Goal: Task Accomplishment & Management: Use online tool/utility

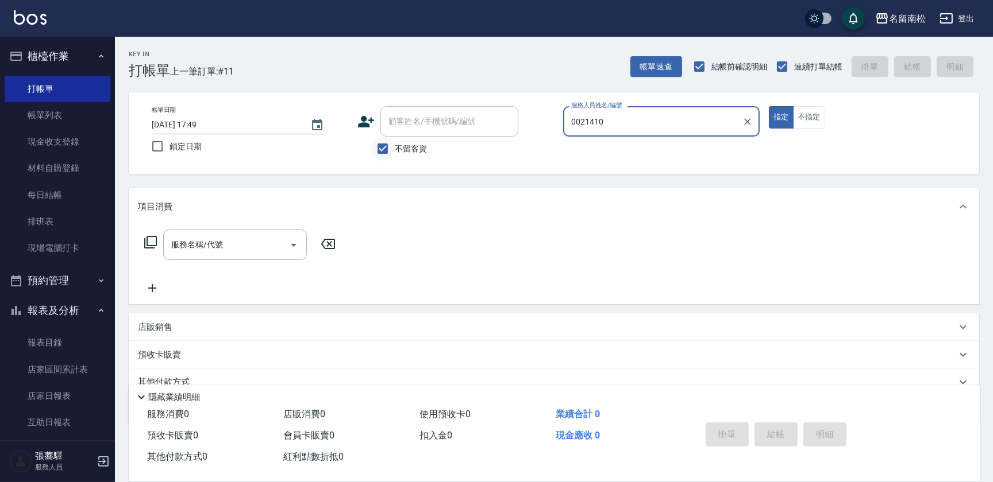
drag, startPoint x: 489, startPoint y: 121, endPoint x: 391, endPoint y: 145, distance: 101.6
click at [395, 146] on div "帳單日期 [DATE] 17:49 鎖定日期 顧客姓名/手機號碼/編號 顧客姓名/手機號碼/編號 不留客資 服務人員姓名/編號 0021410 服務人員姓名/…" at bounding box center [553, 133] width 823 height 55
type input "[PERSON_NAME]-001"
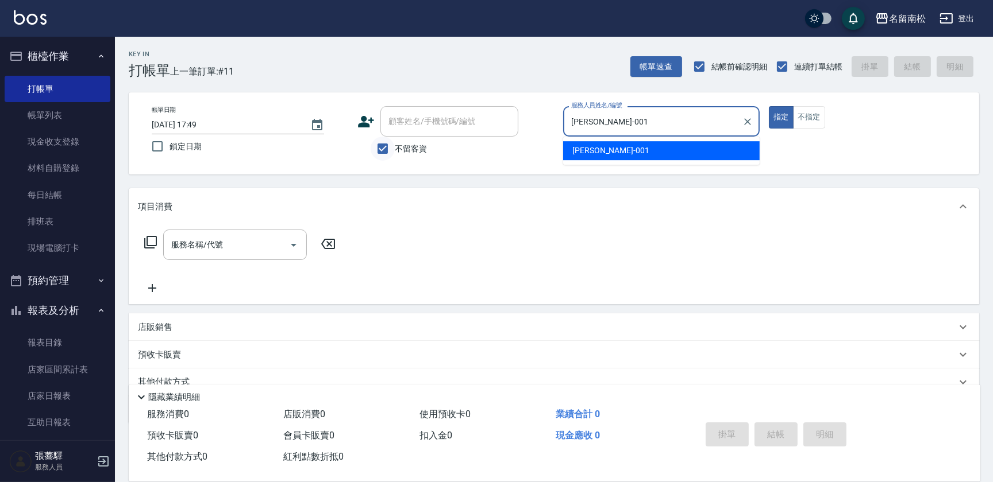
type button "true"
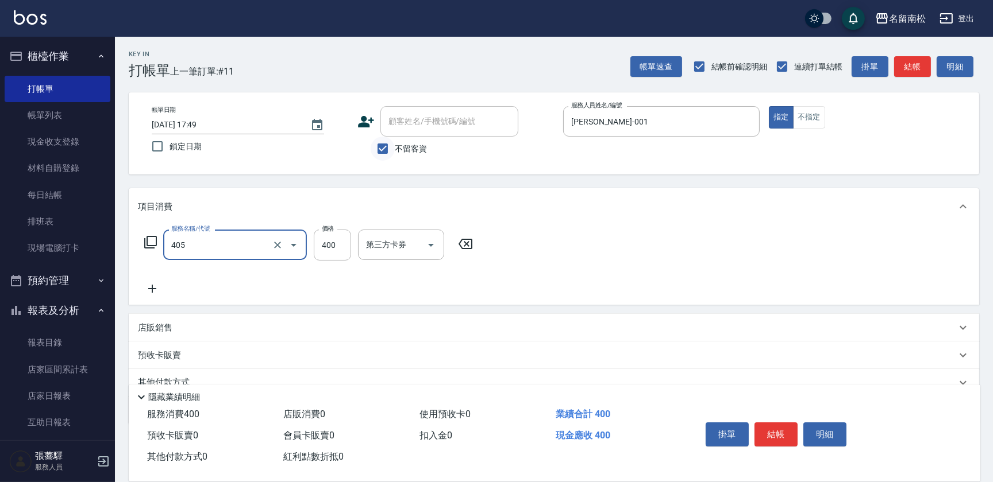
type input "剪髮(400)(405)"
type input "405"
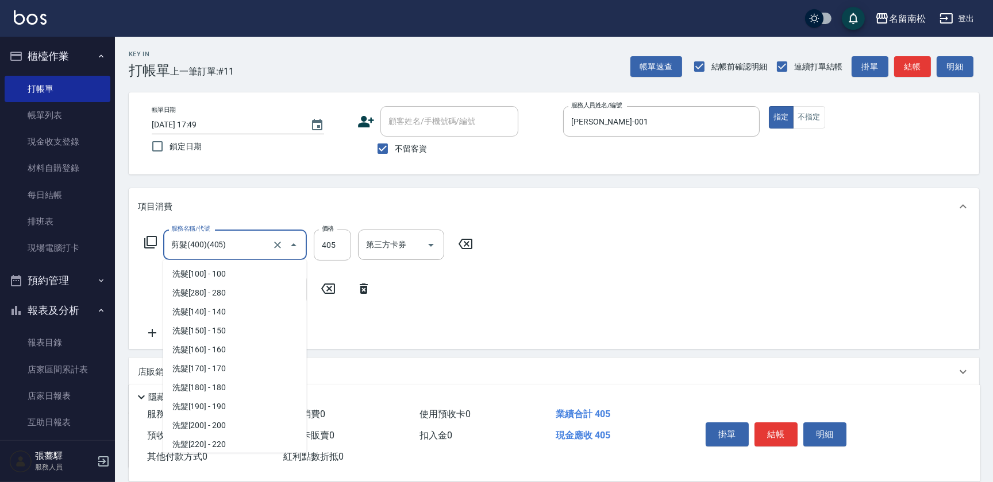
scroll to position [721, 0]
drag, startPoint x: 236, startPoint y: 244, endPoint x: 35, endPoint y: 264, distance: 201.5
click at [35, 264] on div "名留南松 登出 櫃檯作業 打帳單 帳單列表 現金收支登錄 材料自購登錄 每日結帳 排班表 現場電腦打卡 預約管理 預約管理 單日預約紀錄 單週預約紀錄 報表及…" at bounding box center [496, 288] width 993 height 577
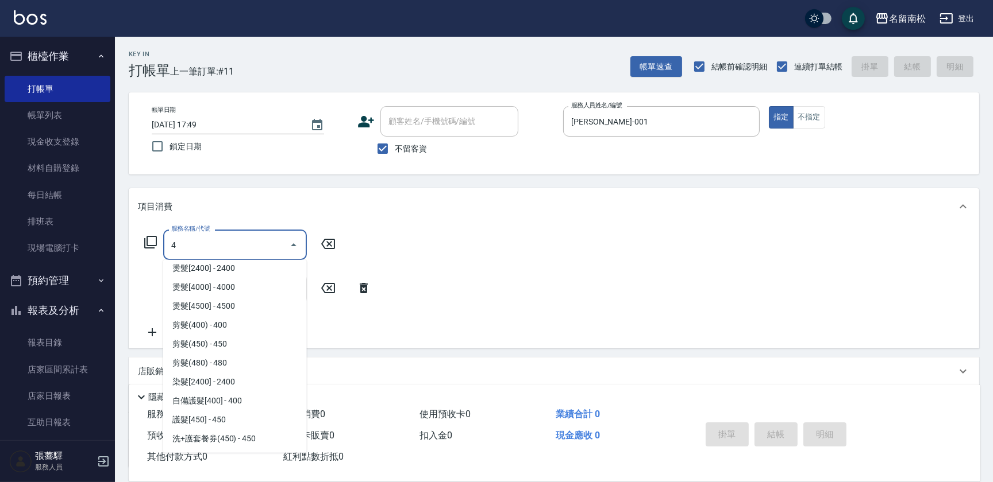
scroll to position [0, 0]
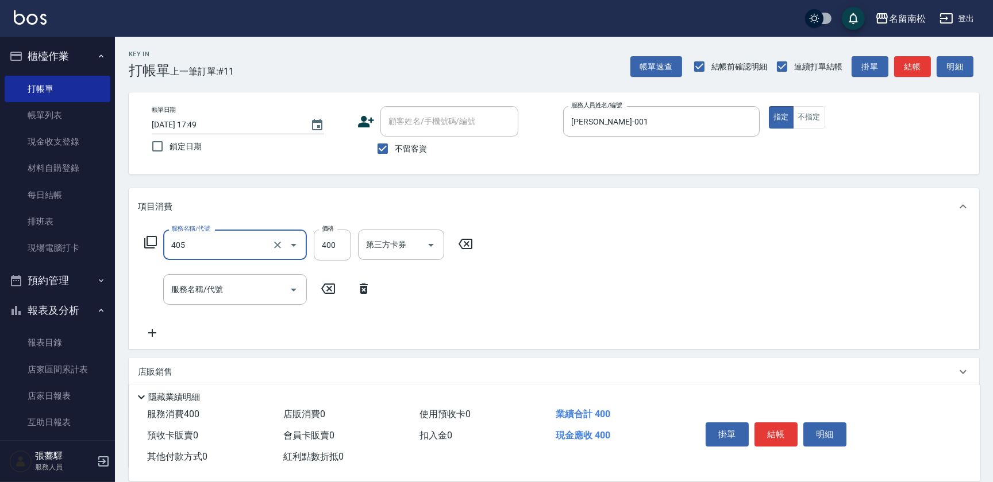
type input "剪髮(400)(405)"
type input "480"
click at [816, 432] on button "明細" at bounding box center [824, 435] width 43 height 24
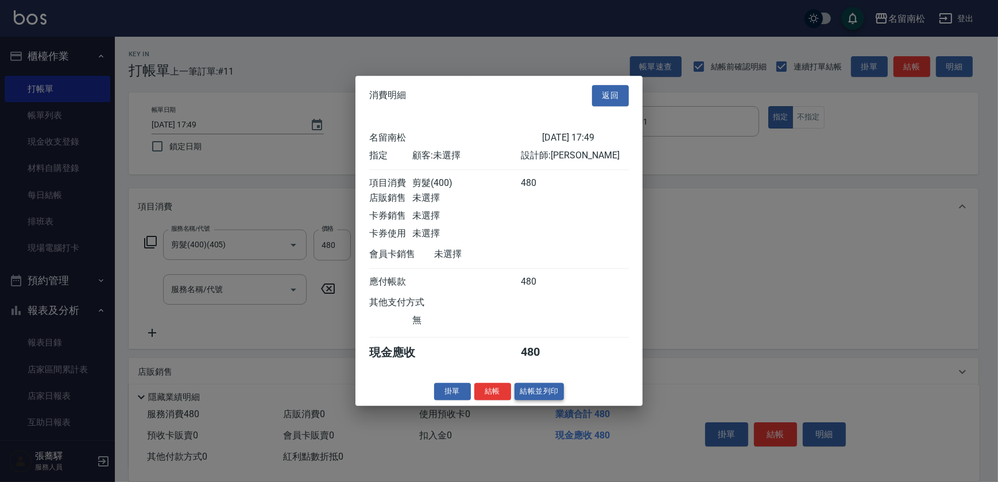
click at [547, 400] on button "結帳並列印" at bounding box center [540, 392] width 50 height 18
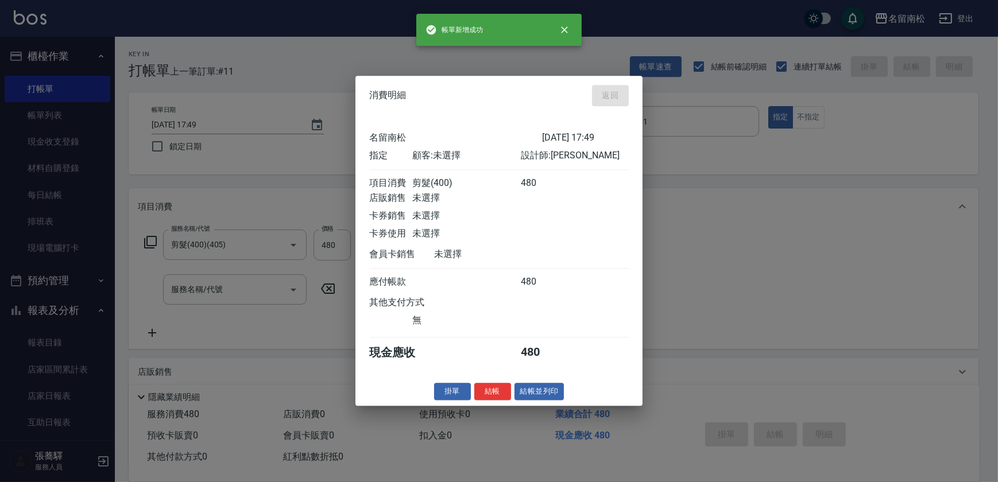
type input "[DATE] 18:33"
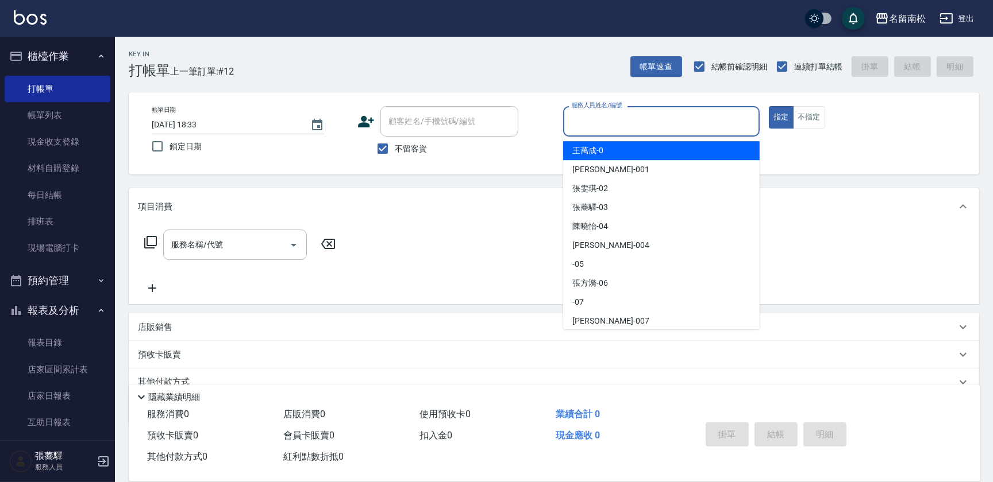
click at [711, 129] on input "服務人員姓名/編號" at bounding box center [661, 121] width 186 height 20
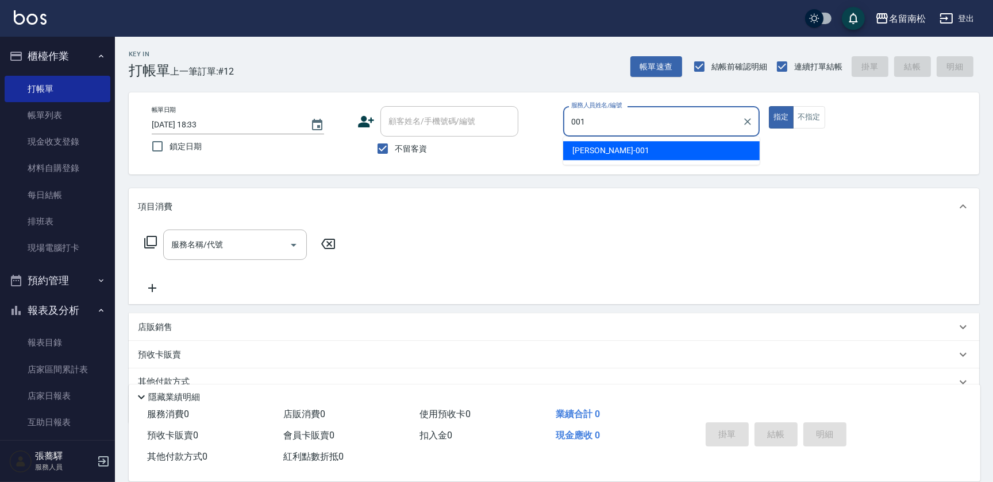
type input "[PERSON_NAME]-001"
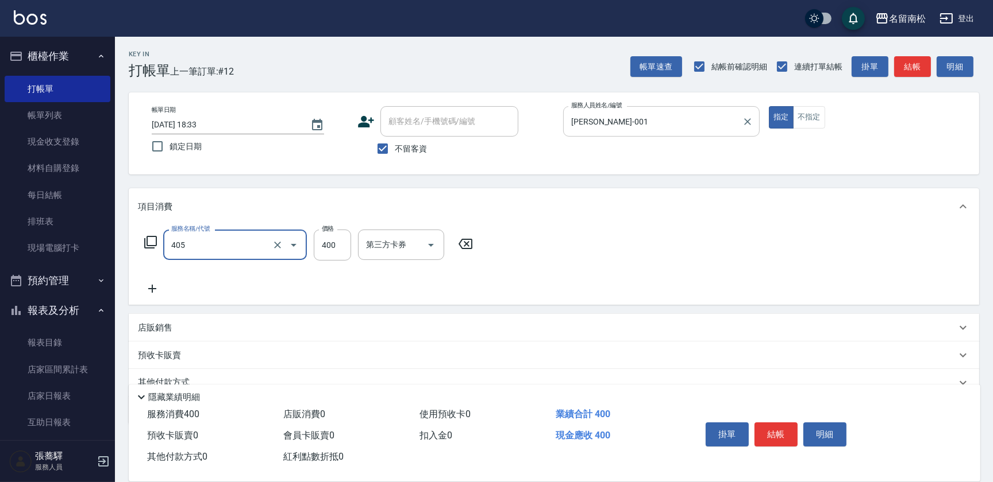
type input "剪髮(400)(405)"
type input "500"
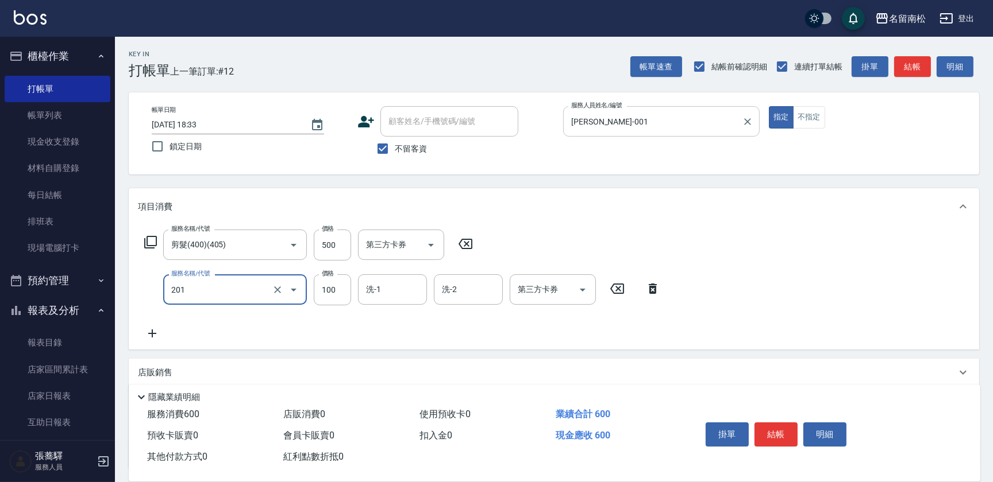
type input "洗髮[100](201)"
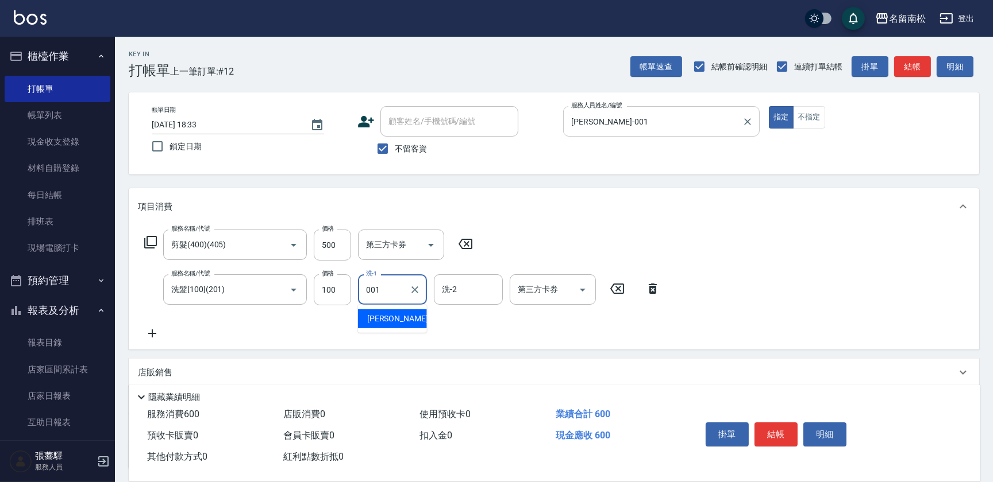
type input "[PERSON_NAME]-001"
click at [821, 432] on button "明細" at bounding box center [824, 435] width 43 height 24
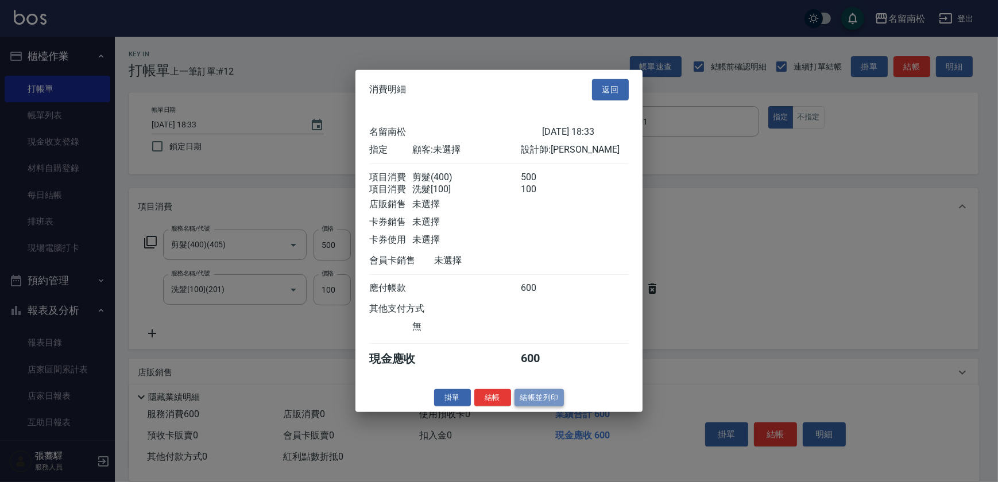
click at [533, 401] on button "結帳並列印" at bounding box center [540, 398] width 50 height 18
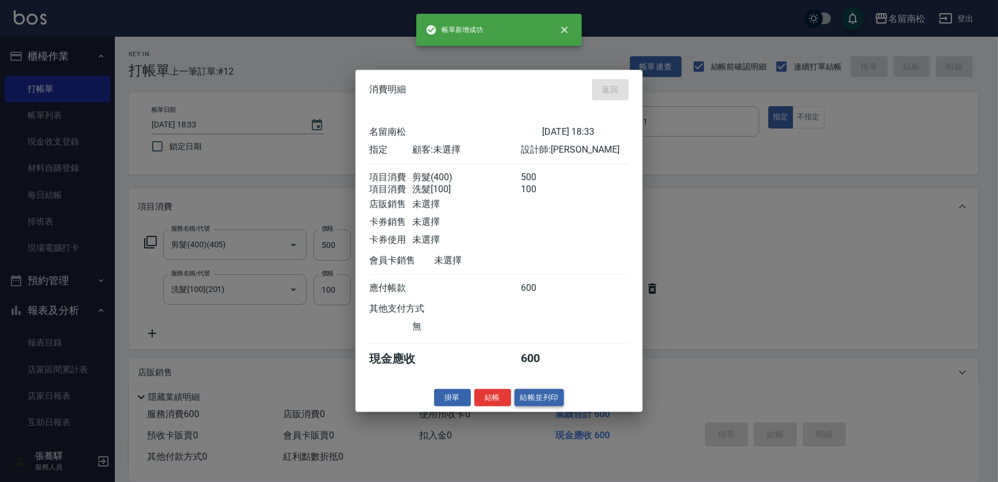
type input "[DATE] 18:34"
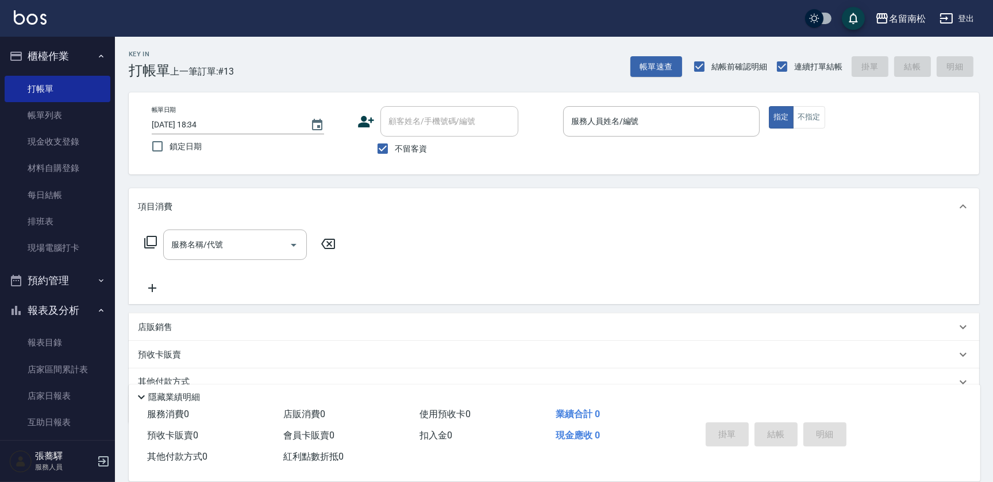
click at [736, 137] on p at bounding box center [661, 143] width 196 height 12
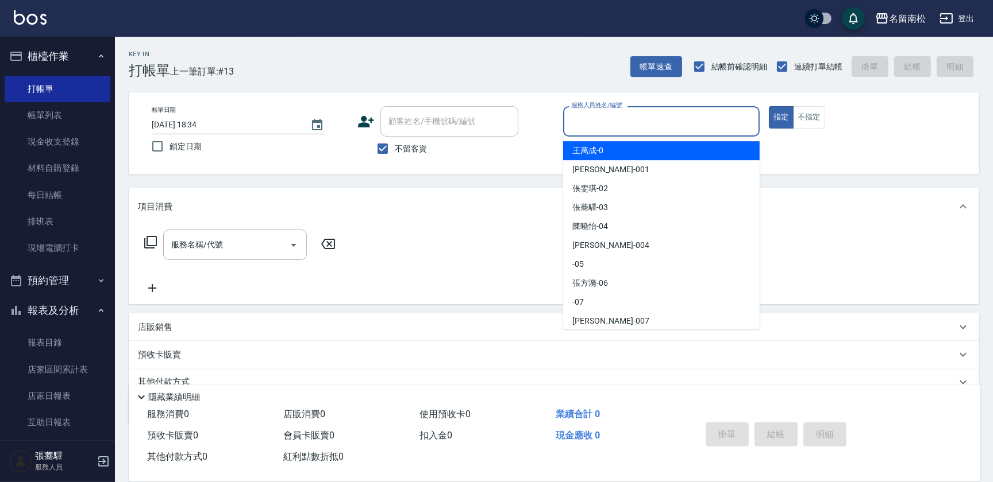
click at [736, 126] on input "服務人員姓名/編號" at bounding box center [661, 121] width 186 height 20
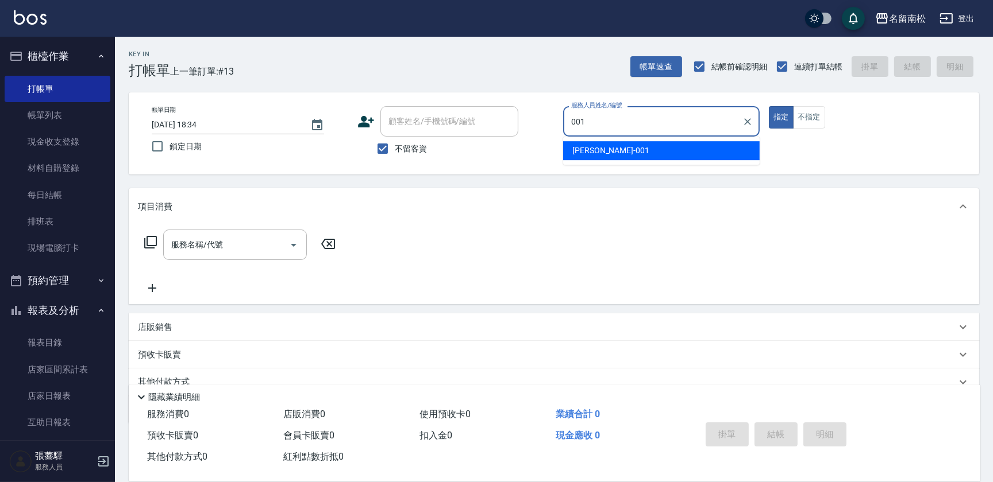
type input "[PERSON_NAME]-001"
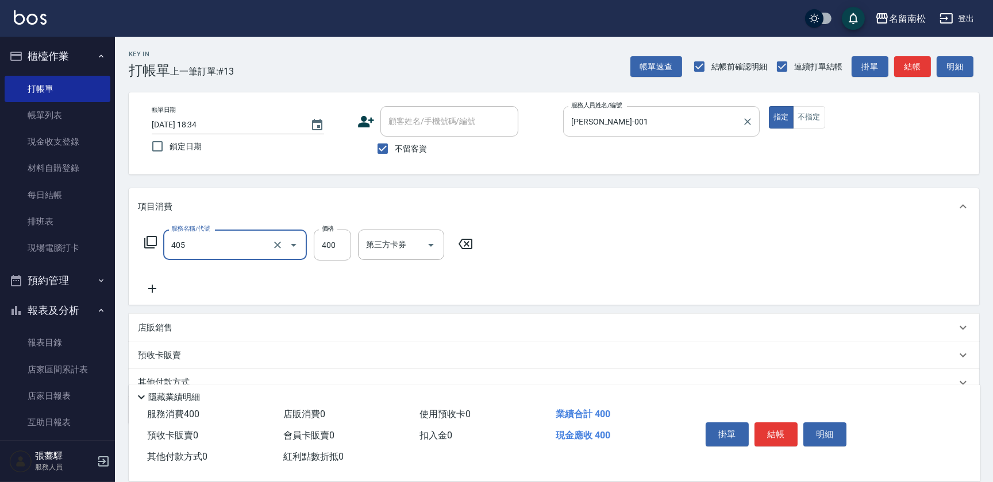
type input "剪髮(400)(405)"
type input "500"
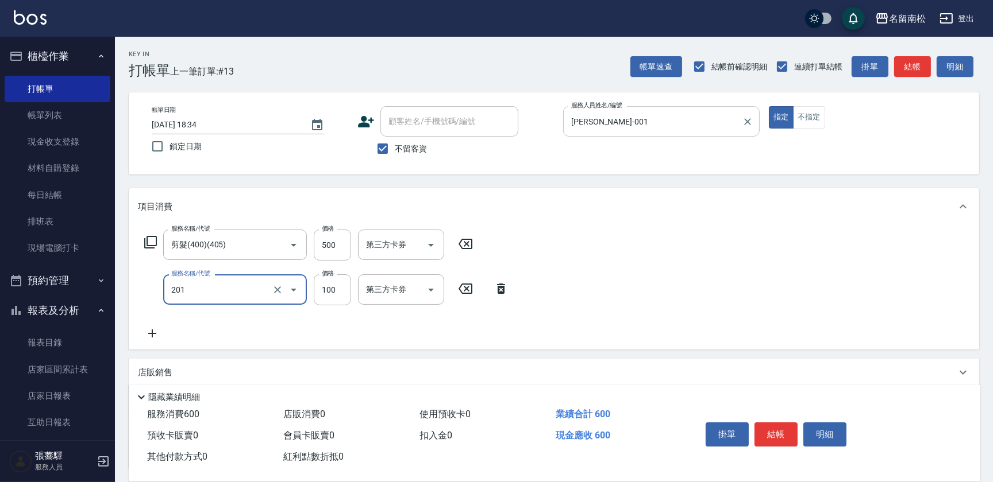
type input "洗髮[100](201)"
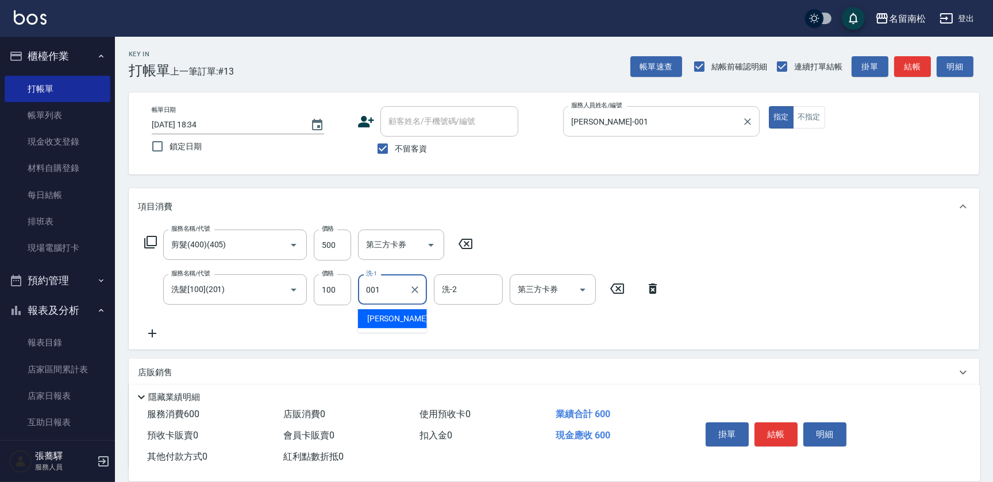
type input "[PERSON_NAME]-001"
click at [811, 428] on button "明細" at bounding box center [824, 435] width 43 height 24
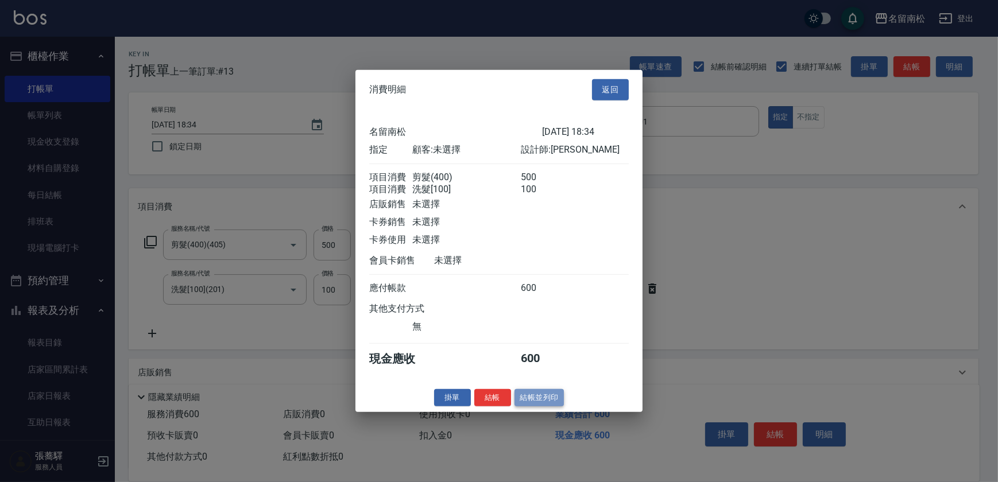
click at [538, 400] on button "結帳並列印" at bounding box center [540, 398] width 50 height 18
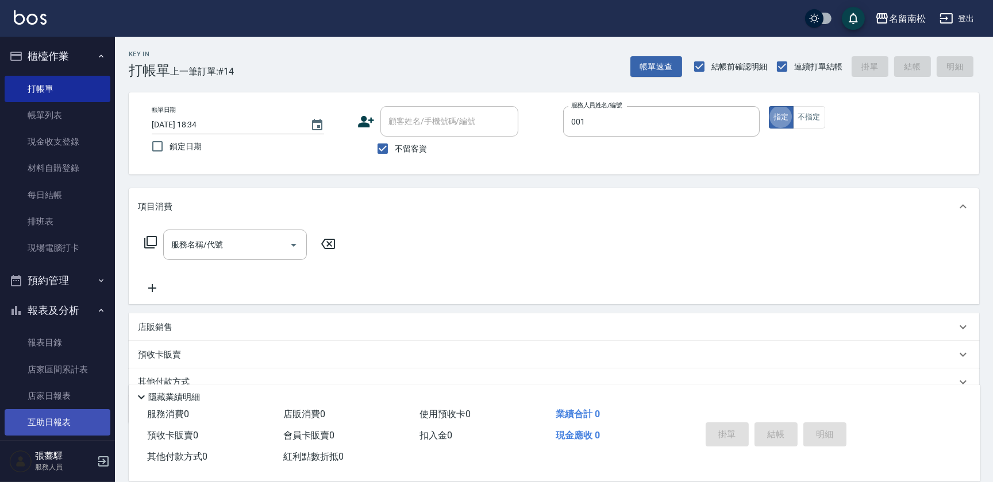
type input "[PERSON_NAME]-001"
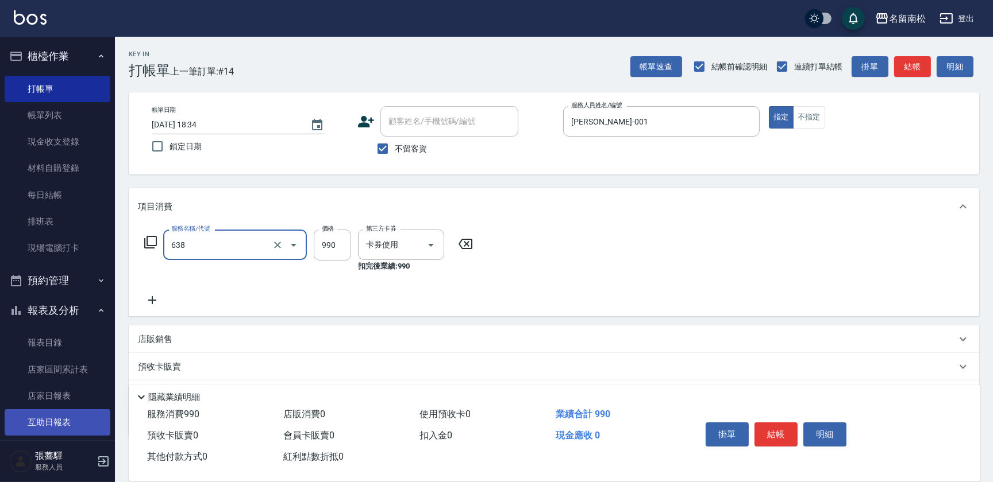
type input "(芙)頭皮養護套卡(638)"
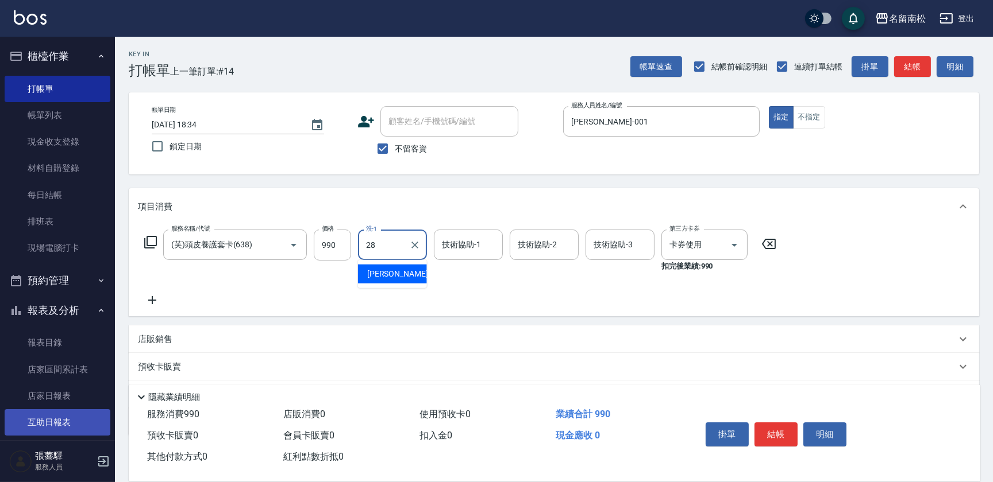
type input "[PERSON_NAME]-28"
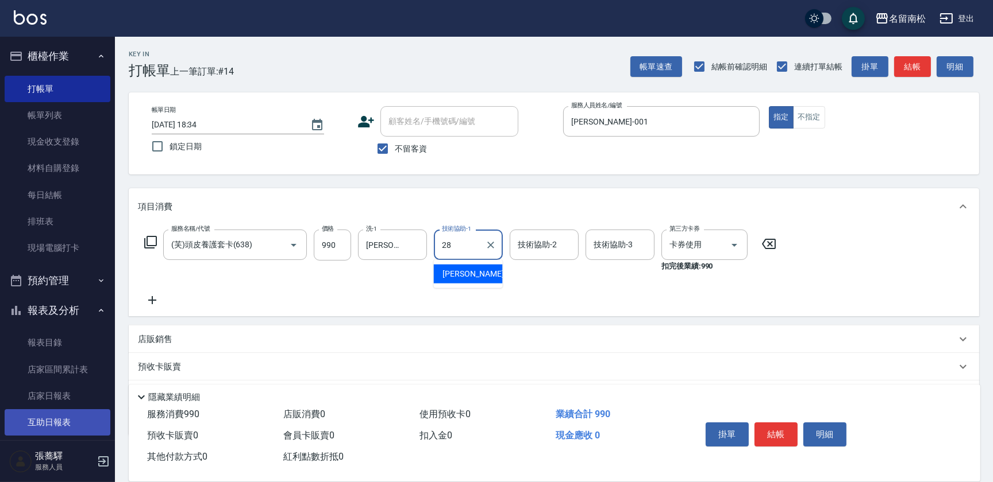
type input "[PERSON_NAME]-28"
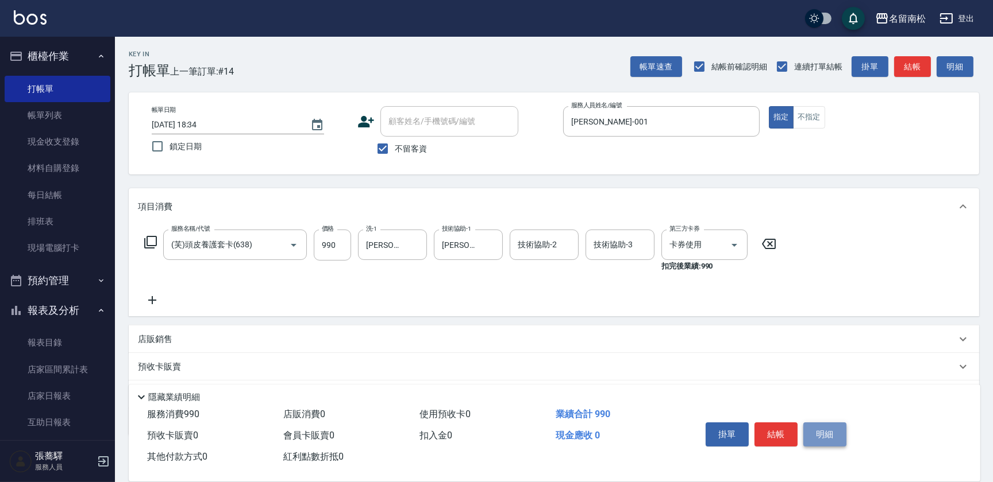
click at [822, 432] on button "明細" at bounding box center [824, 435] width 43 height 24
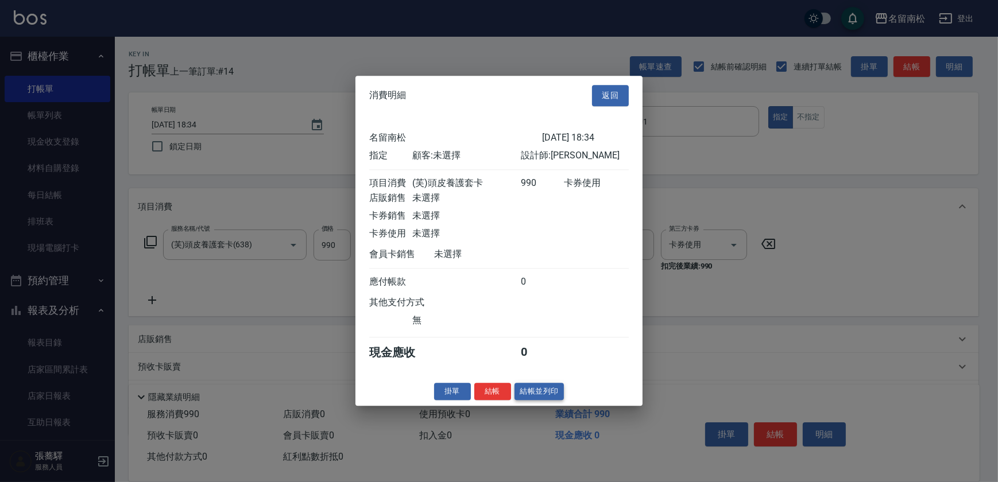
click at [532, 395] on button "結帳並列印" at bounding box center [540, 392] width 50 height 18
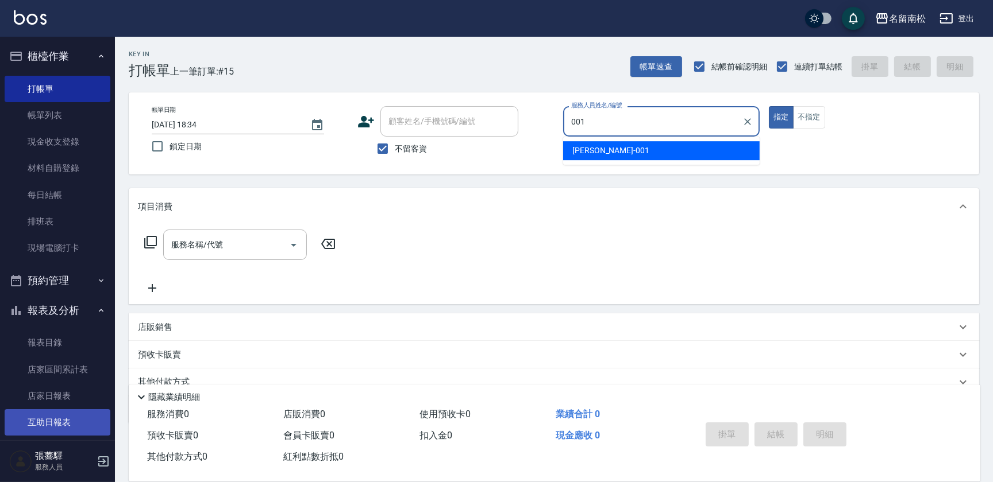
type input "[PERSON_NAME]-001"
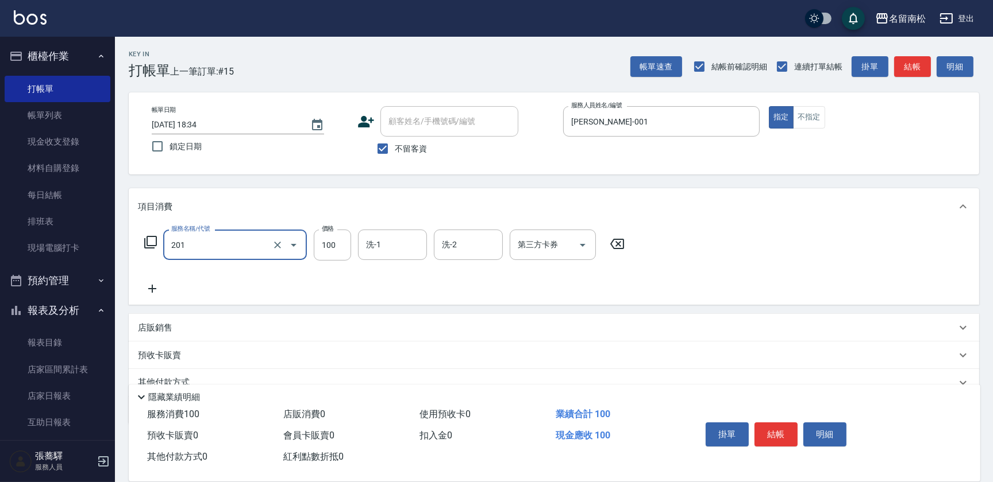
type input "洗髮[100](201)"
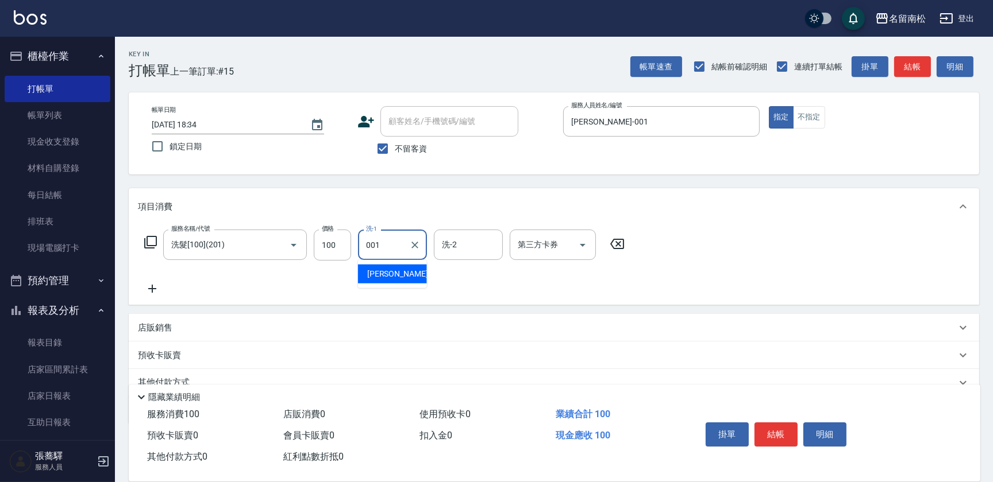
type input "[PERSON_NAME]-001"
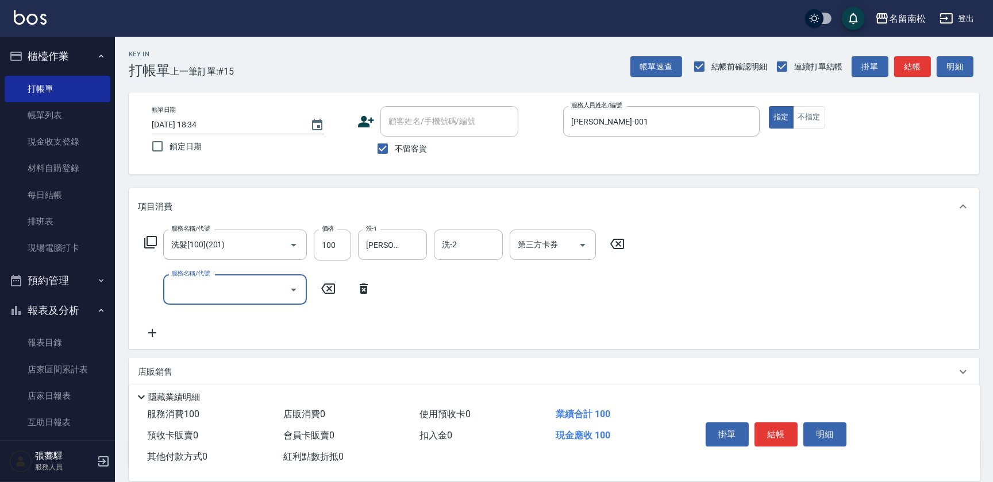
click at [152, 241] on icon at bounding box center [151, 243] width 14 height 14
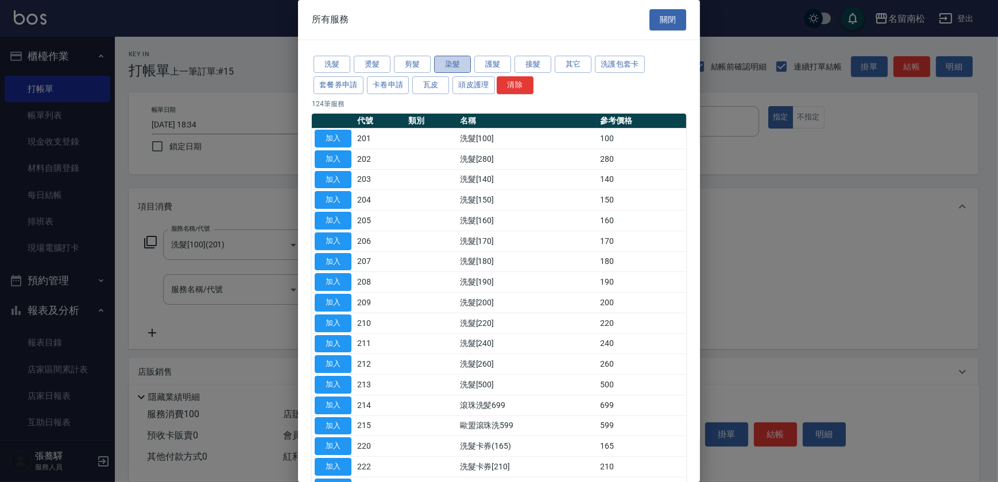
click at [445, 61] on button "染髮" at bounding box center [452, 65] width 37 height 18
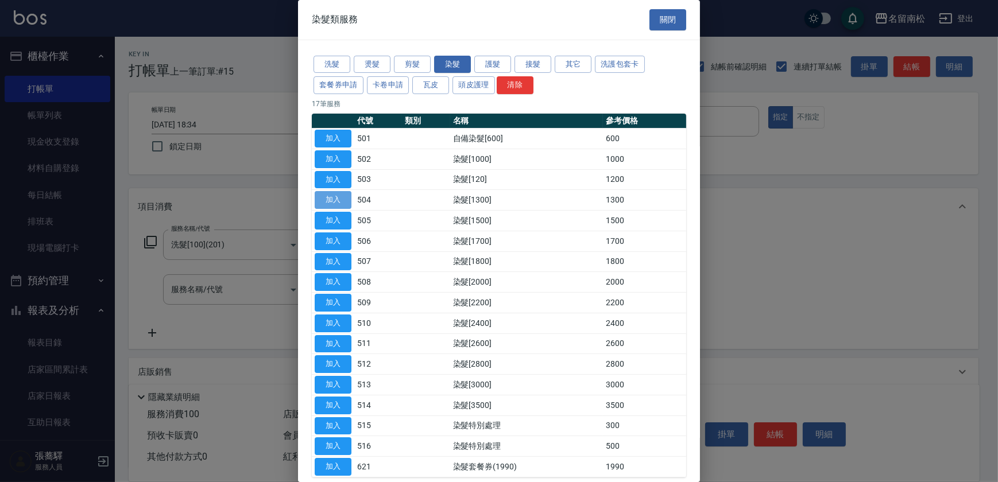
click at [326, 200] on button "加入" at bounding box center [333, 200] width 37 height 18
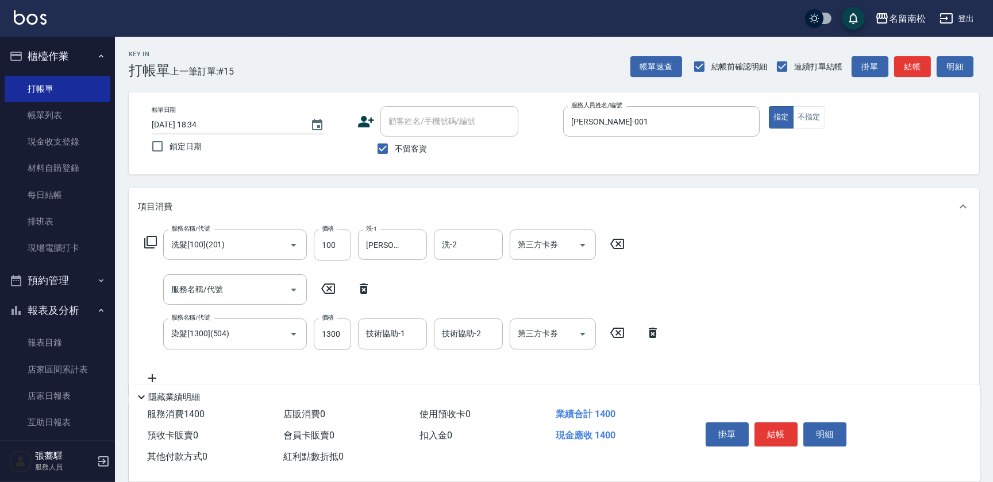
click at [652, 333] on icon at bounding box center [652, 333] width 29 height 14
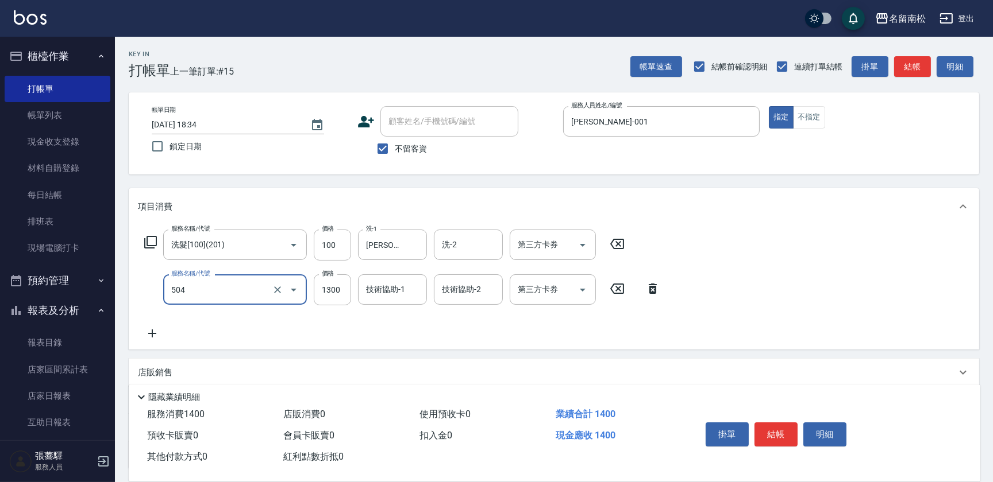
type input "染髮[1300](504)"
type input "1400"
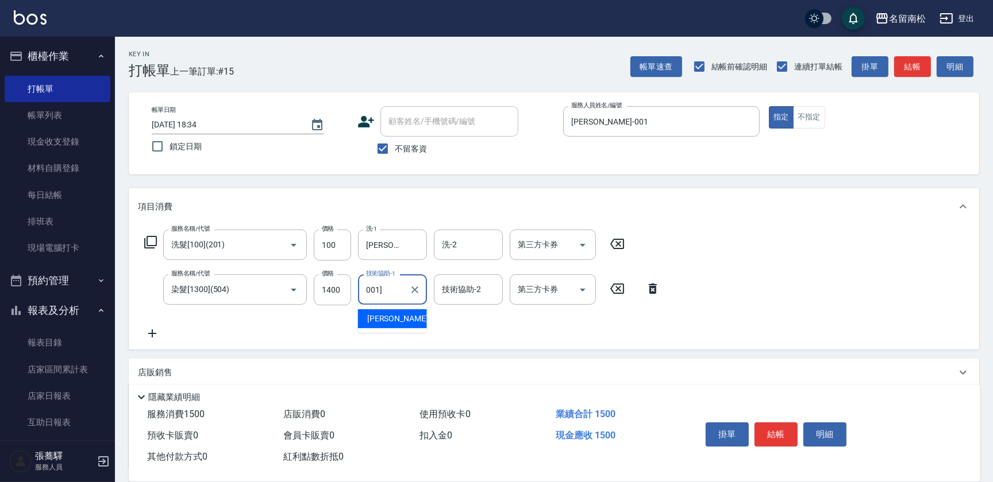
type input "001]"
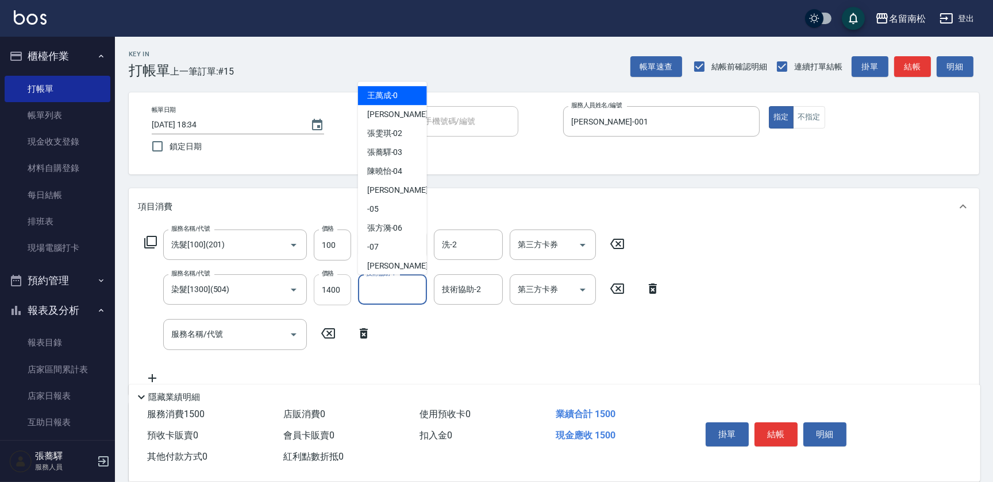
drag, startPoint x: 414, startPoint y: 296, endPoint x: 357, endPoint y: 296, distance: 56.9
click at [323, 296] on div "服務名稱/代號 染髮[1300](504) 服務名稱/代號 價格 1400 價格 技術協助-1 技術協助-1 技術協助-2 技術協助-2 第三方卡券 第三方卡券" at bounding box center [402, 290] width 529 height 31
click at [361, 296] on div "技術協助-1" at bounding box center [392, 290] width 69 height 30
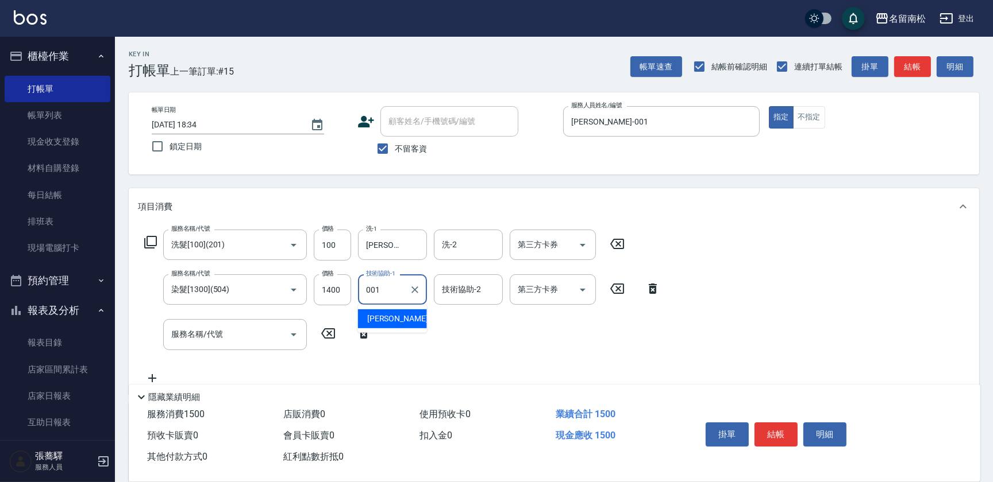
type input "[PERSON_NAME]-001"
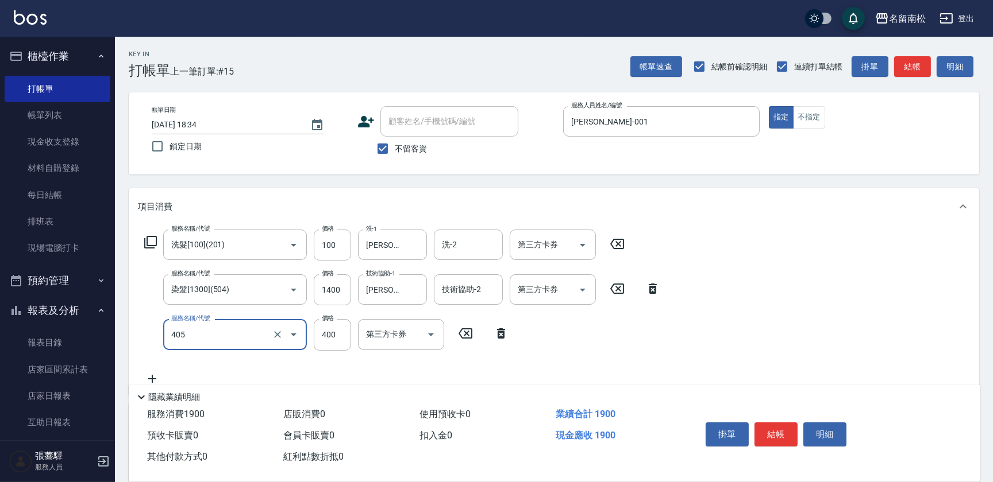
type input "剪髮(400)(405)"
type input "480"
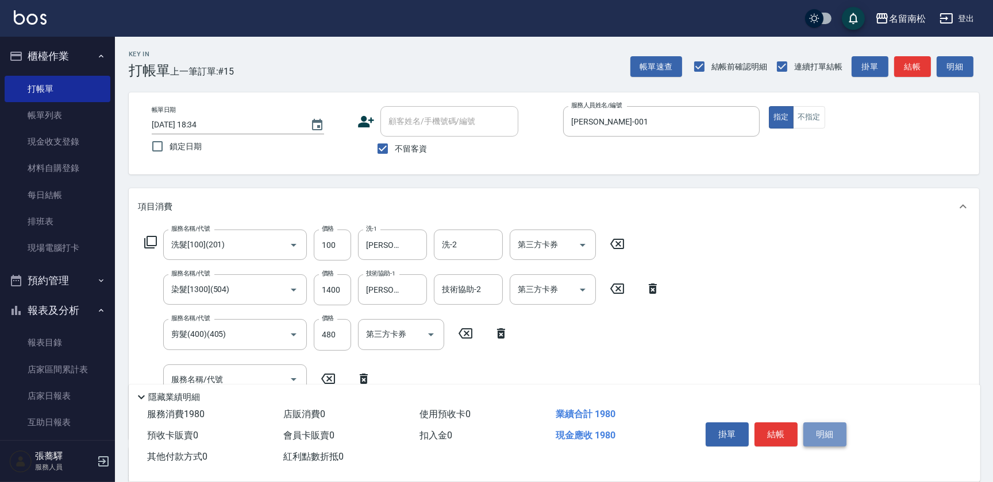
click at [827, 431] on button "明細" at bounding box center [824, 435] width 43 height 24
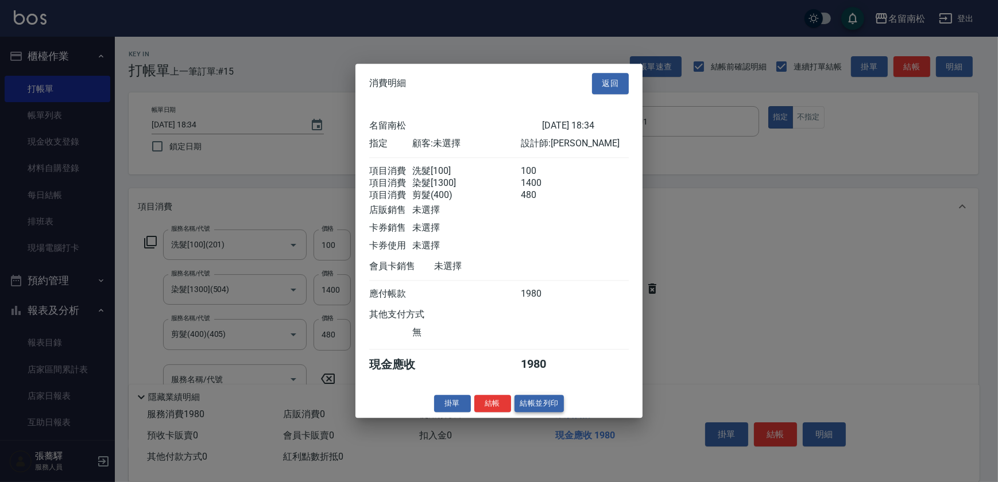
click at [527, 411] on button "結帳並列印" at bounding box center [540, 404] width 50 height 18
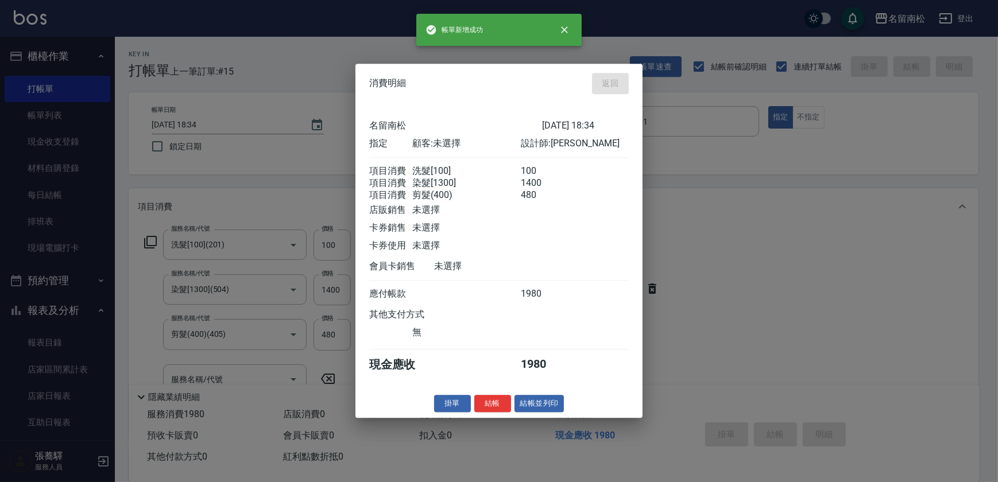
type input "[DATE] 18:36"
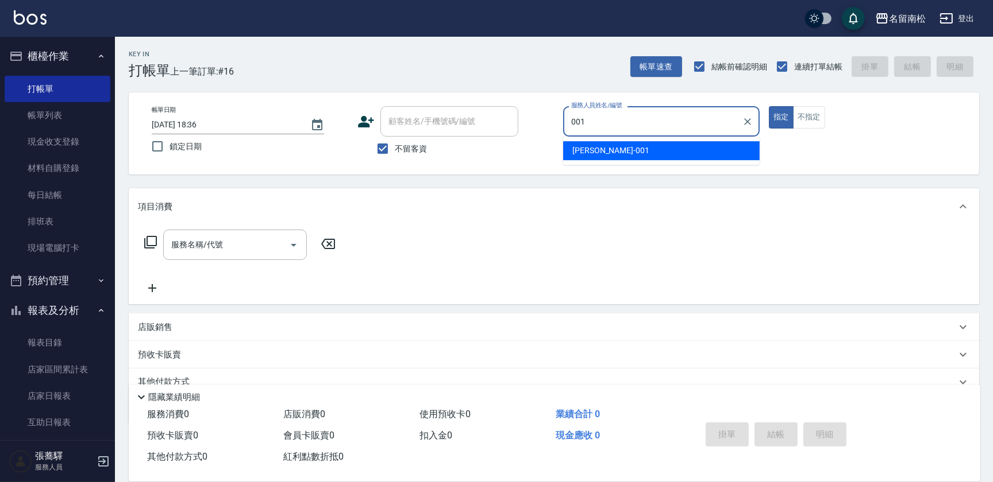
type input "[PERSON_NAME]-001"
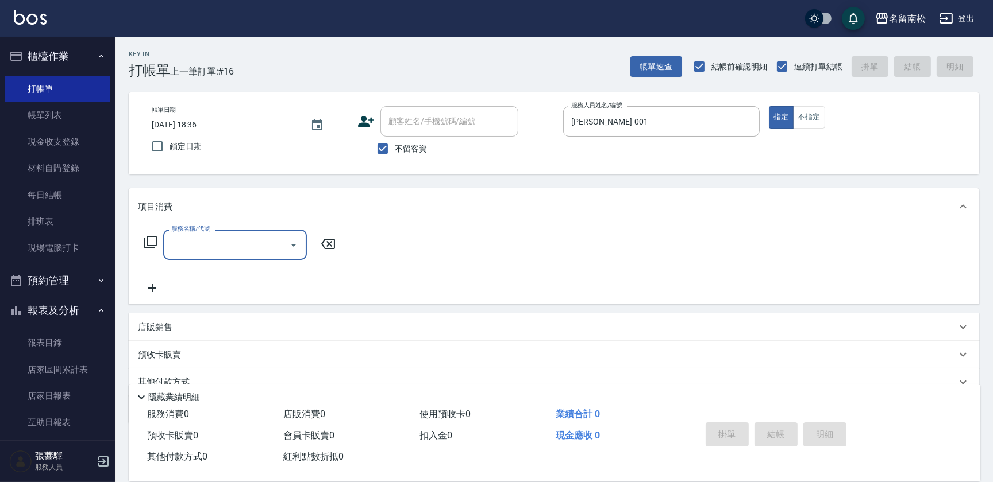
click at [233, 245] on input "服務名稱/代號" at bounding box center [226, 245] width 116 height 20
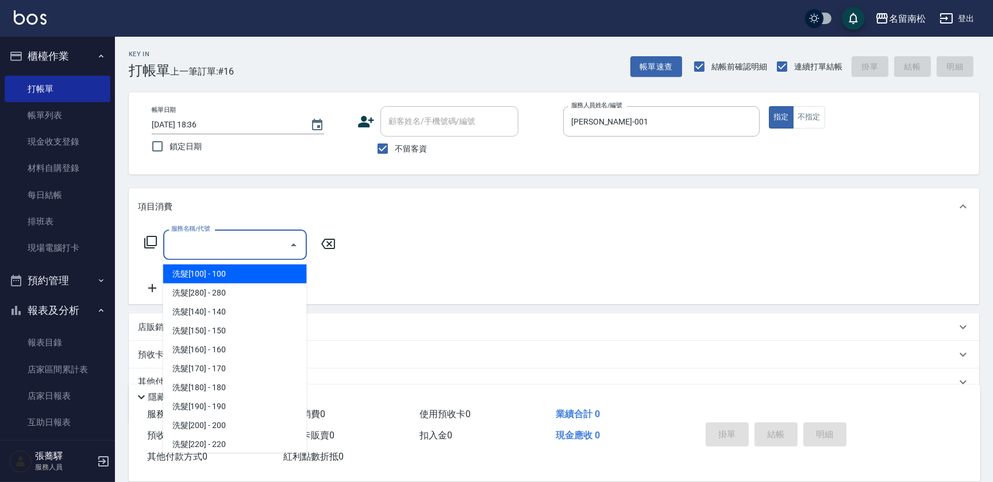
click at [151, 239] on icon at bounding box center [151, 243] width 14 height 14
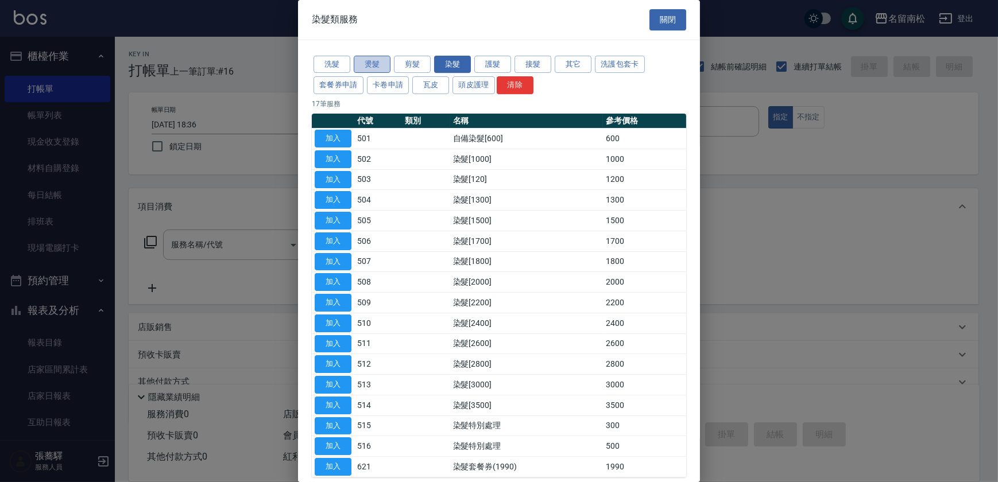
click at [381, 65] on button "燙髮" at bounding box center [372, 65] width 37 height 18
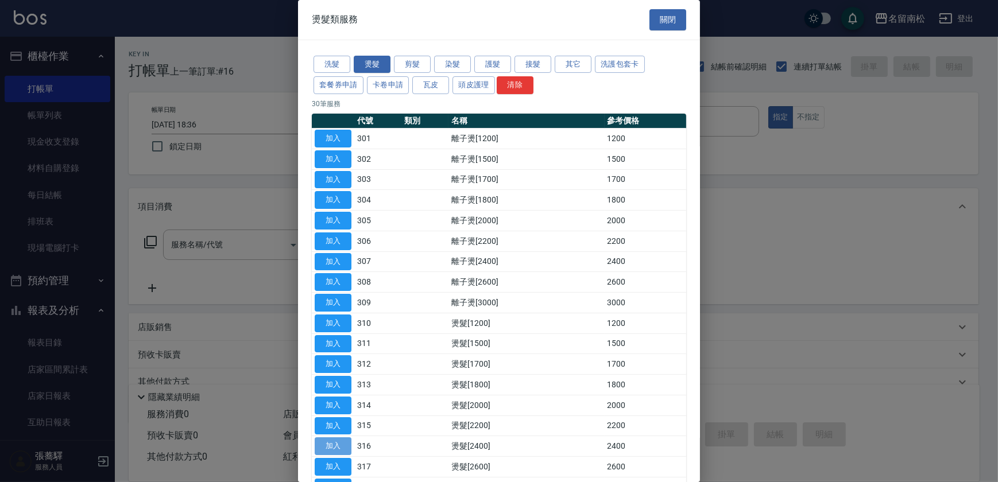
click at [339, 442] on button "加入" at bounding box center [333, 447] width 37 height 18
type input "燙髮[2400](316)"
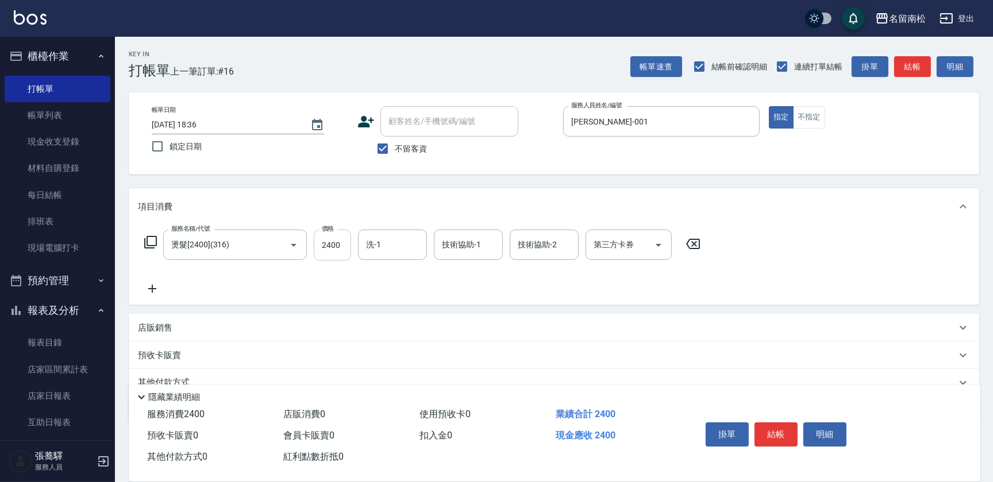
click at [339, 246] on input "2400" at bounding box center [332, 245] width 37 height 31
type input "2500"
type input "[PERSON_NAME]-001"
click at [836, 429] on button "明細" at bounding box center [824, 435] width 43 height 24
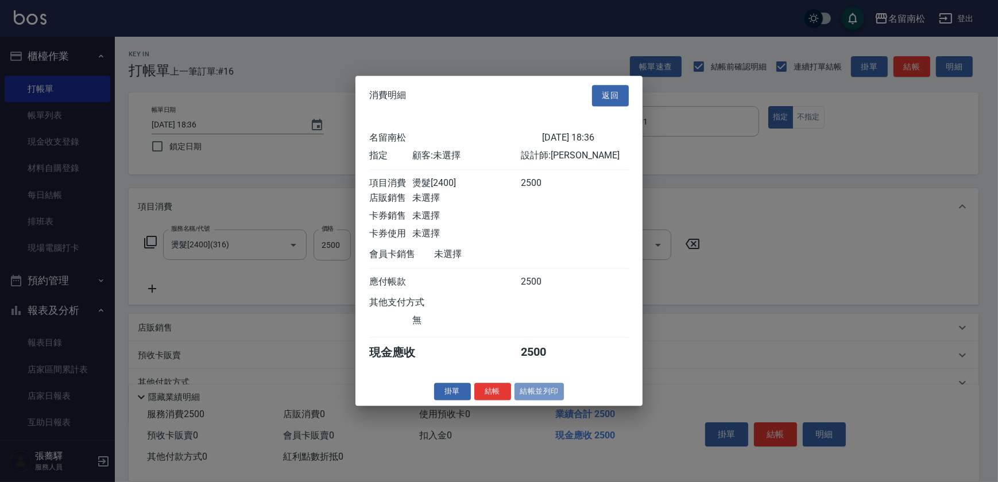
click at [544, 393] on button "結帳並列印" at bounding box center [540, 392] width 50 height 18
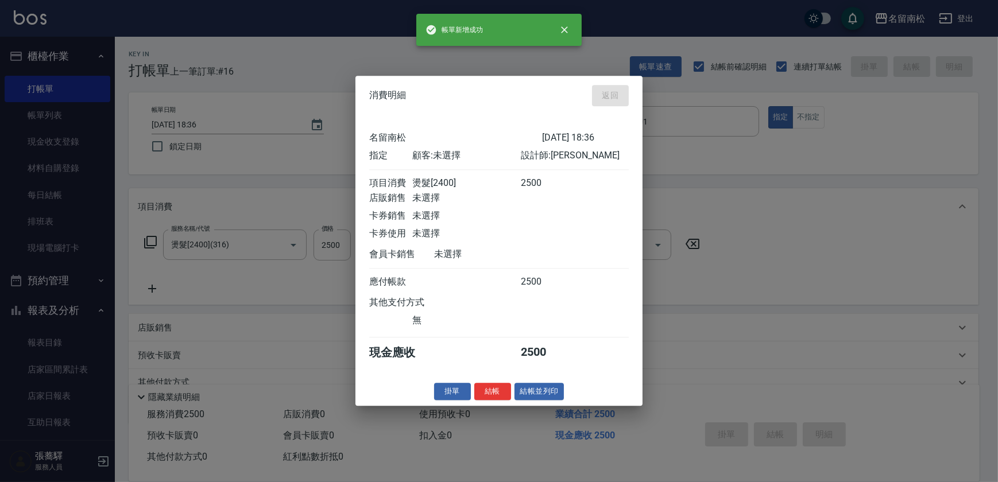
type input "[DATE] 18:37"
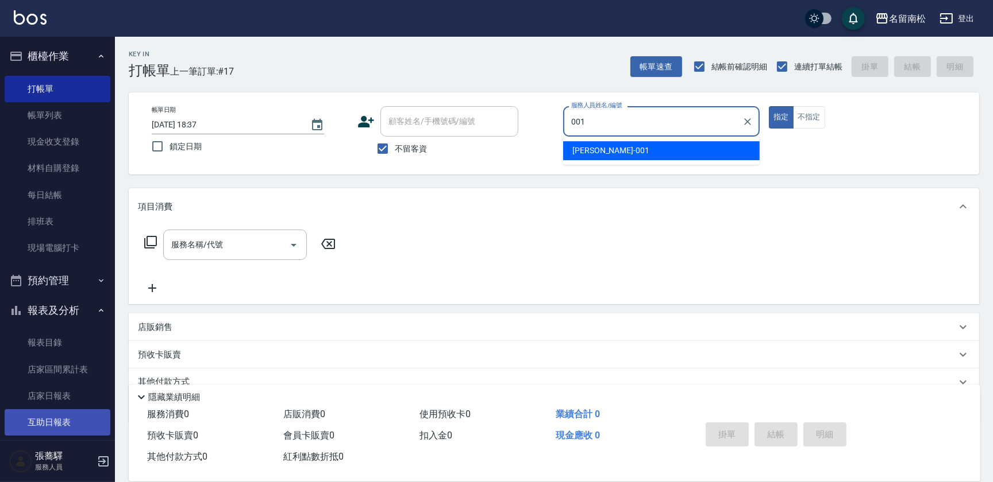
type input "[PERSON_NAME]-001"
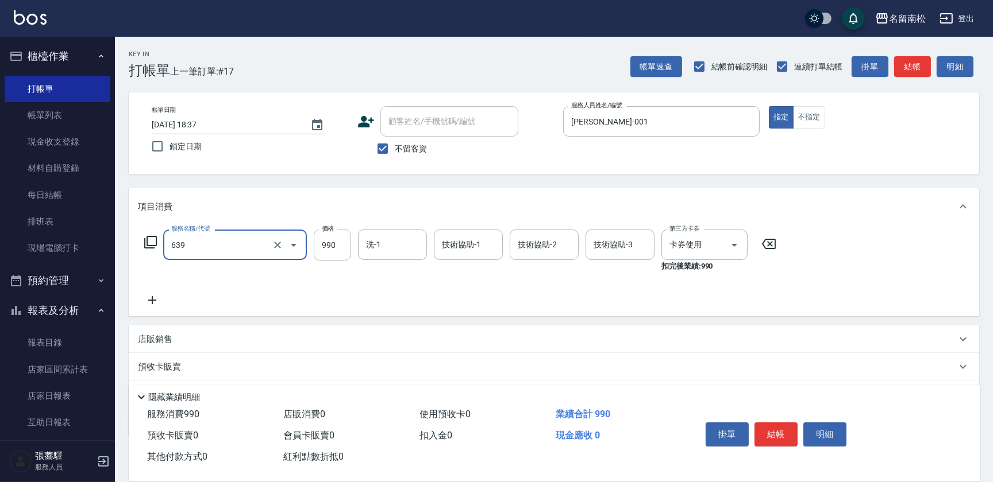
type input "(芙)蘆薈髮膜套卡(自材)(639)"
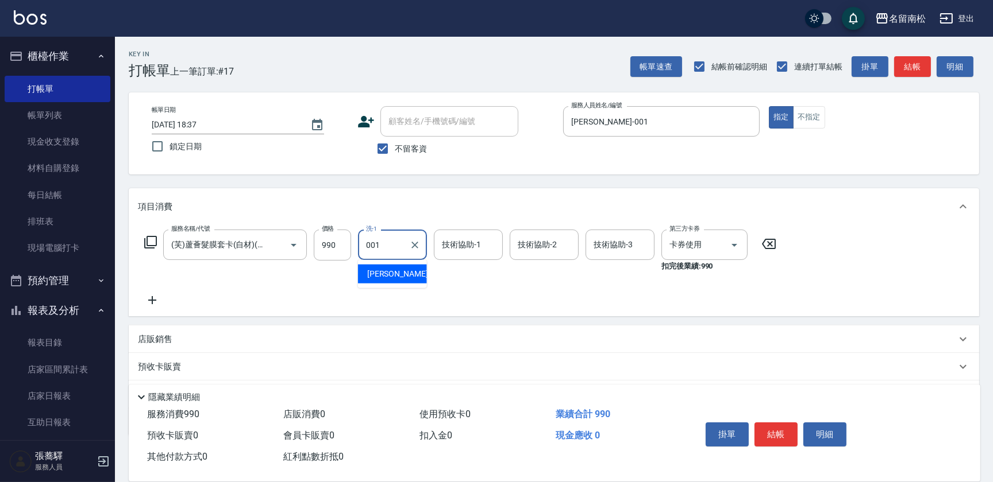
type input "[PERSON_NAME]-001"
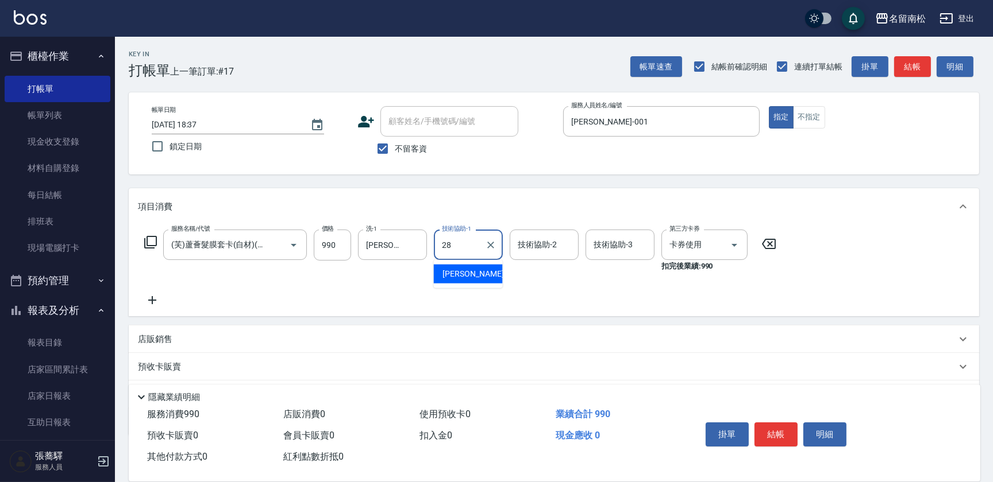
type input "[PERSON_NAME]-28"
drag, startPoint x: 811, startPoint y: 434, endPoint x: 790, endPoint y: 427, distance: 21.6
click at [810, 434] on button "明細" at bounding box center [824, 435] width 43 height 24
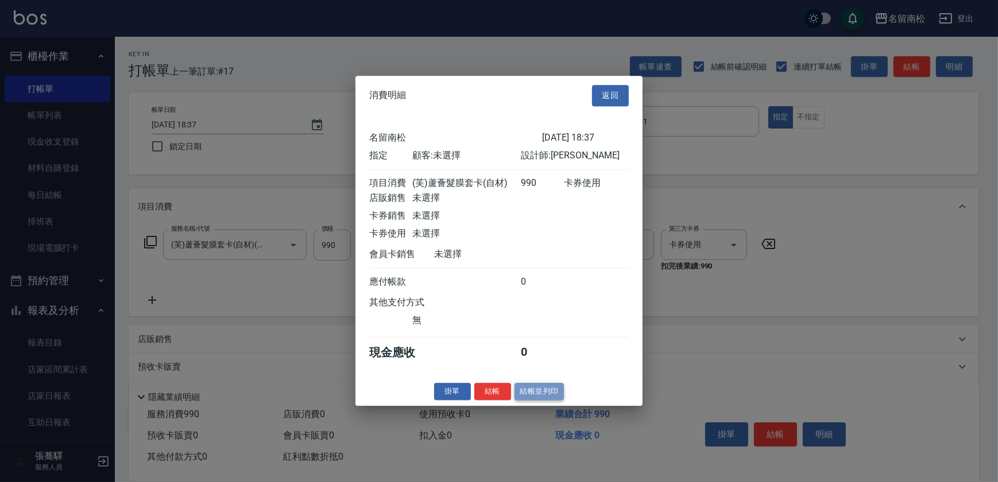
click at [531, 399] on button "結帳並列印" at bounding box center [540, 392] width 50 height 18
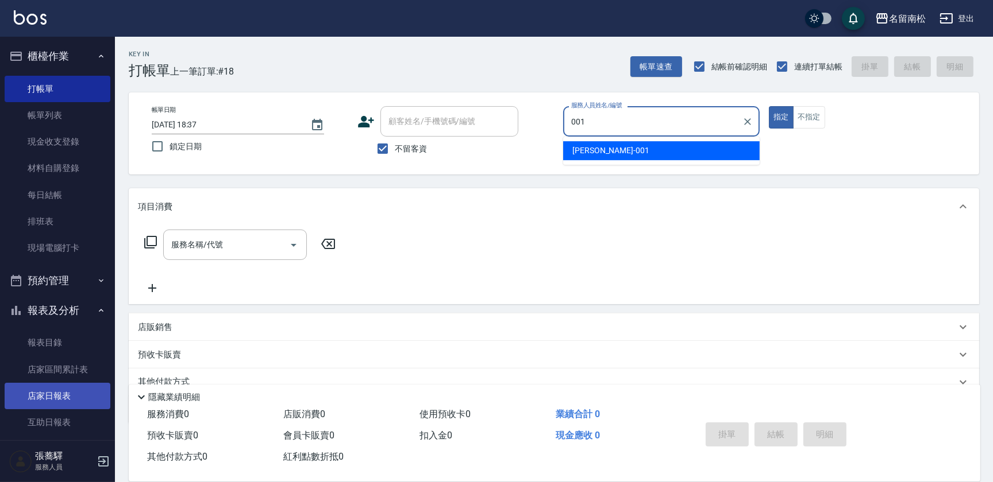
type input "[PERSON_NAME]-001"
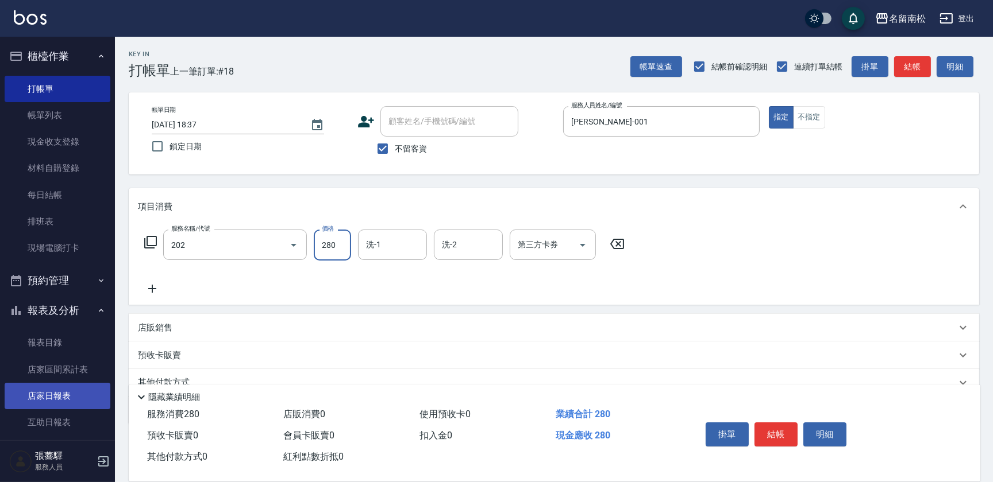
type input "洗髮[280](202)"
type input "[PERSON_NAME]-001"
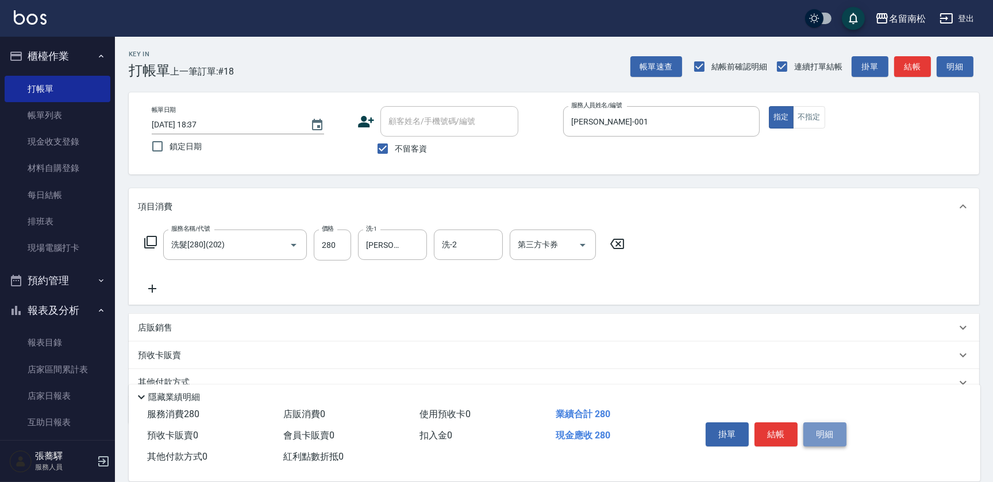
click at [830, 441] on button "明細" at bounding box center [824, 435] width 43 height 24
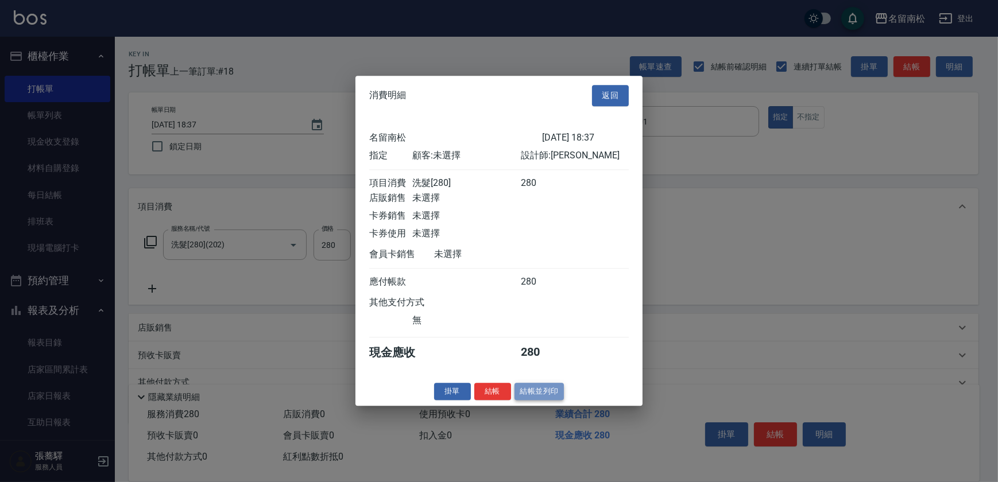
click at [542, 394] on button "結帳並列印" at bounding box center [540, 392] width 50 height 18
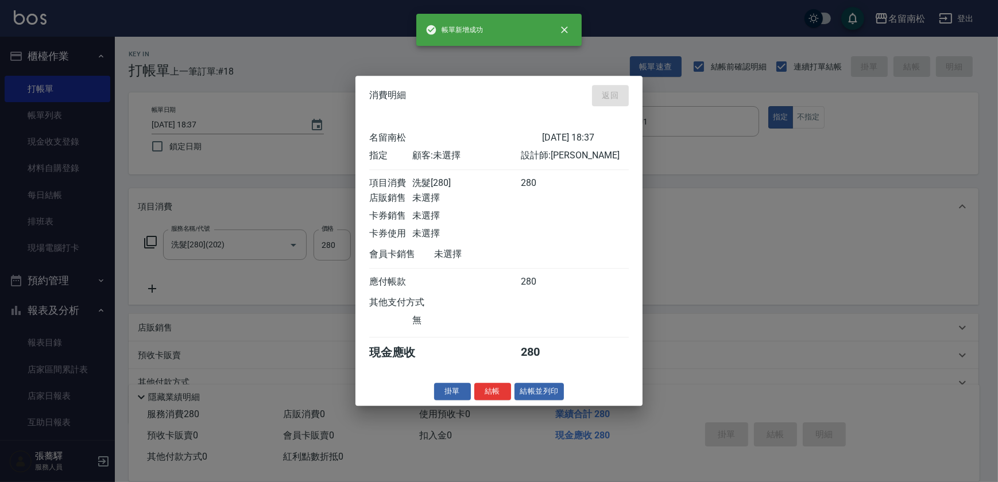
type input "[DATE] 18:38"
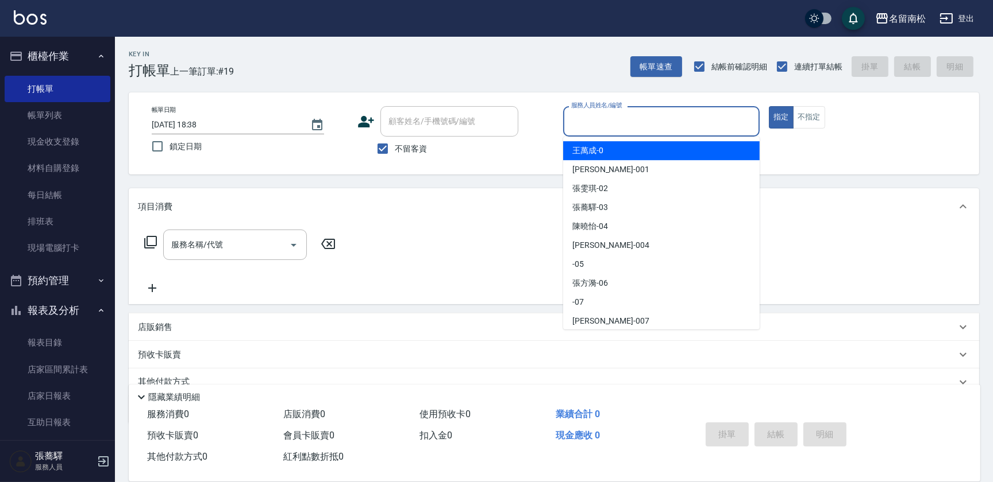
click at [677, 121] on input "服務人員姓名/編號" at bounding box center [661, 121] width 186 height 20
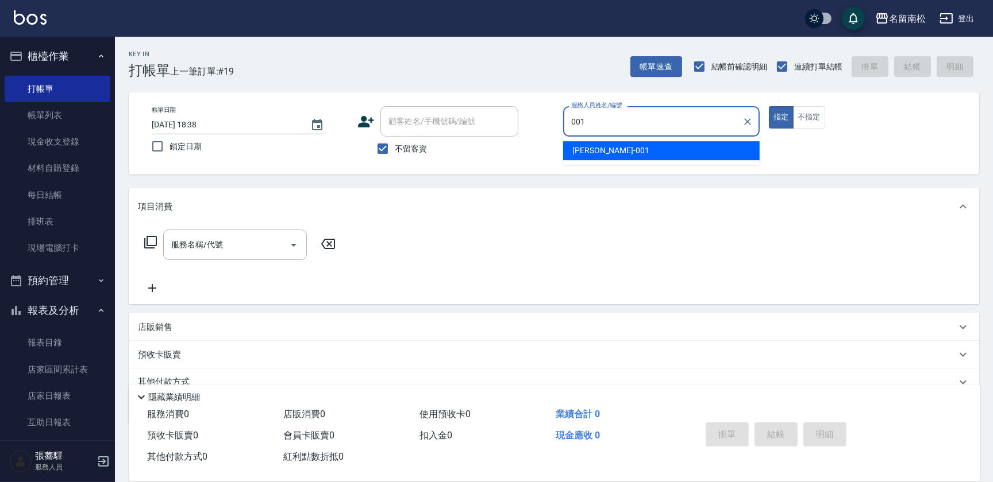
type input "[PERSON_NAME]-001"
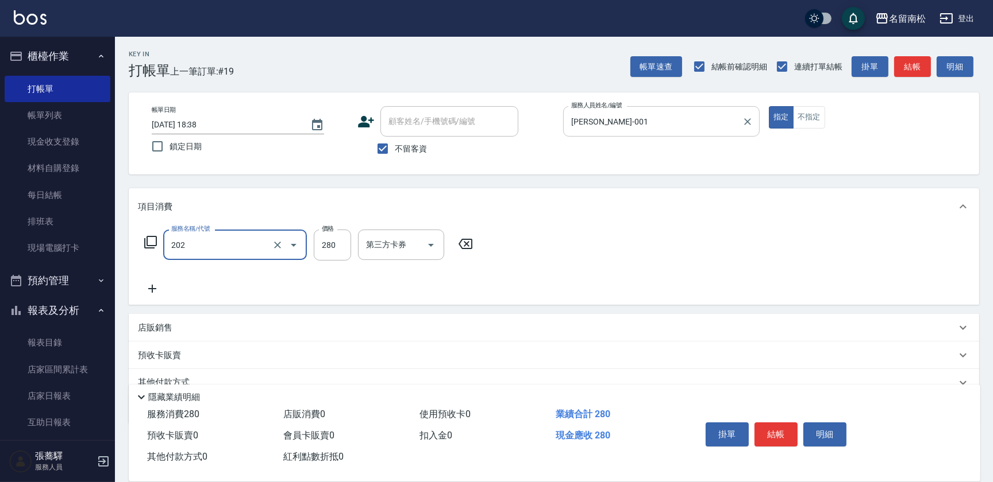
type input "洗髮[280](202)"
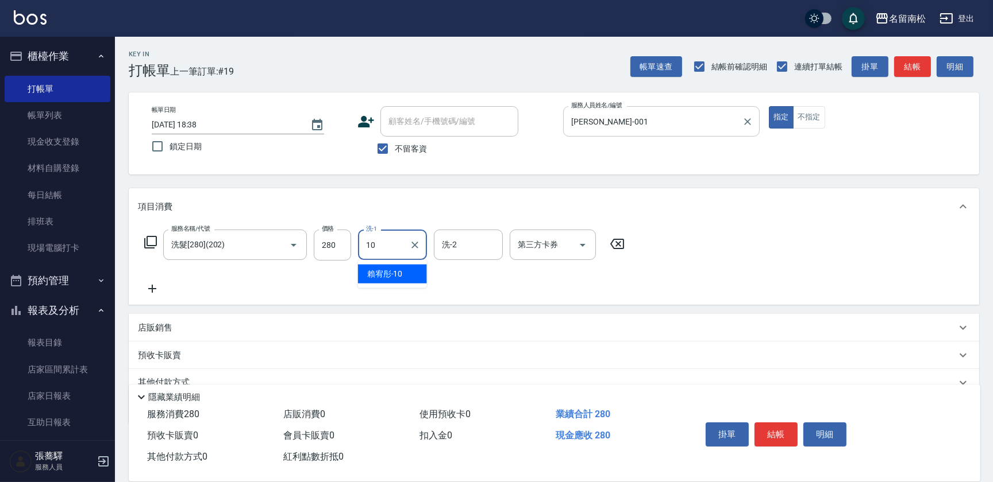
type input "賴宥彤-10"
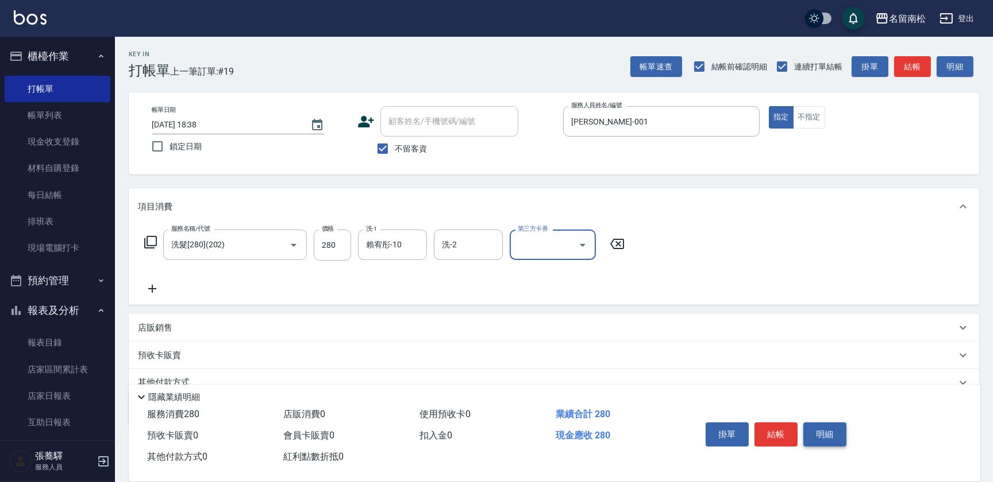
click at [830, 435] on button "明細" at bounding box center [824, 435] width 43 height 24
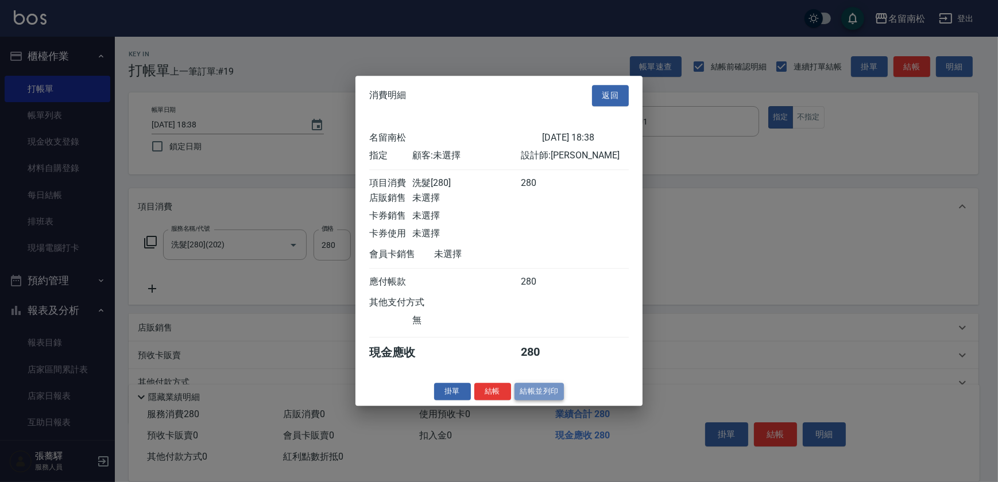
drag, startPoint x: 546, startPoint y: 393, endPoint x: 480, endPoint y: 368, distance: 71.3
click at [544, 393] on button "結帳並列印" at bounding box center [540, 392] width 50 height 18
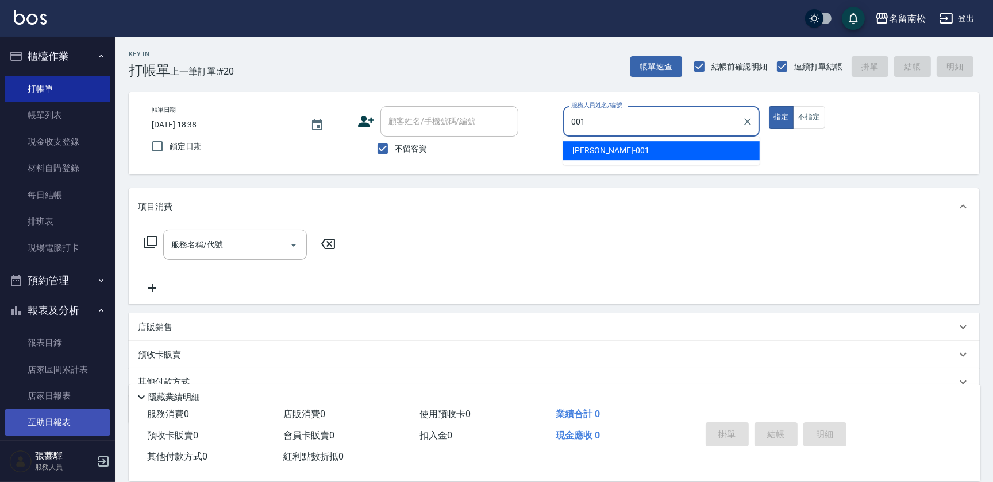
type input "[PERSON_NAME]-001"
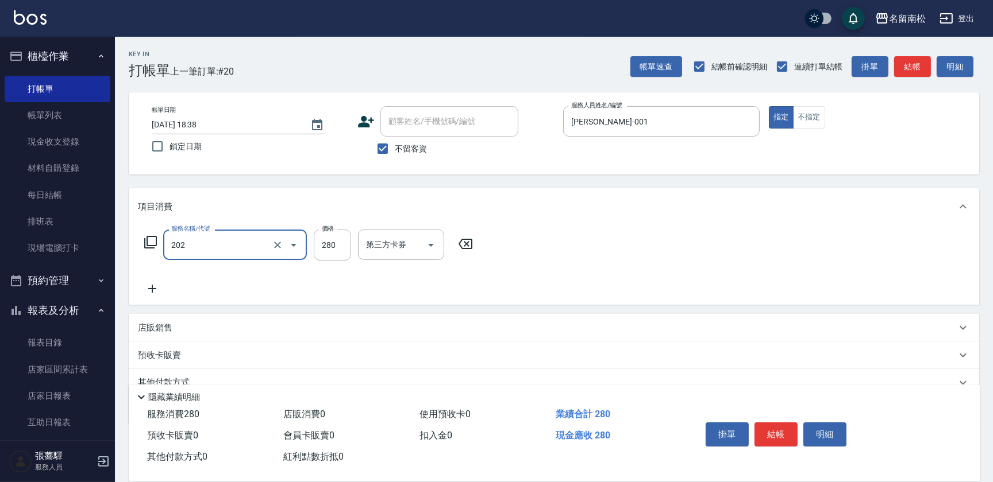
type input "洗髮[280](202)"
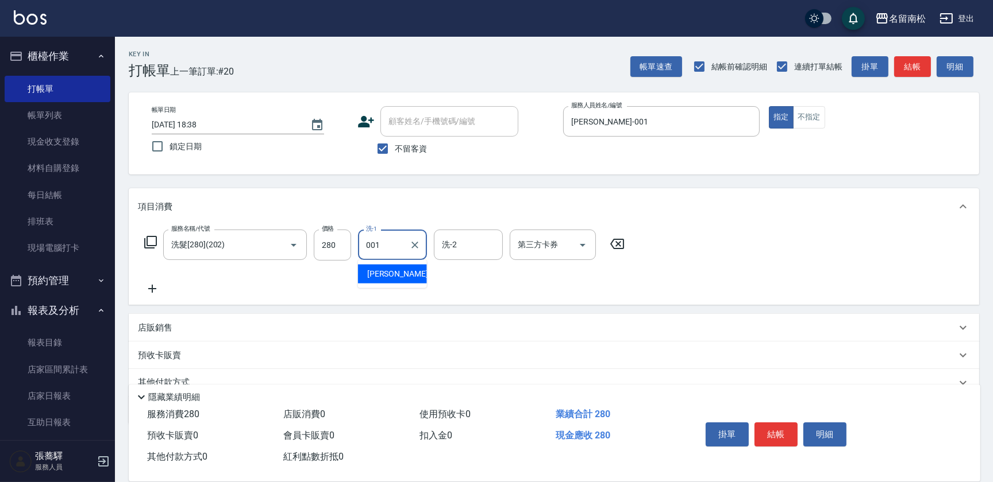
type input "[PERSON_NAME]-001"
click at [820, 435] on button "明細" at bounding box center [824, 435] width 43 height 24
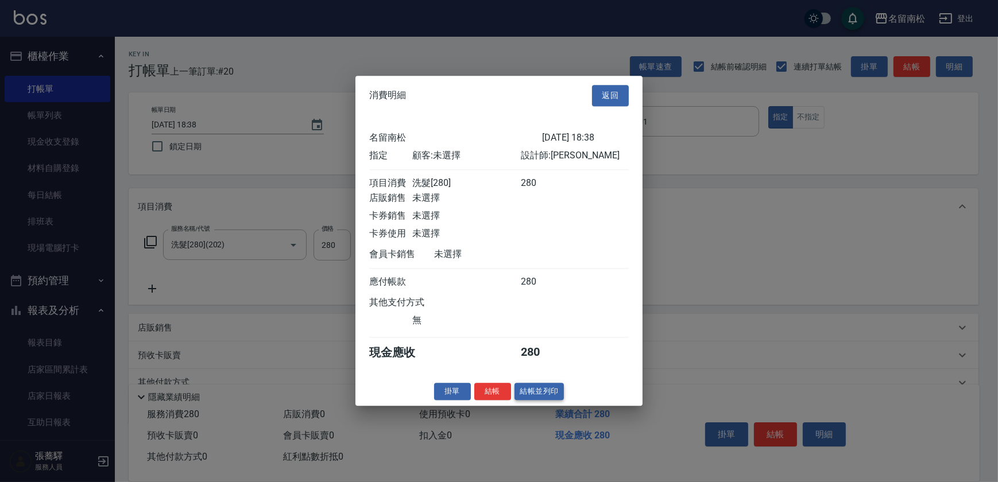
click at [541, 392] on button "結帳並列印" at bounding box center [540, 392] width 50 height 18
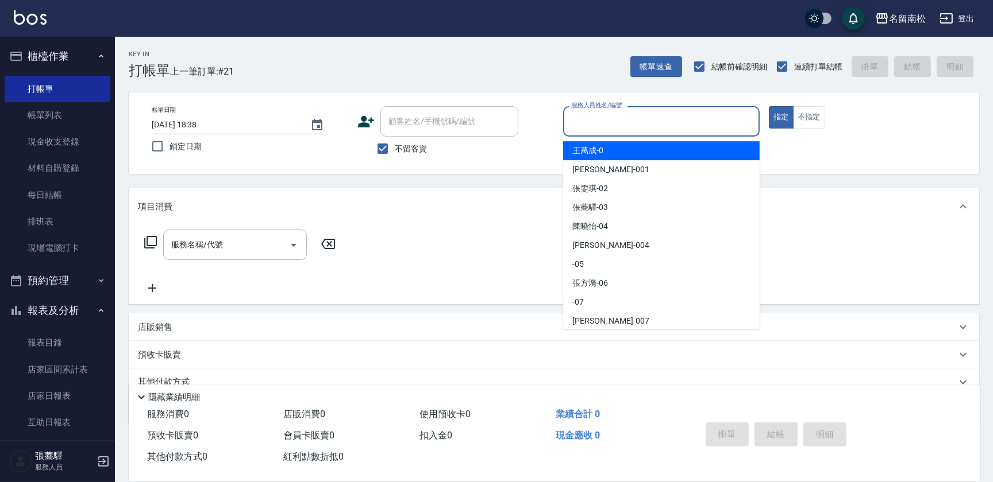
click at [678, 114] on input "服務人員姓名/編號" at bounding box center [661, 121] width 186 height 20
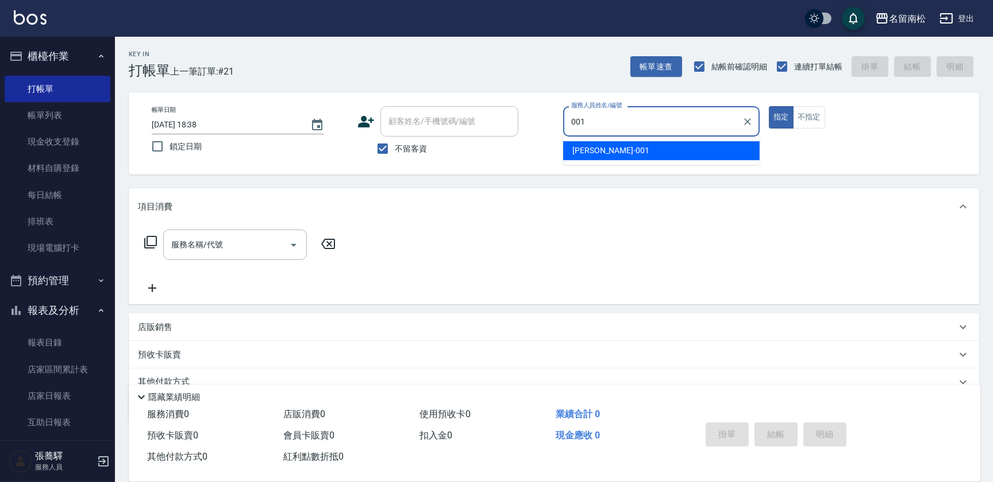
type input "[PERSON_NAME]-001"
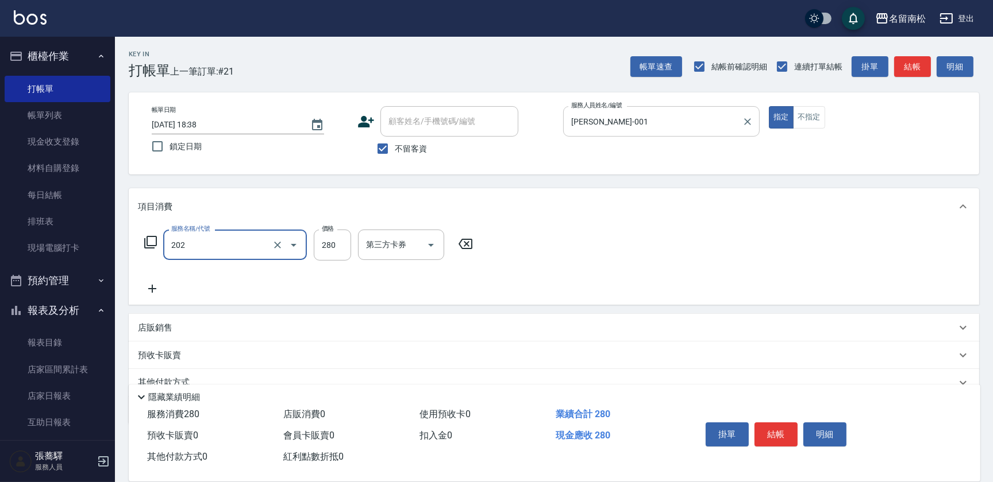
type input "洗髮[280](202)"
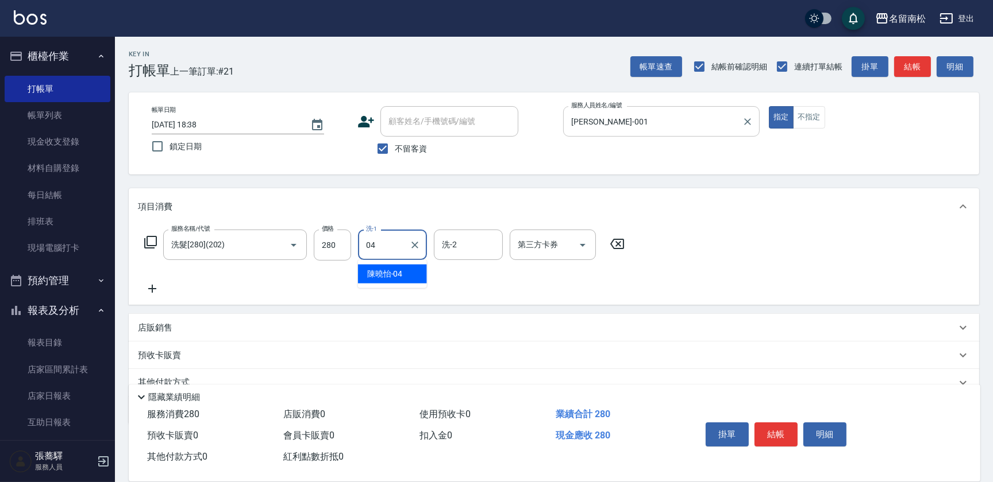
type input "[PERSON_NAME]04"
click at [820, 428] on button "明細" at bounding box center [824, 435] width 43 height 24
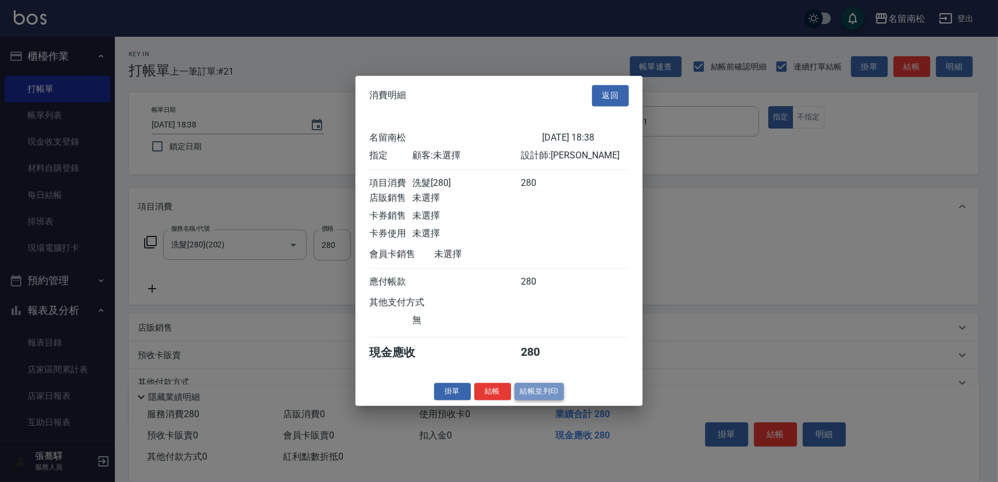
click at [525, 396] on button "結帳並列印" at bounding box center [540, 392] width 50 height 18
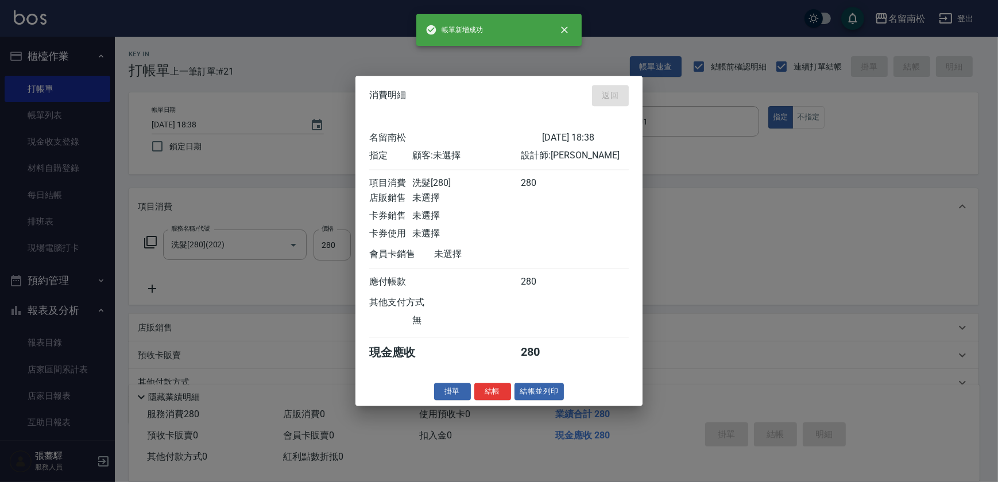
type input "[DATE] 18:39"
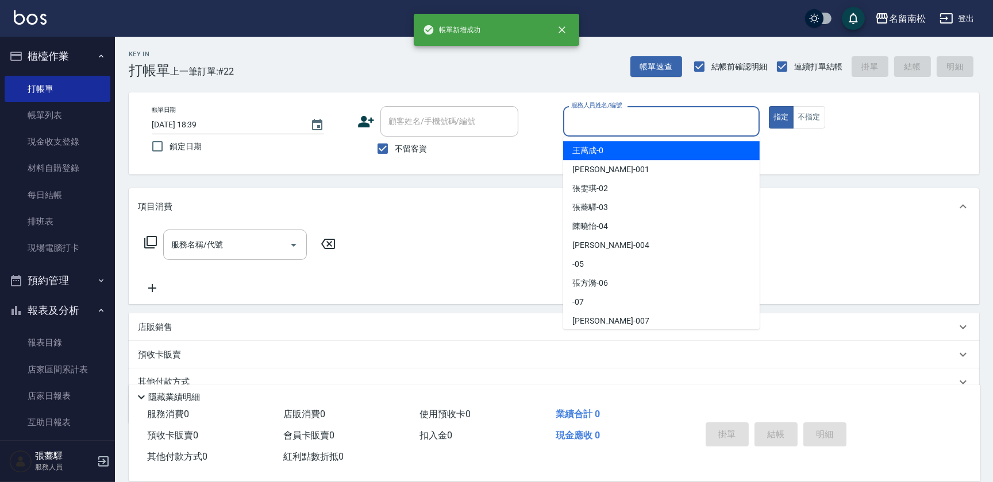
click at [705, 119] on input "服務人員姓名/編號" at bounding box center [661, 121] width 186 height 20
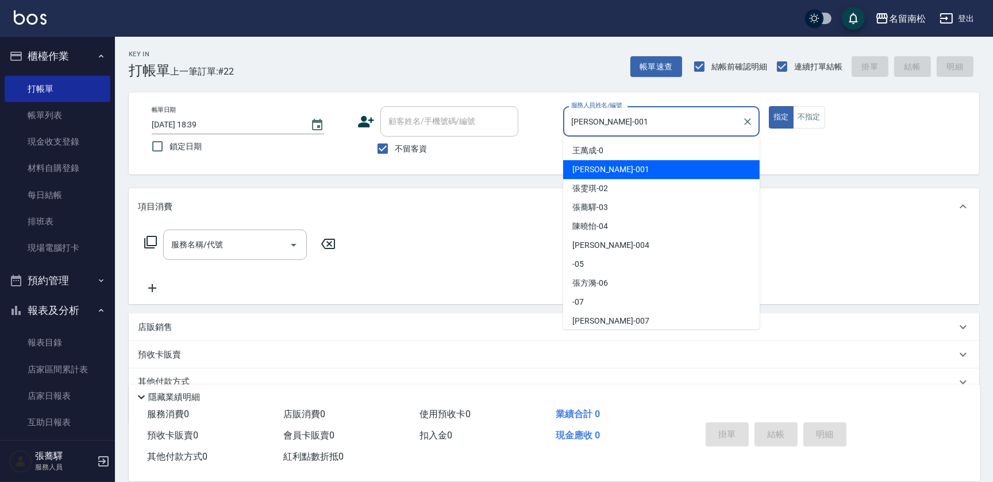
click at [630, 134] on div "[PERSON_NAME]-001 服務人員姓名/編號" at bounding box center [661, 121] width 196 height 30
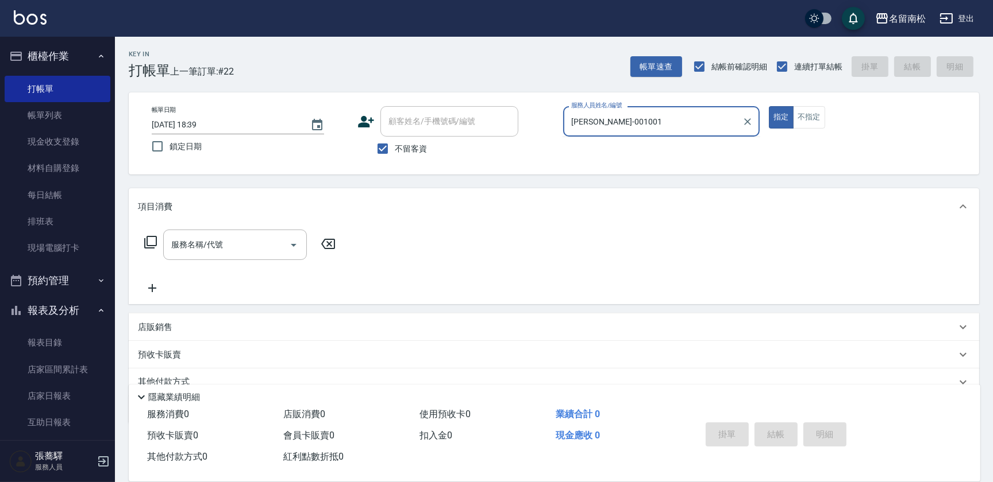
click at [769, 106] on button "指定" at bounding box center [781, 117] width 25 height 22
type input "[PERSON_NAME]-001"
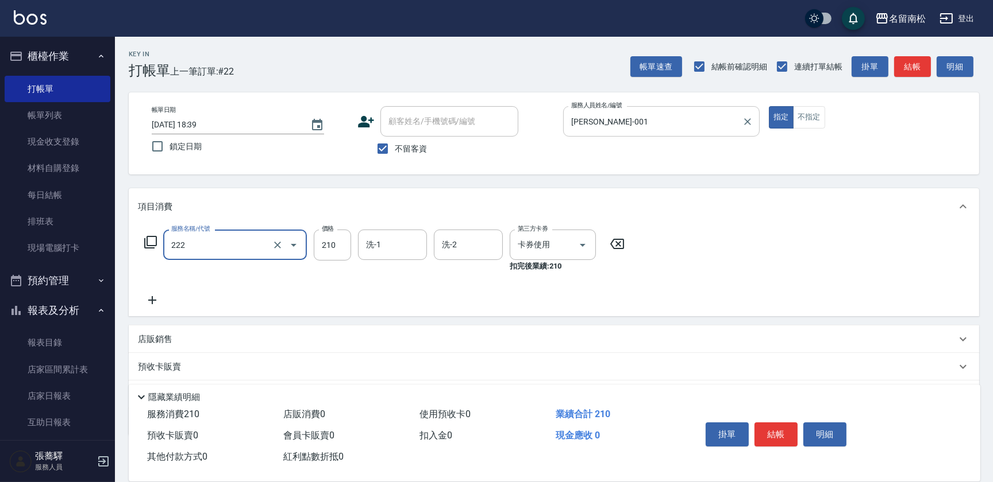
type input "洗髮卡券[210](222)"
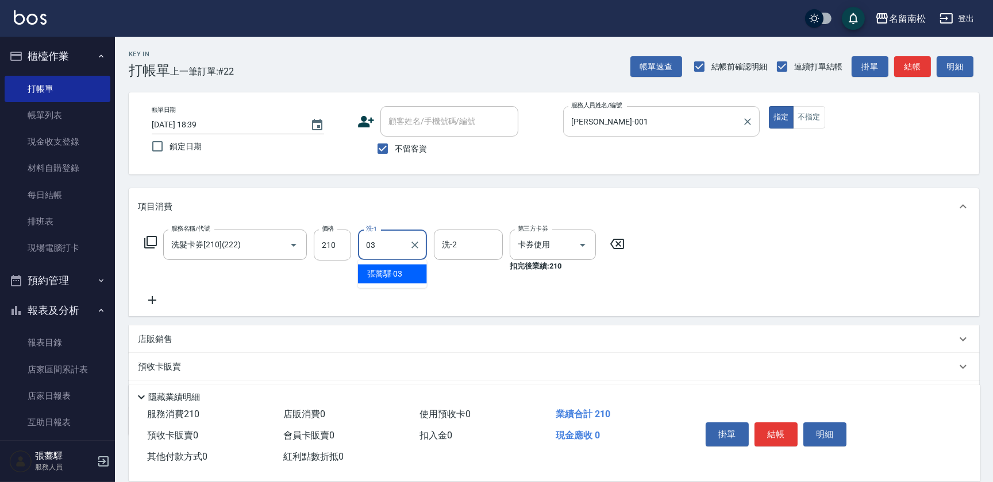
type input "[PERSON_NAME]-03"
click at [829, 439] on button "明細" at bounding box center [824, 435] width 43 height 24
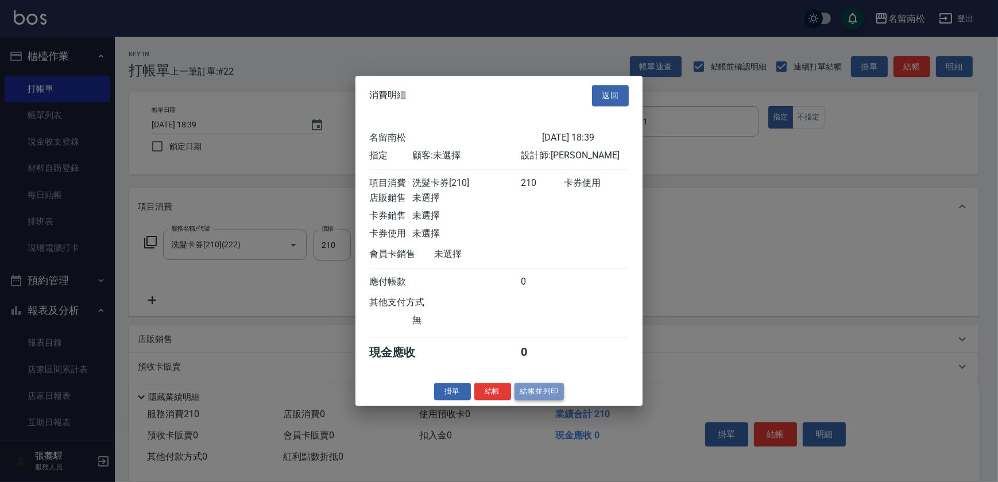
click at [519, 396] on button "結帳並列印" at bounding box center [540, 392] width 50 height 18
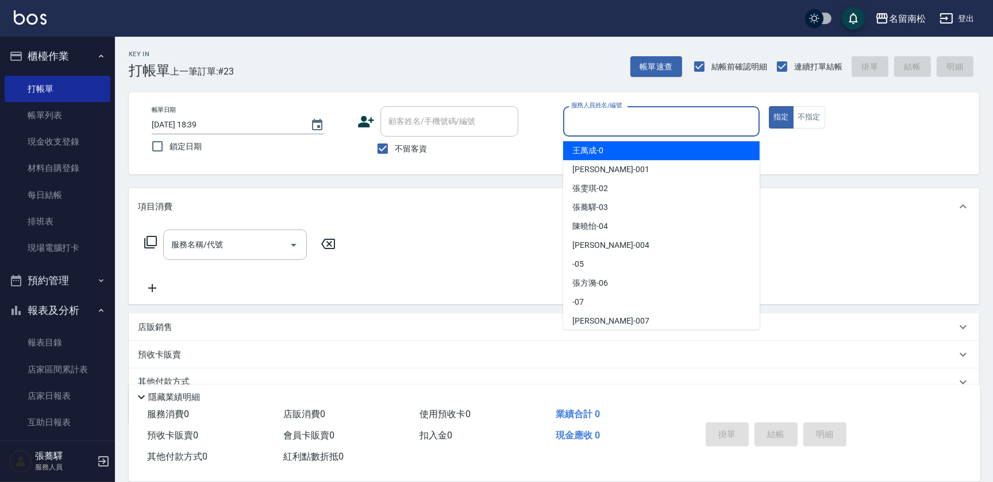
click at [708, 113] on input "服務人員姓名/編號" at bounding box center [661, 121] width 186 height 20
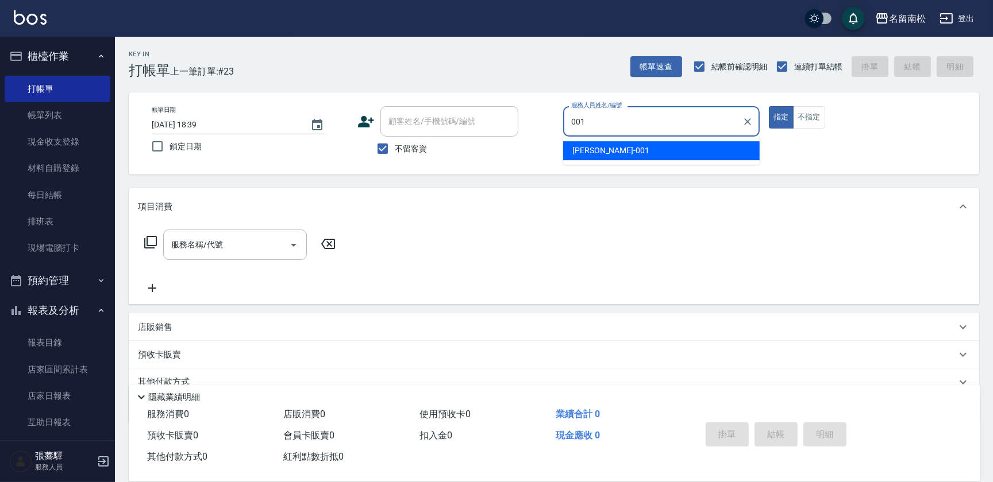
type input "[PERSON_NAME]-001"
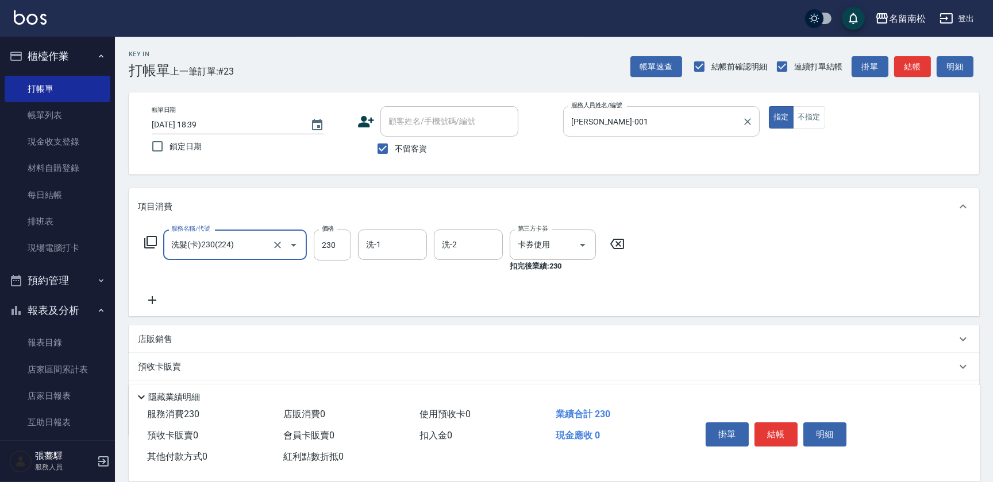
type input "洗髮(卡)230(224)"
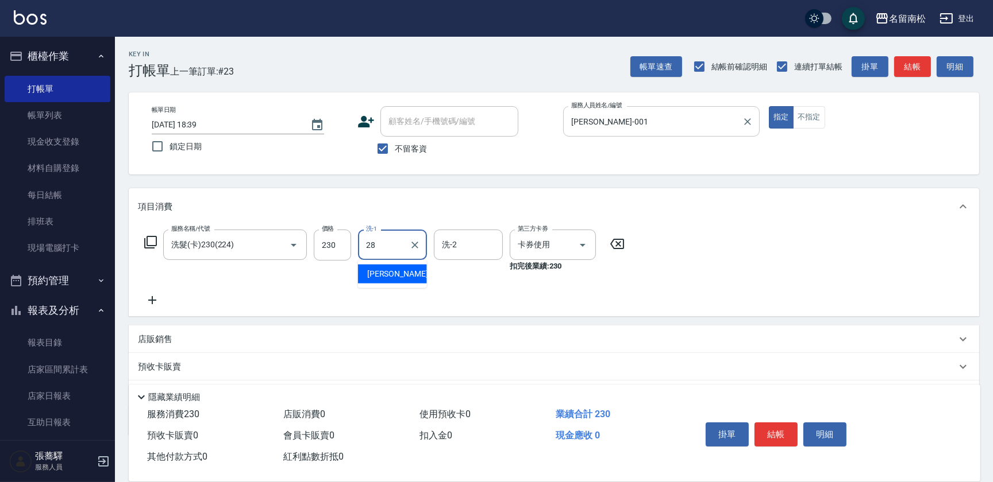
type input "[PERSON_NAME]-28"
click at [814, 437] on button "明細" at bounding box center [824, 435] width 43 height 24
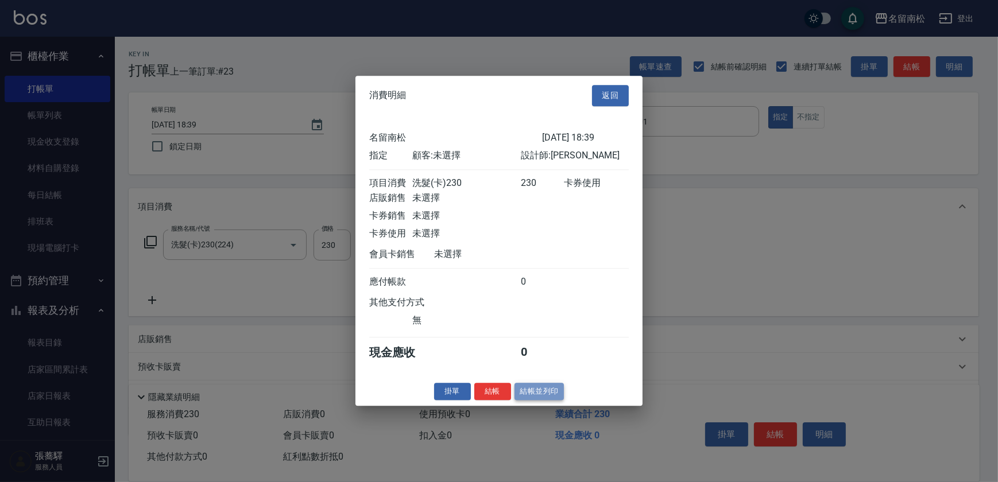
click at [544, 392] on button "結帳並列印" at bounding box center [540, 392] width 50 height 18
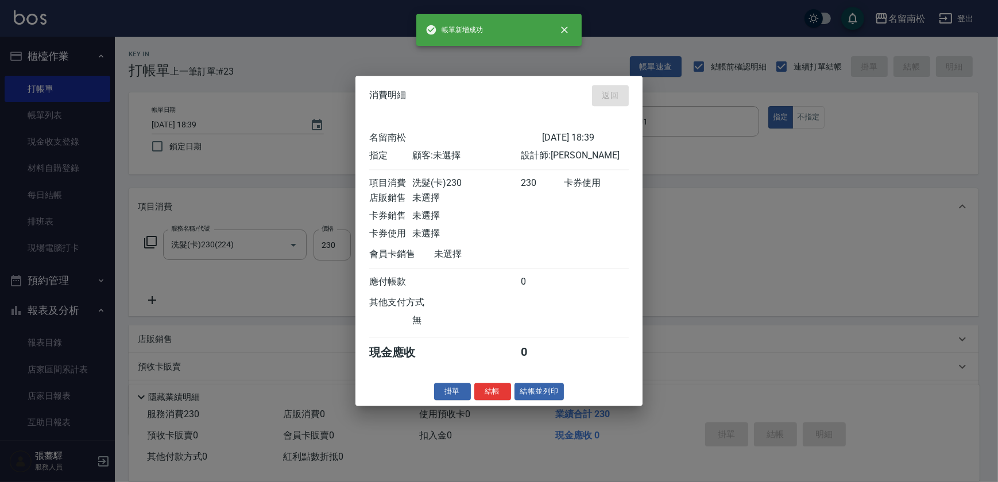
type input "[DATE] 18:40"
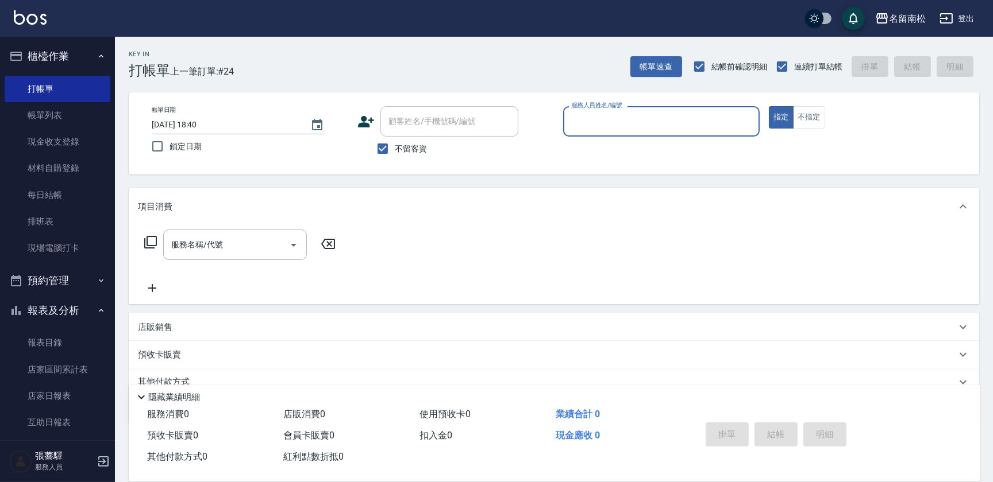
click at [636, 120] on div "服務人員姓名/編號 服務人員姓名/編號" at bounding box center [661, 121] width 196 height 30
type input "[PERSON_NAME]-001"
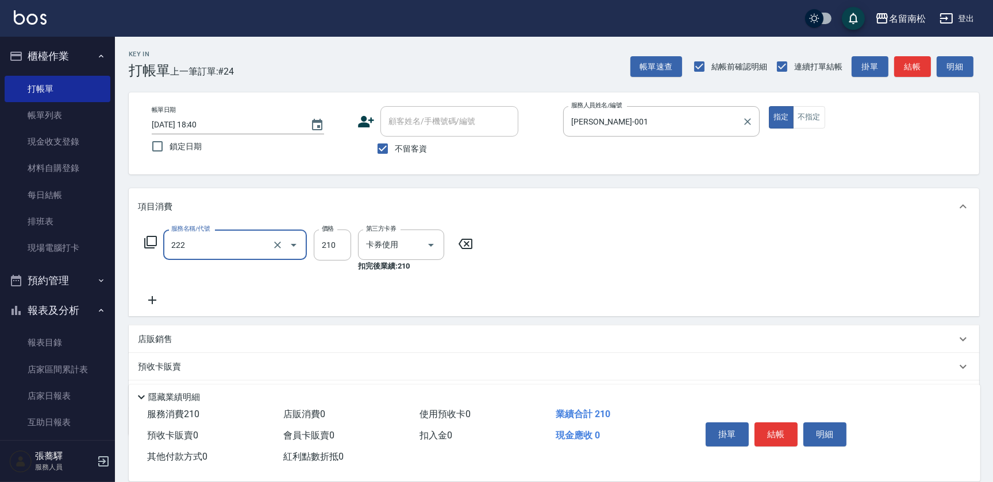
type input "洗髮卡券[210](222)"
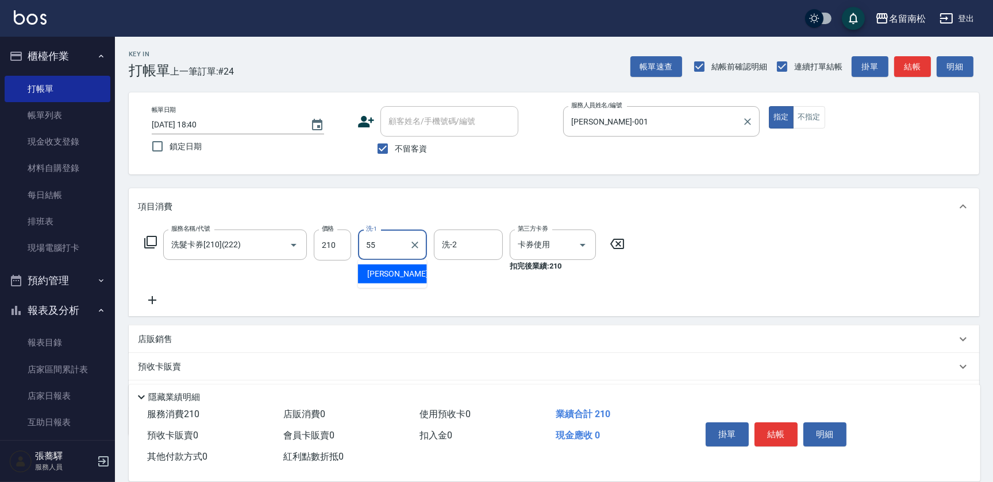
type input "呂秀貞-55"
click at [837, 437] on button "明細" at bounding box center [824, 435] width 43 height 24
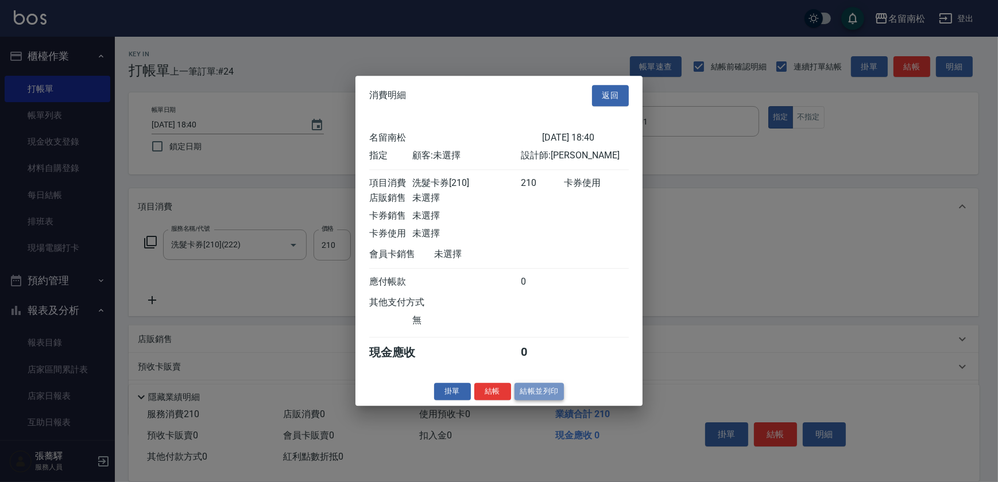
click at [531, 400] on button "結帳並列印" at bounding box center [540, 392] width 50 height 18
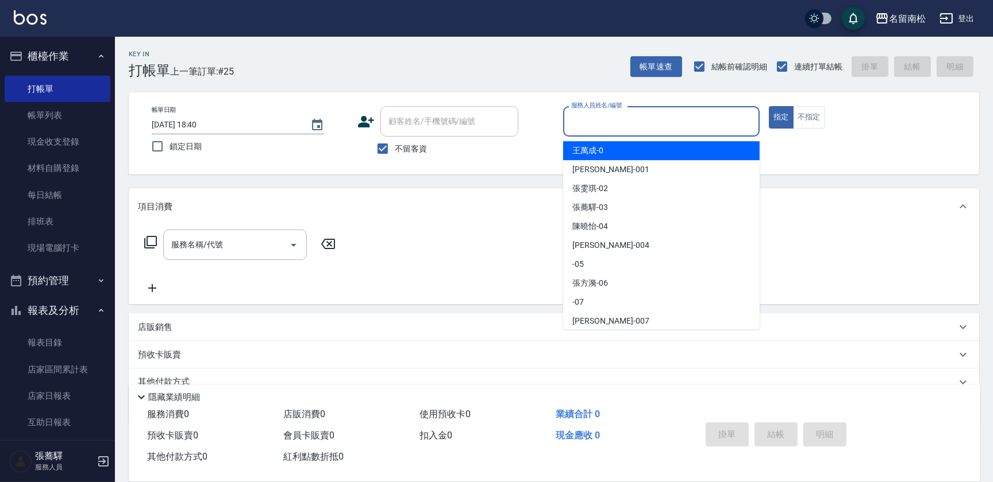
click at [638, 113] on input "服務人員姓名/編號" at bounding box center [661, 121] width 186 height 20
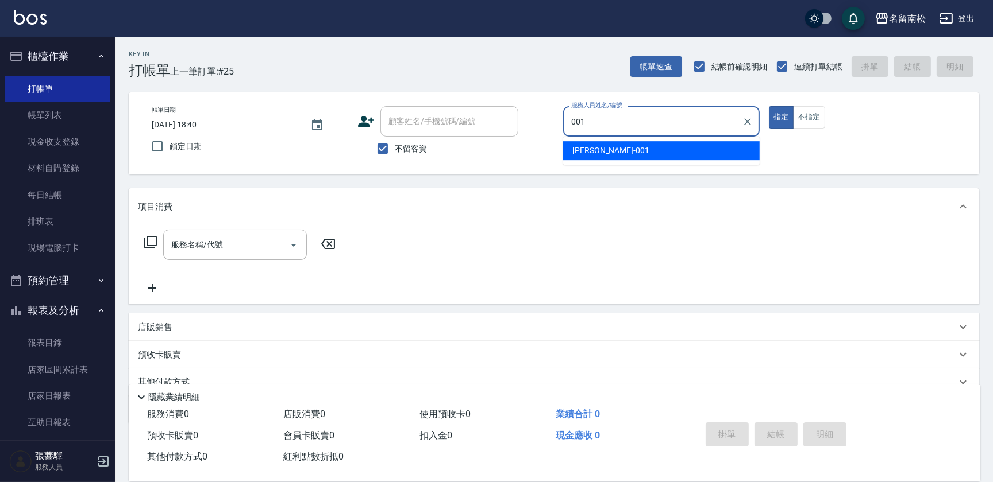
type input "[PERSON_NAME]-001"
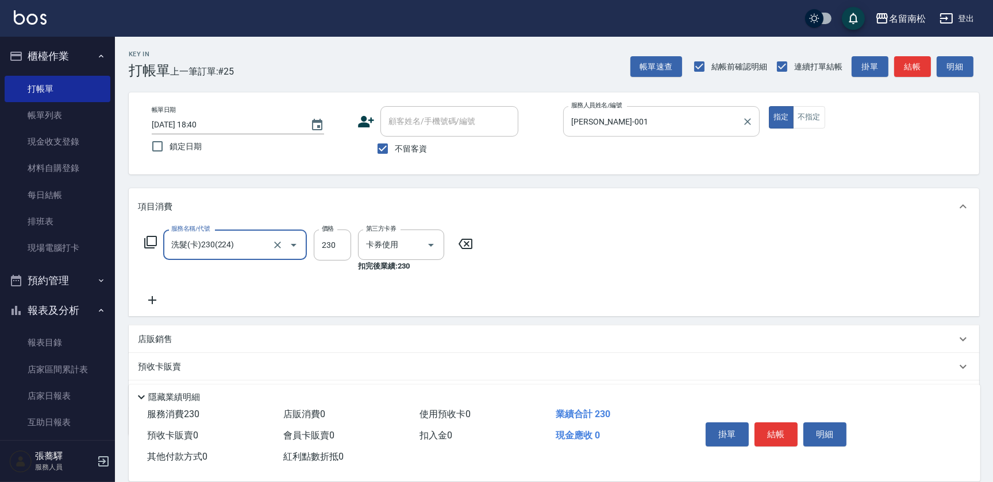
type input "洗髮(卡)230(224)"
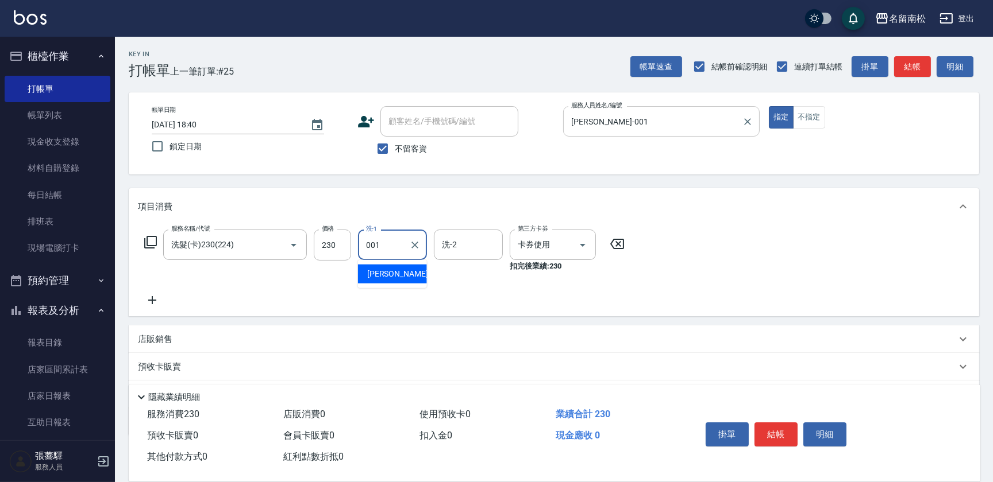
type input "[PERSON_NAME]-001"
click at [821, 426] on button "明細" at bounding box center [824, 435] width 43 height 24
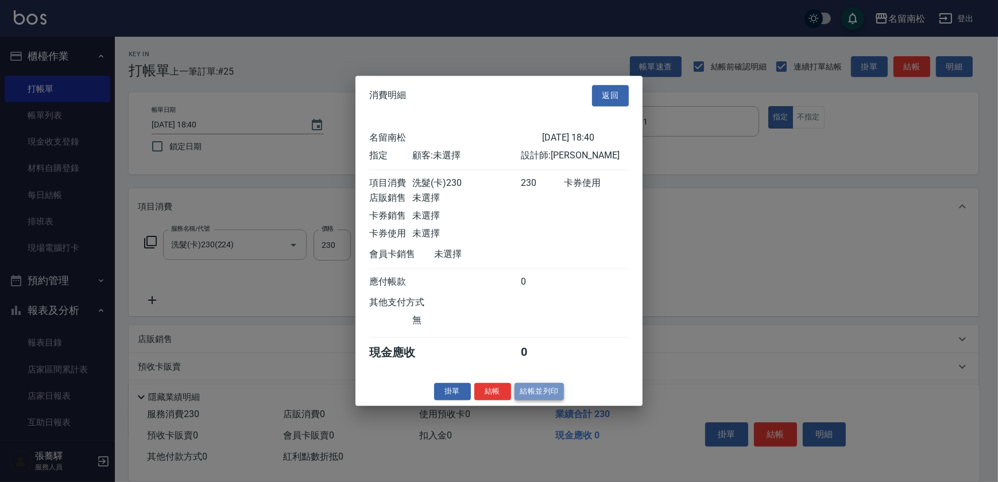
click at [531, 396] on button "結帳並列印" at bounding box center [540, 392] width 50 height 18
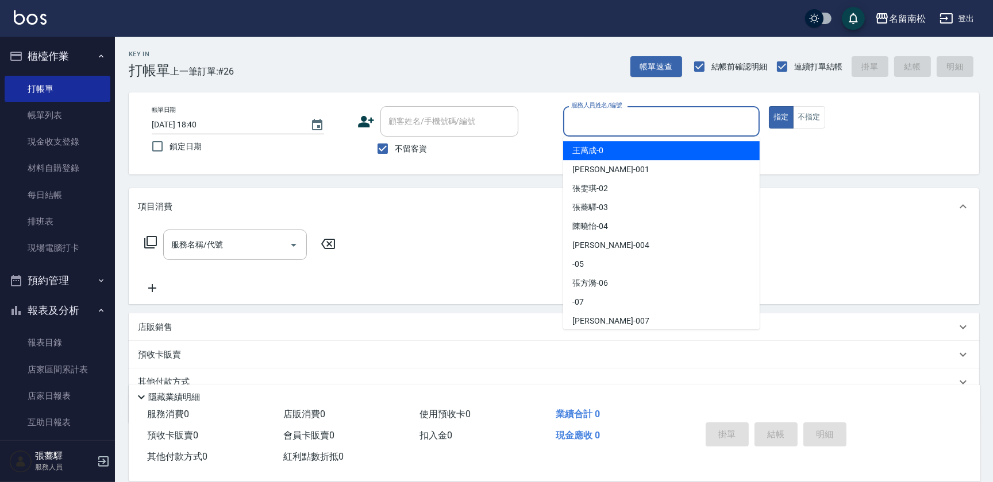
click at [696, 130] on input "服務人員姓名/編號" at bounding box center [661, 121] width 186 height 20
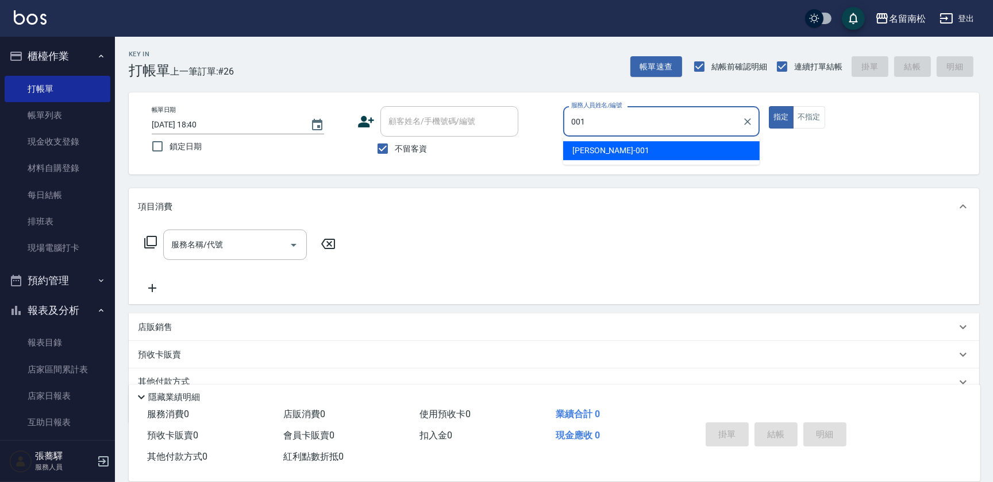
type input "[PERSON_NAME]-001"
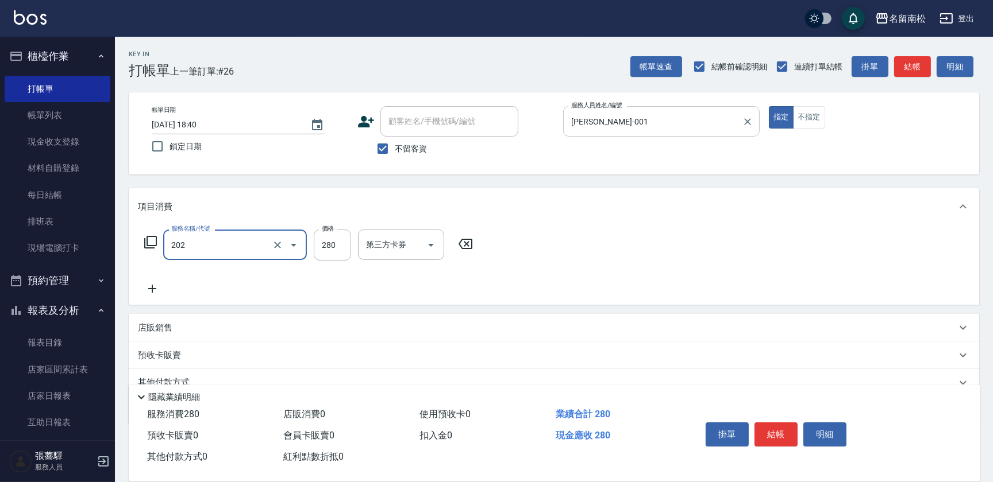
type input "洗髮[280](202)"
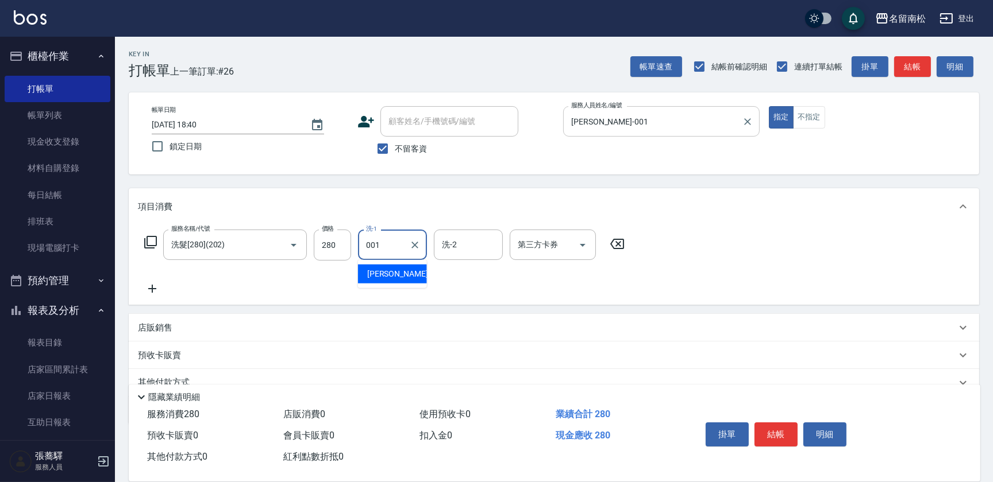
type input "[PERSON_NAME]-001"
click at [841, 423] on button "明細" at bounding box center [824, 435] width 43 height 24
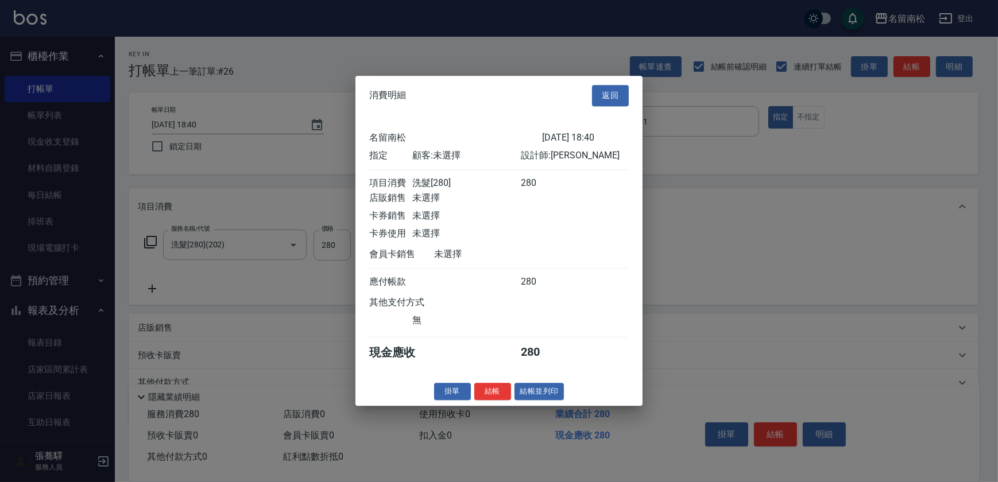
click at [555, 400] on button "結帳並列印" at bounding box center [540, 392] width 50 height 18
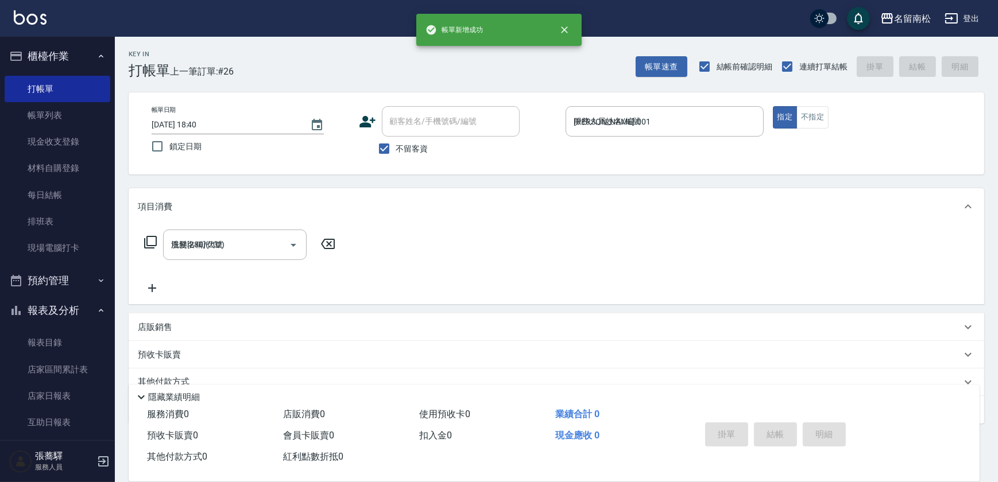
type input "[DATE] 18:41"
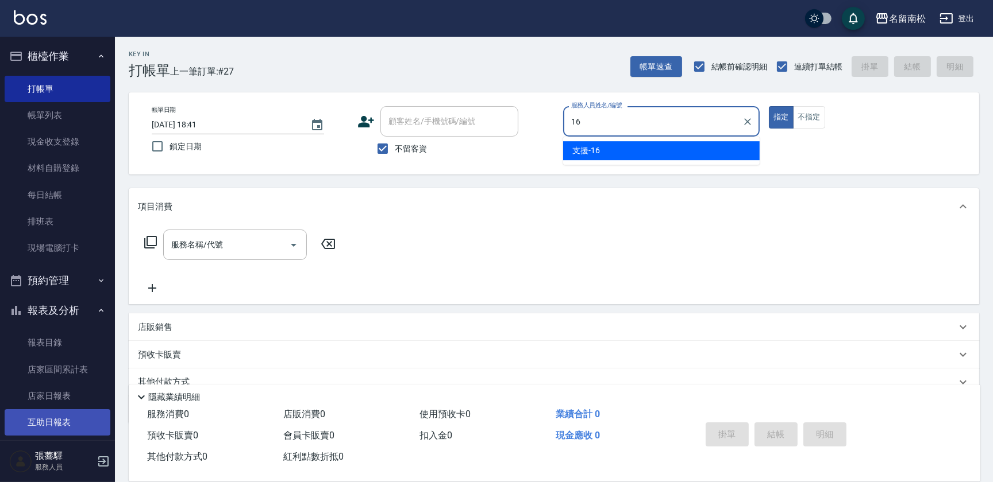
type input "支援-16"
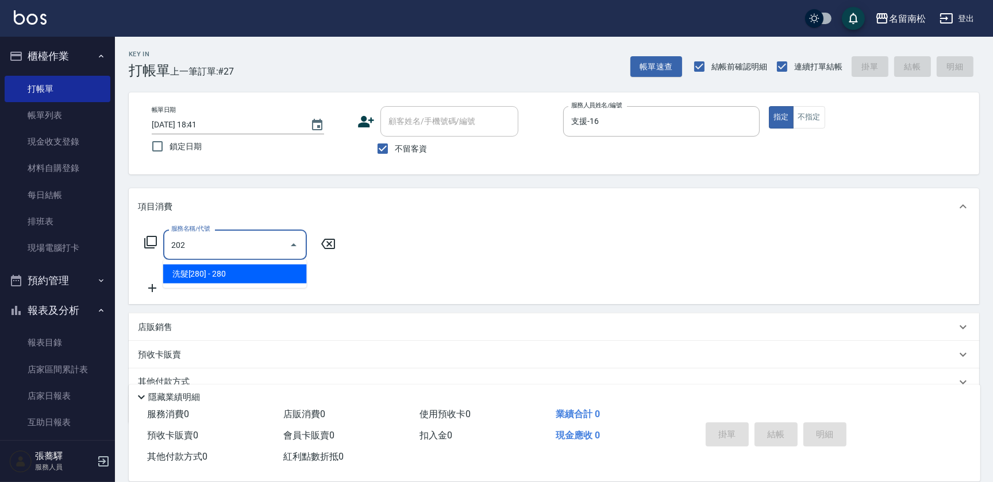
type input "洗髮[280](202)"
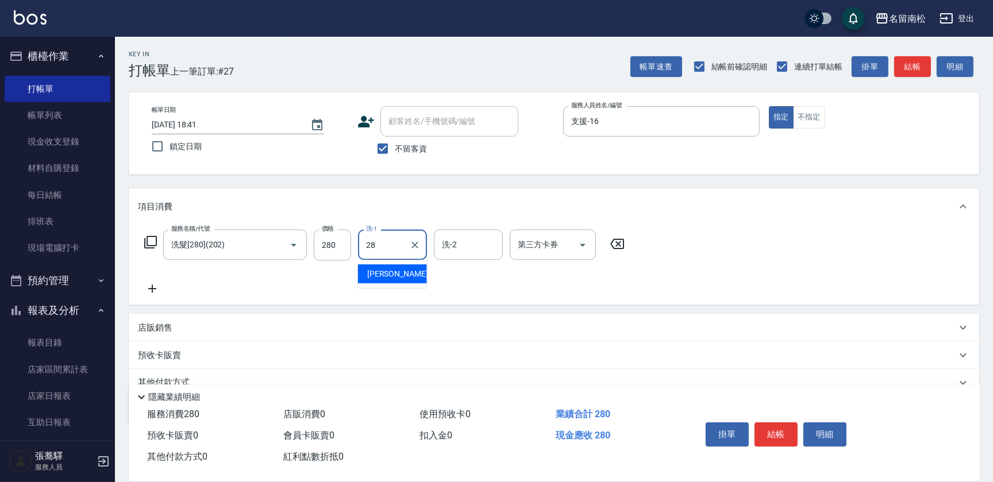
type input "[PERSON_NAME]-28"
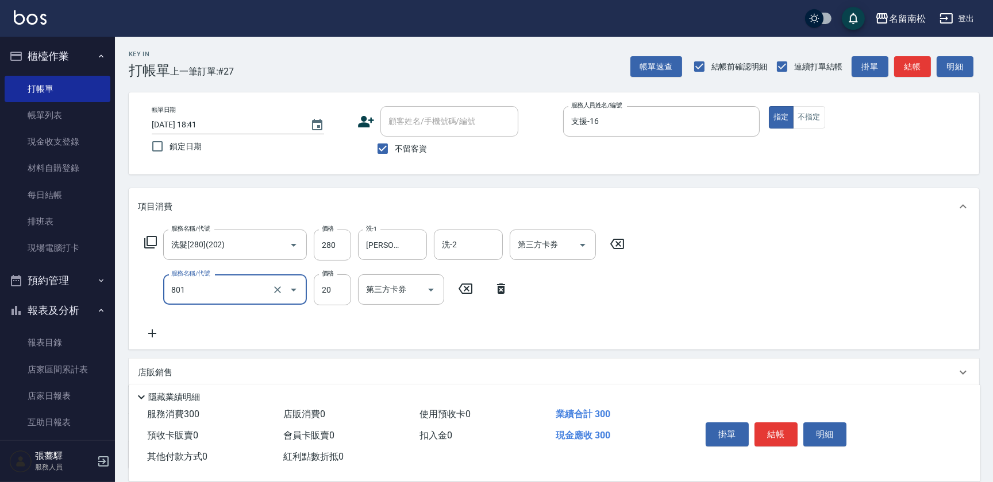
type input "潤絲(801)"
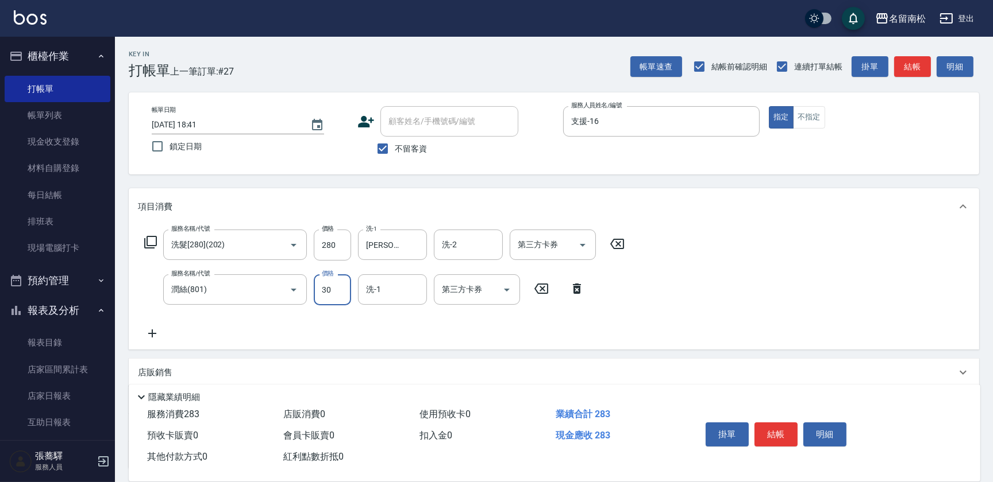
type input "30"
type input "[PERSON_NAME]-28"
click at [775, 430] on button "結帳" at bounding box center [775, 435] width 43 height 24
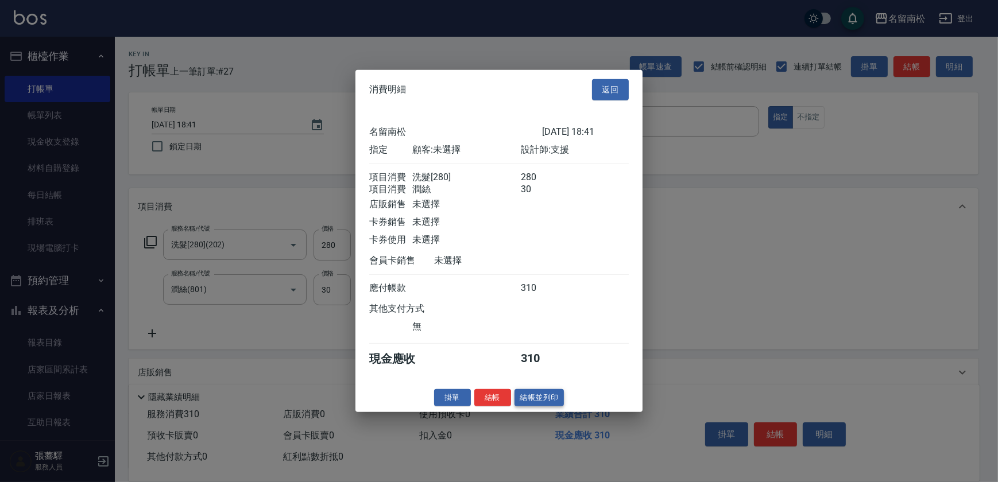
click at [541, 392] on div "消費明細 返回 名留南松 [DATE] 18:41 指定 顧客: 未選擇 設計師: 支援 項目消費 洗髮[280] 280 項目消費 潤絲 30 店販銷售 未…" at bounding box center [499, 241] width 287 height 342
click at [541, 396] on button "結帳並列印" at bounding box center [540, 398] width 50 height 18
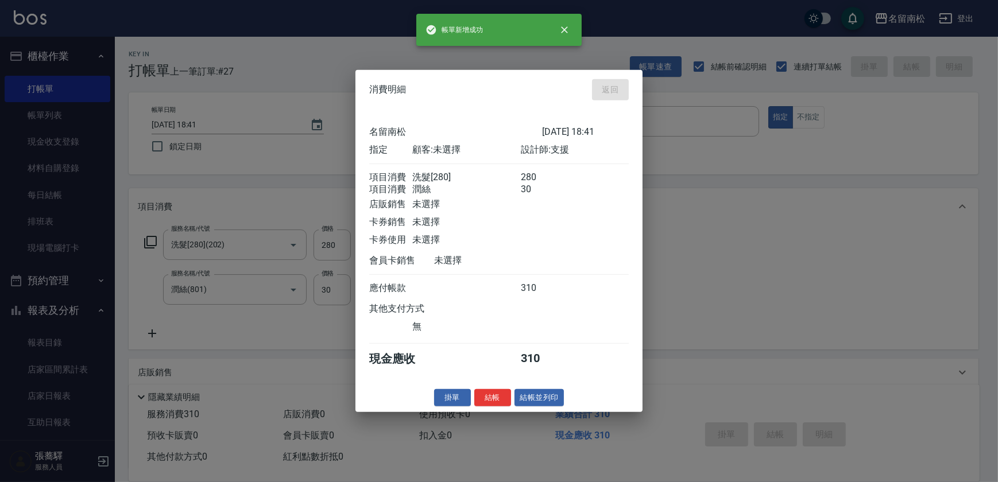
type input "[DATE] 18:46"
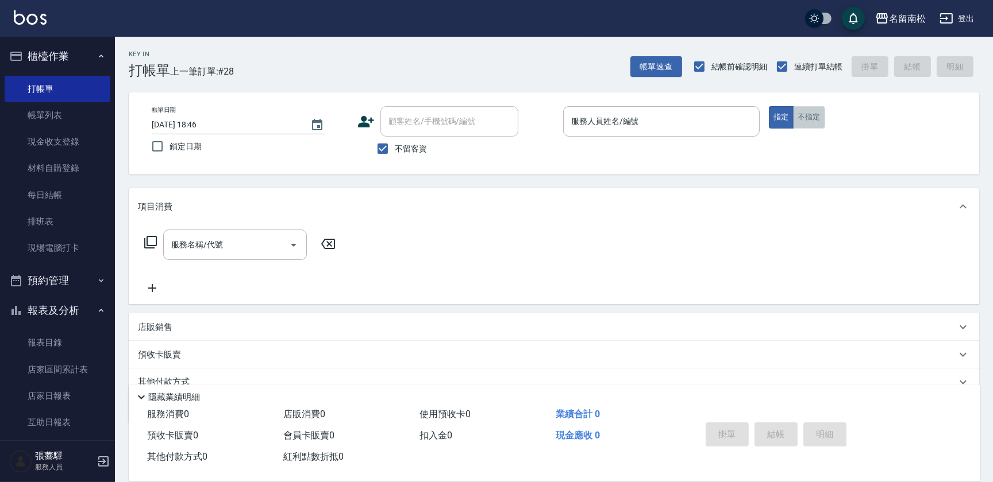
click at [808, 121] on button "不指定" at bounding box center [809, 117] width 32 height 22
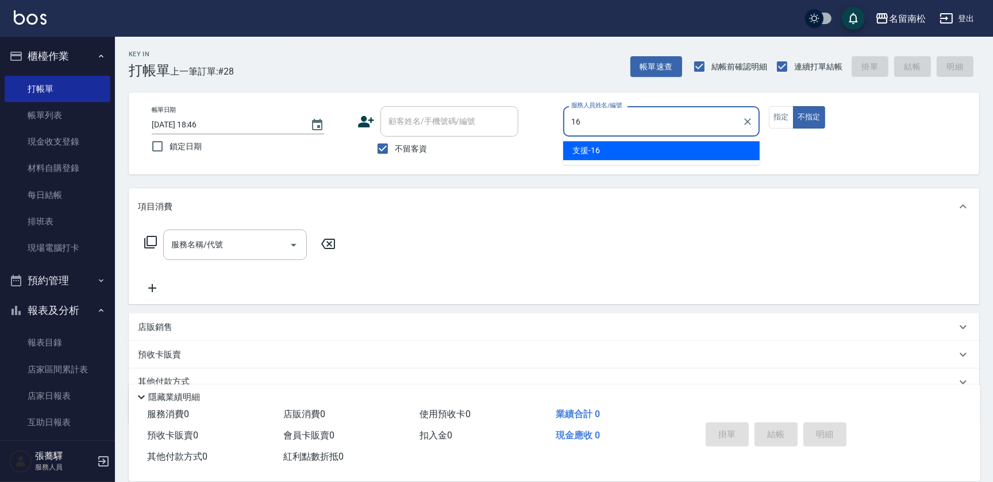
type input "支援-16"
type button "false"
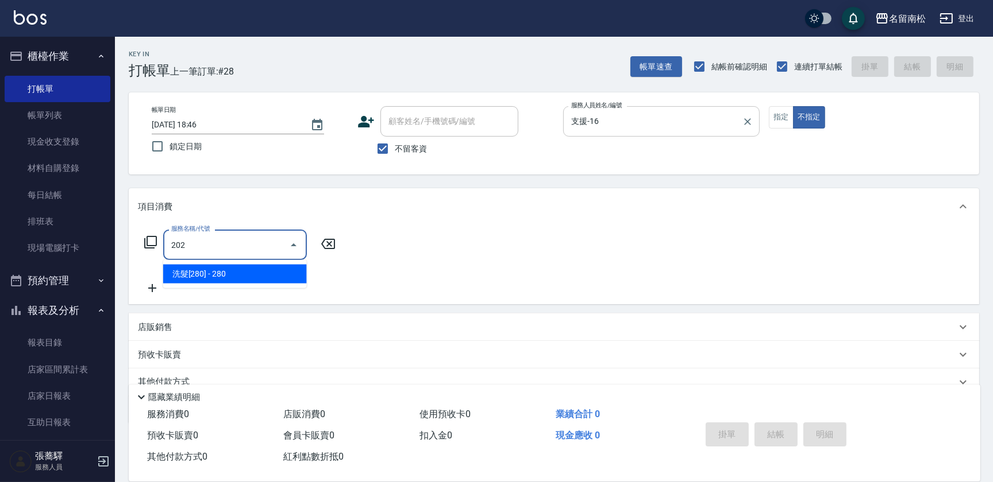
type input "洗髮[280](202)"
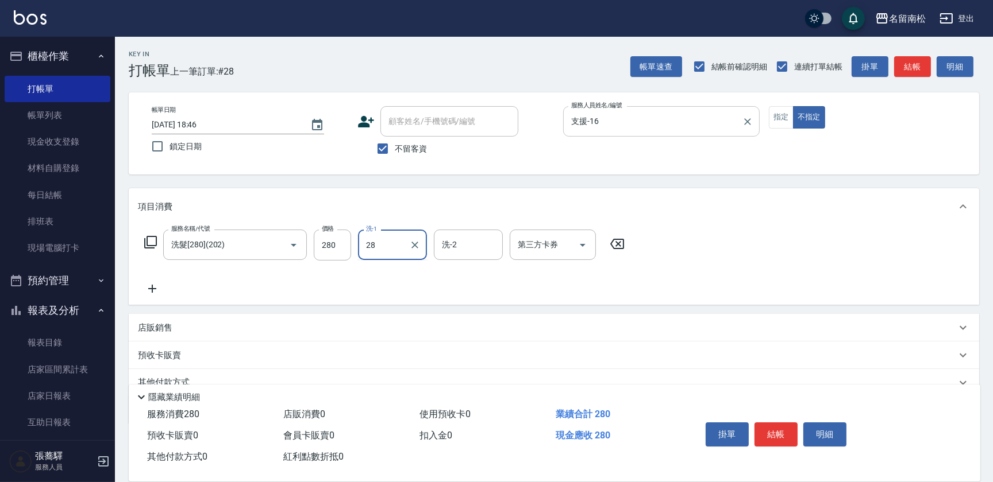
type input "[PERSON_NAME]-28"
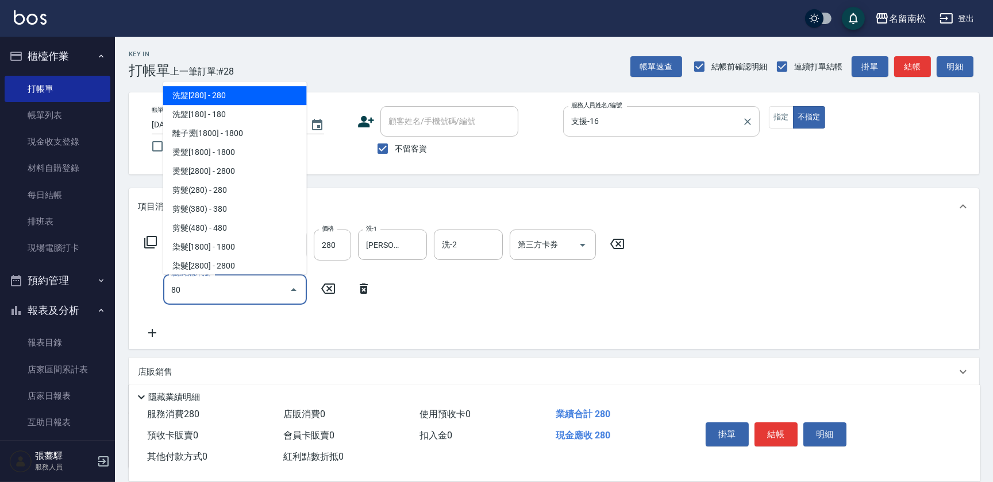
type input "洗髮[280](202)"
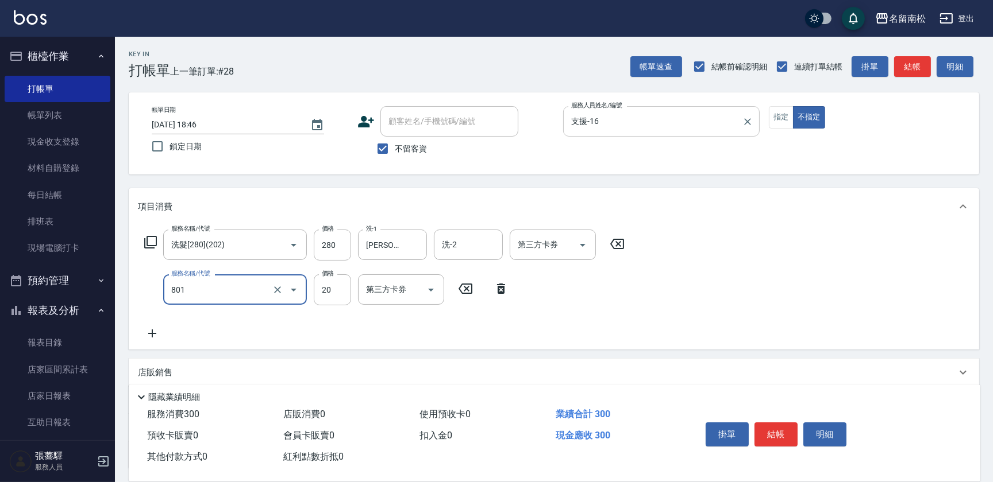
type input "潤絲(801)"
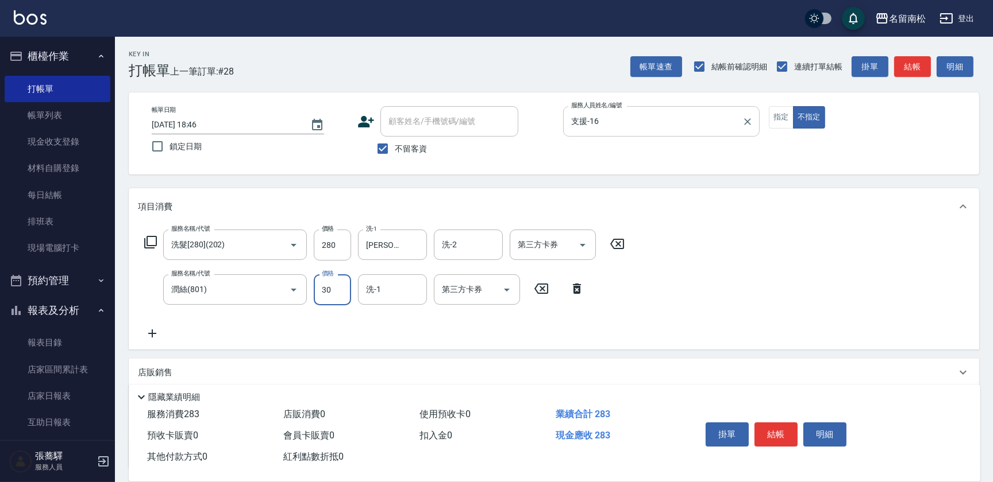
type input "30"
type input "[PERSON_NAME]-28"
click at [750, 455] on div "掛單 結帳 明細" at bounding box center [826, 436] width 279 height 64
click at [770, 442] on button "結帳" at bounding box center [775, 435] width 43 height 24
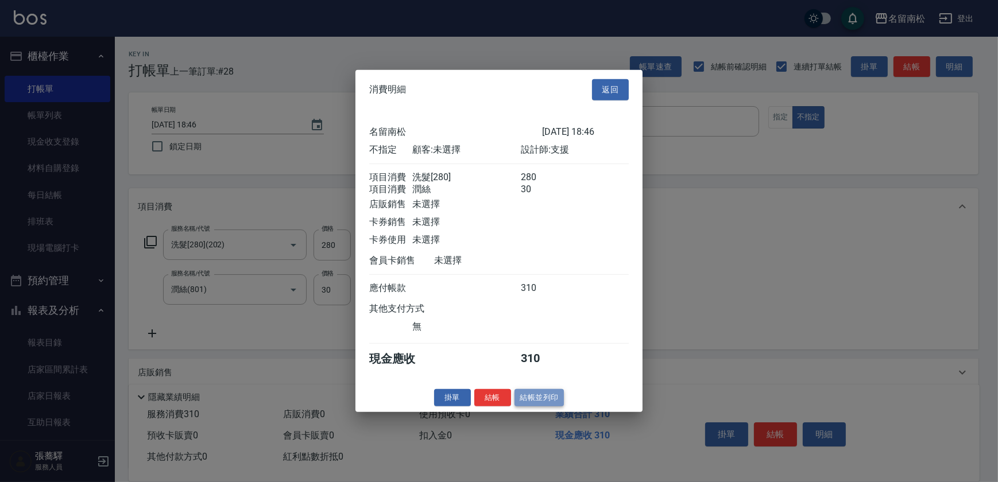
click at [547, 407] on button "結帳並列印" at bounding box center [540, 398] width 50 height 18
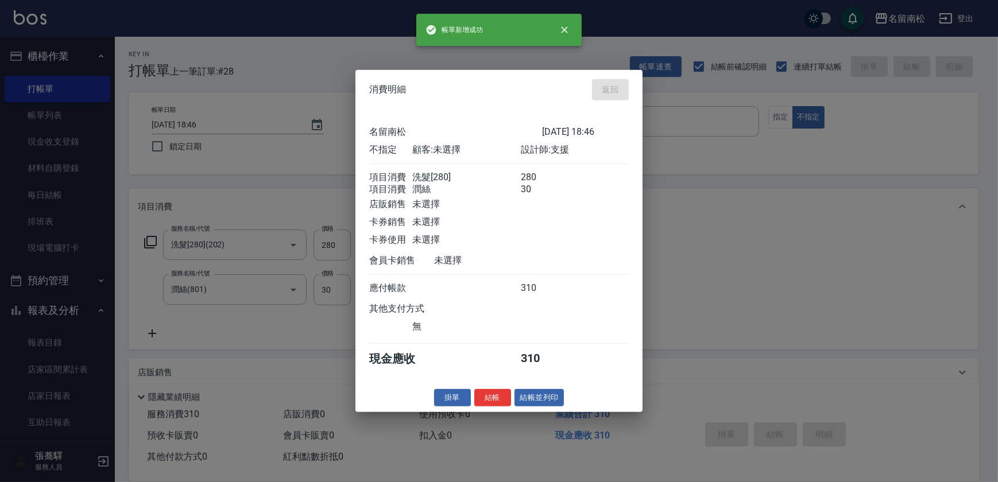
type input "[DATE] 18:47"
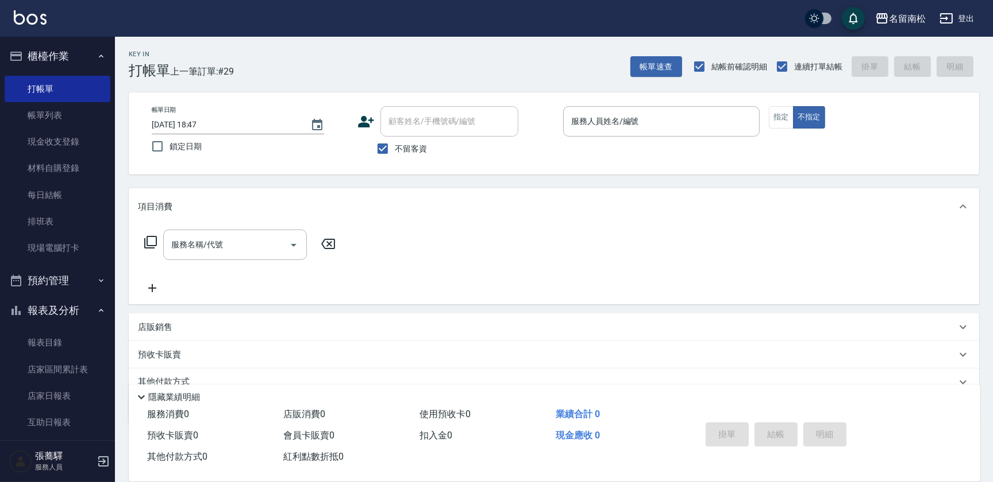
click at [612, 125] on div "服務人員姓名/編號 服務人員姓名/編號" at bounding box center [661, 121] width 196 height 30
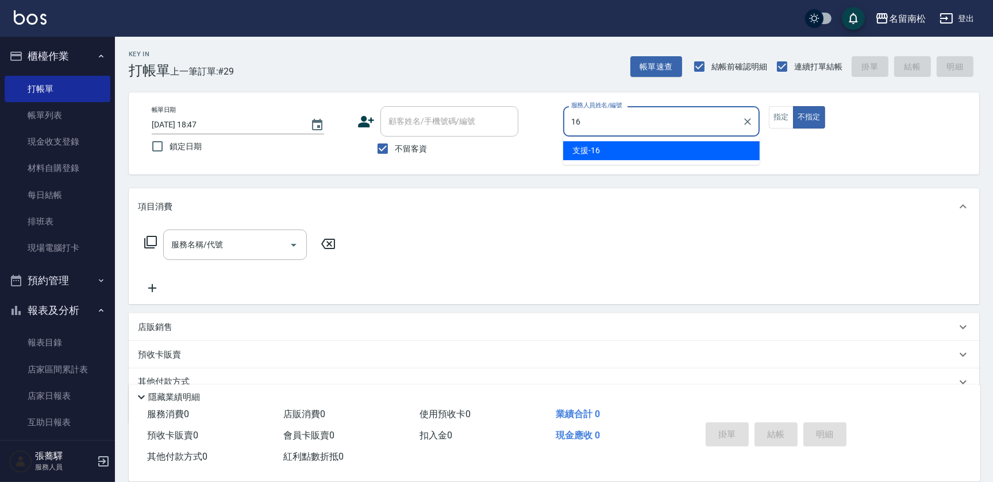
type input "支援-16"
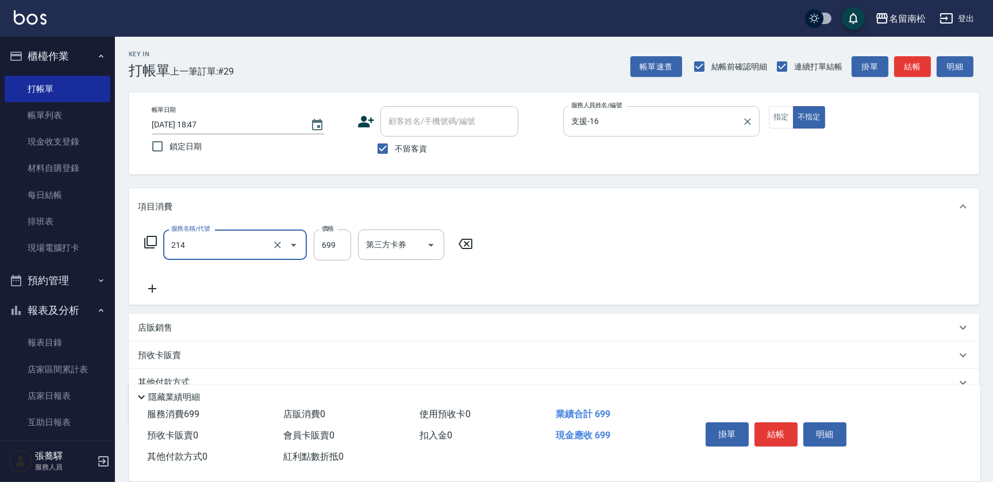
type input "滾珠洗髪699(214)"
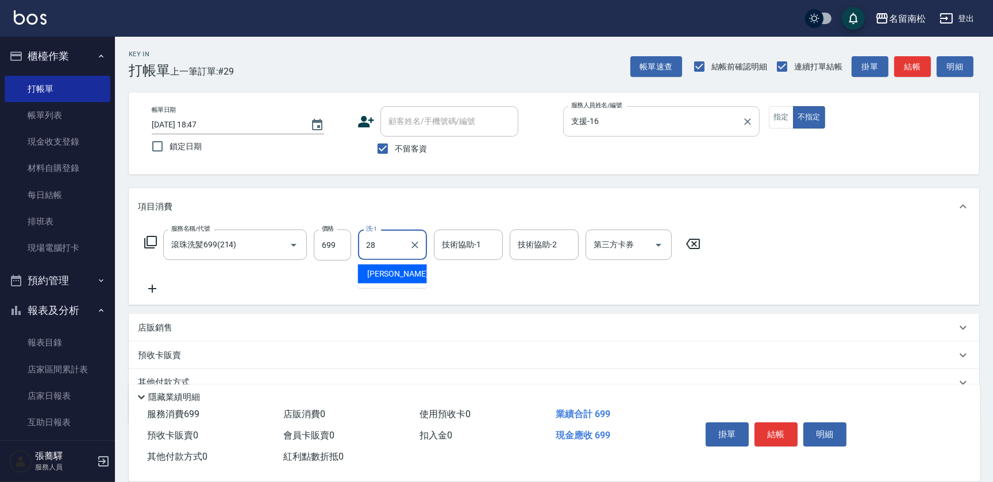
type input "[PERSON_NAME]-28"
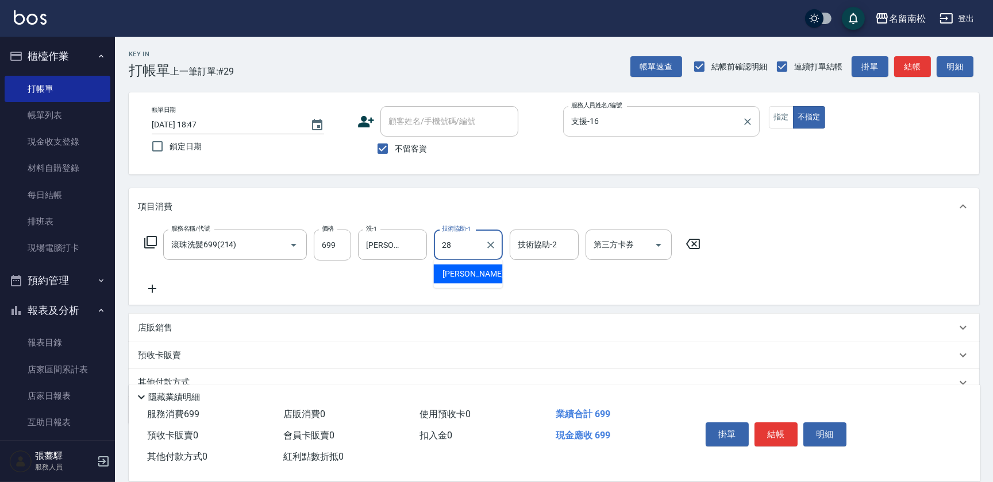
type input "[PERSON_NAME]-28"
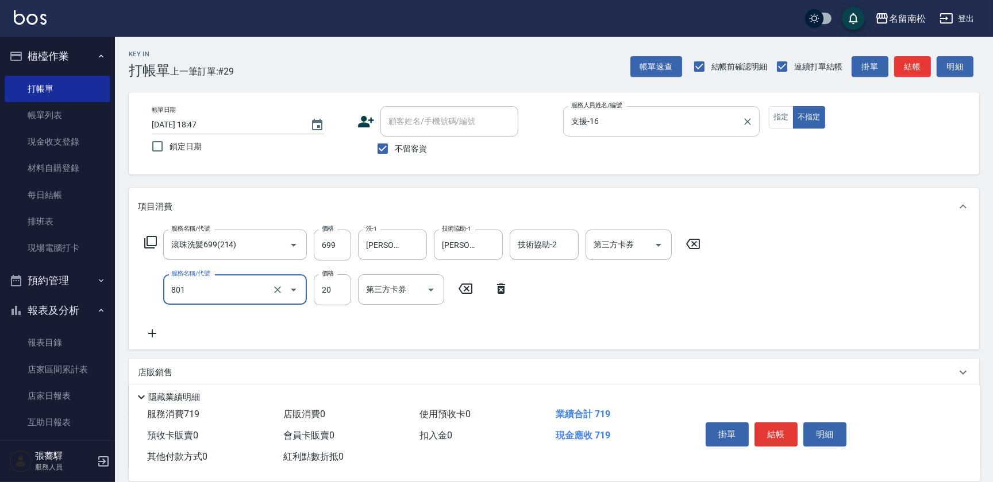
type input "潤絲(801)"
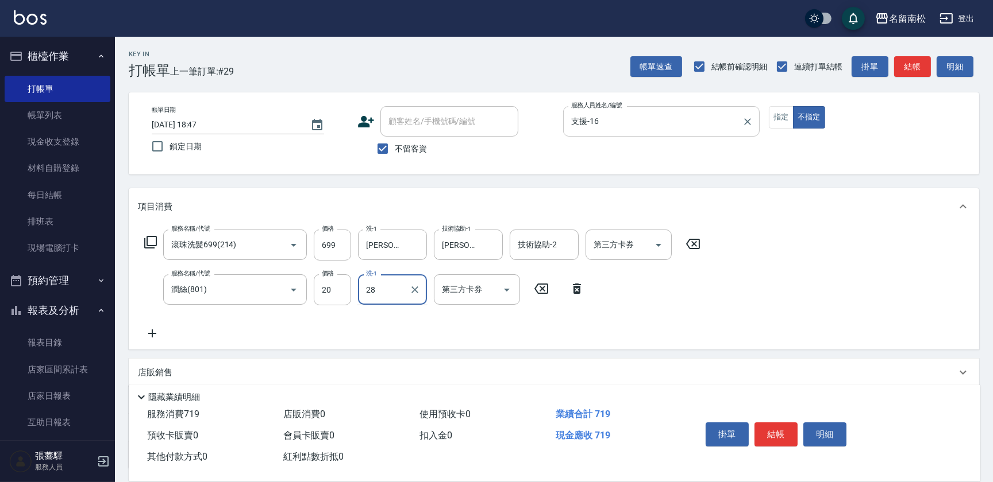
type input "[PERSON_NAME]-28"
click at [332, 295] on input "20" at bounding box center [332, 290] width 37 height 31
type input "30"
click at [791, 122] on button "指定" at bounding box center [781, 117] width 25 height 22
click at [767, 424] on button "結帳" at bounding box center [775, 435] width 43 height 24
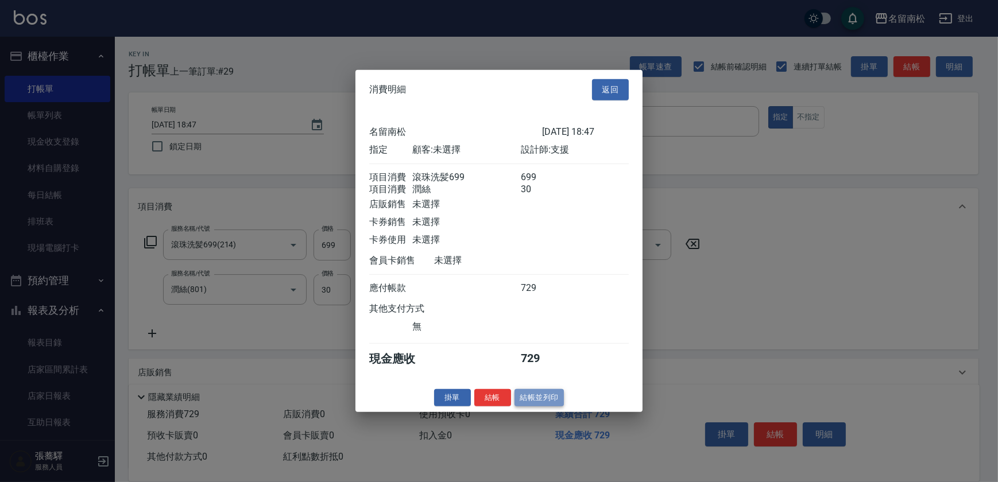
click at [547, 402] on button "結帳並列印" at bounding box center [540, 398] width 50 height 18
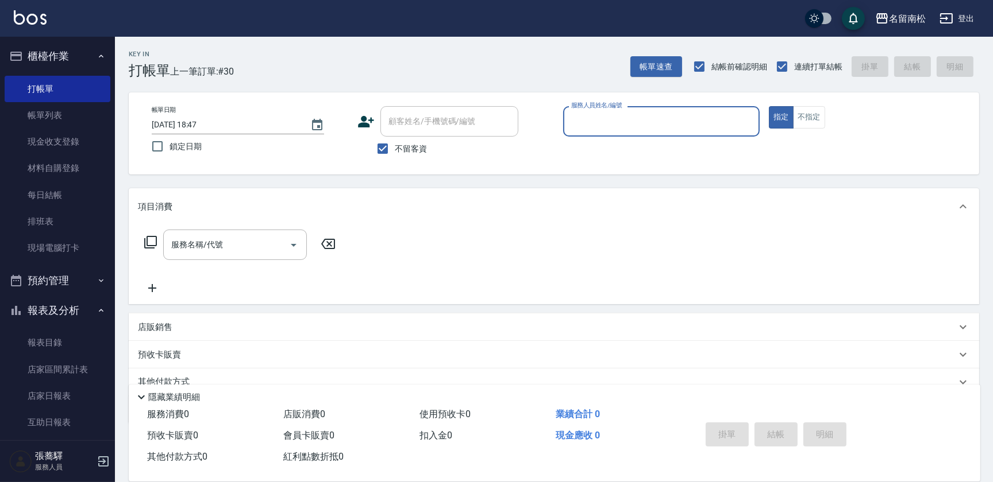
click at [604, 116] on div "服務人員姓名/編號 服務人員姓名/編號" at bounding box center [661, 121] width 196 height 30
type input "支援-16"
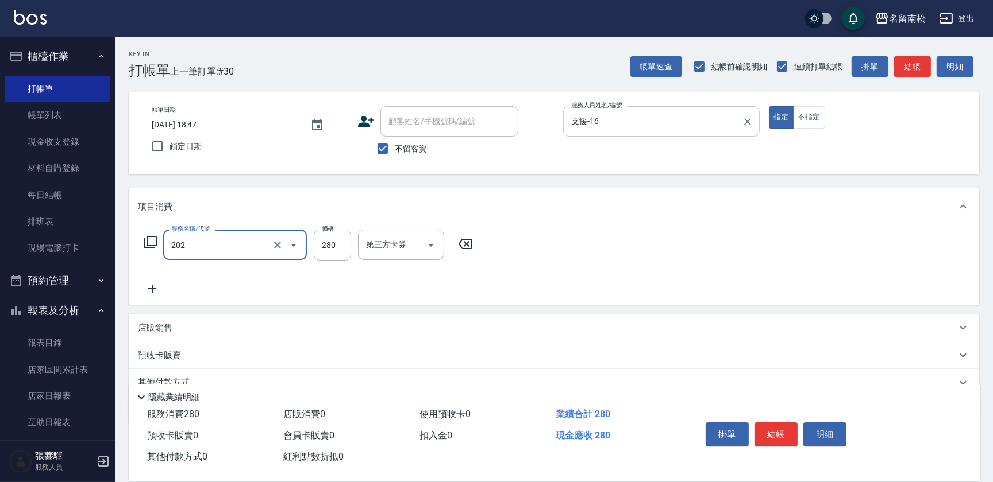
type input "洗髮[280](202)"
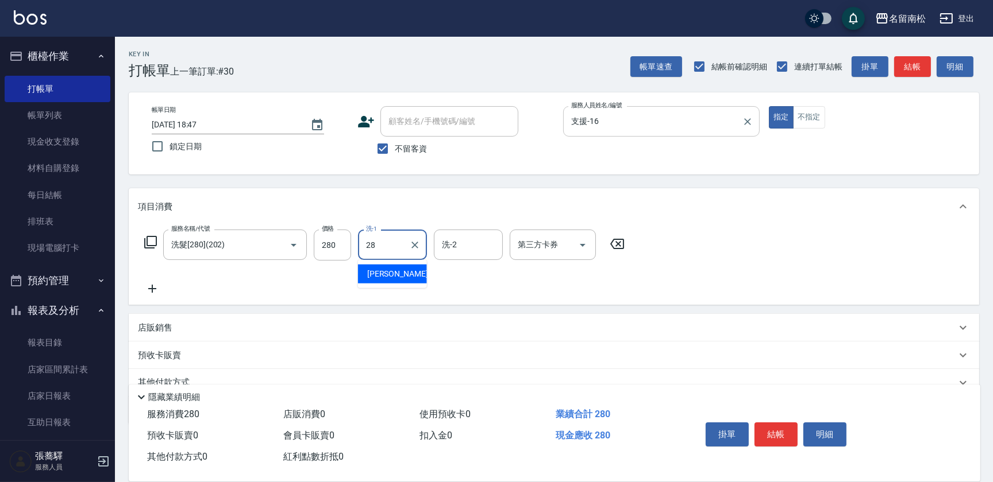
type input "[PERSON_NAME]-28"
click at [808, 119] on button "不指定" at bounding box center [809, 117] width 32 height 22
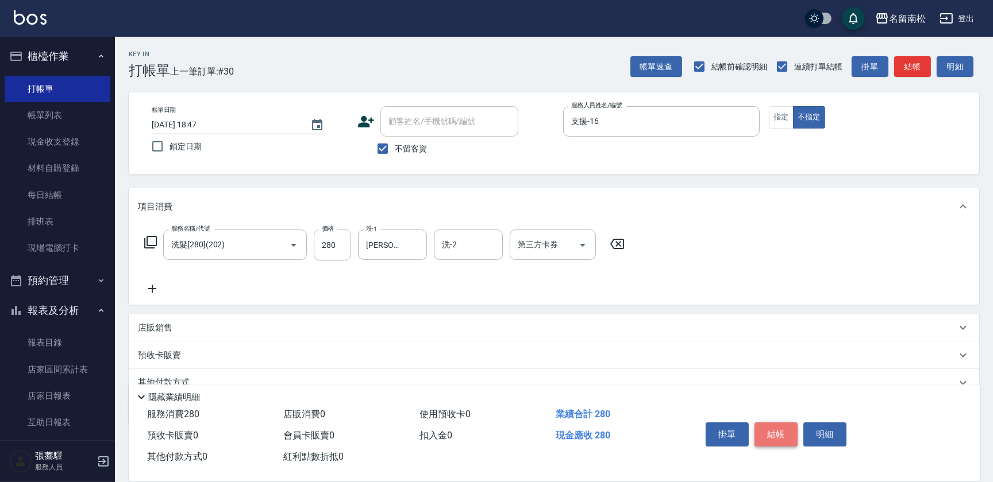
click at [778, 431] on button "結帳" at bounding box center [775, 435] width 43 height 24
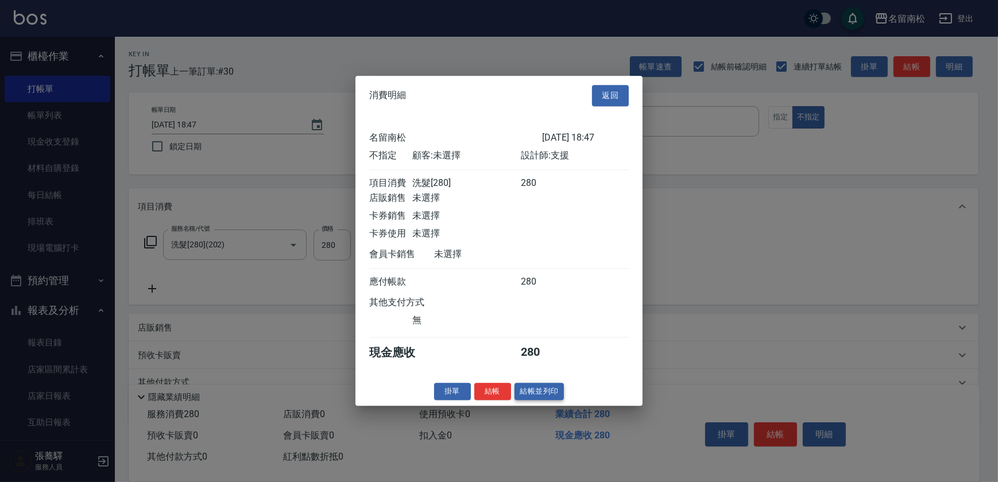
click at [548, 398] on button "結帳並列印" at bounding box center [540, 392] width 50 height 18
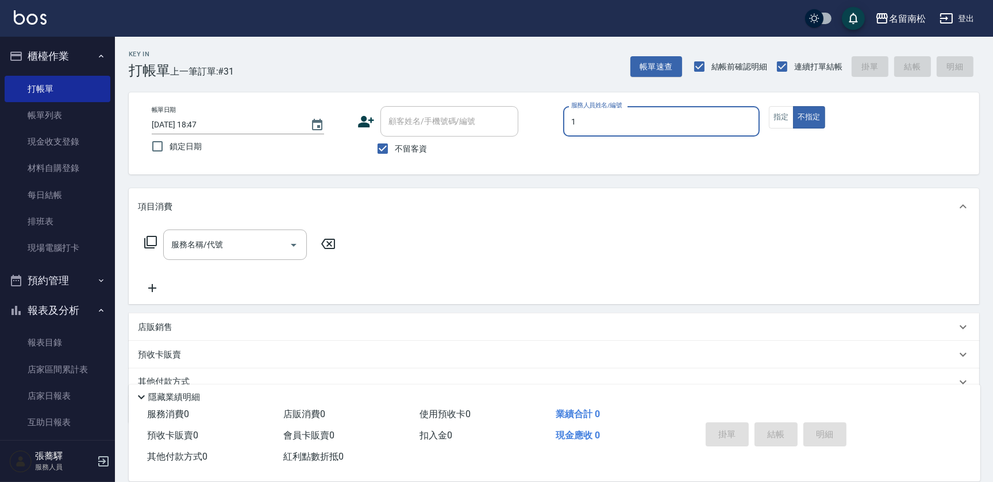
click at [631, 122] on input "1" at bounding box center [661, 121] width 186 height 20
click at [620, 156] on div "[PERSON_NAME]-10" at bounding box center [661, 150] width 196 height 19
type input "賴宥彤-10"
click at [774, 118] on button "指定" at bounding box center [781, 117] width 25 height 22
click at [238, 240] on input "服務名稱/代號" at bounding box center [226, 245] width 116 height 20
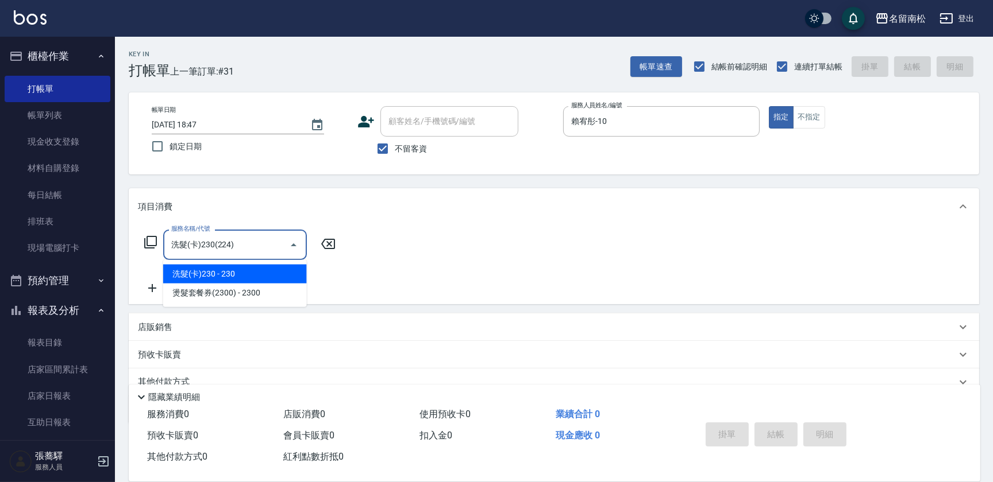
type input "洗髮(卡)230(224)"
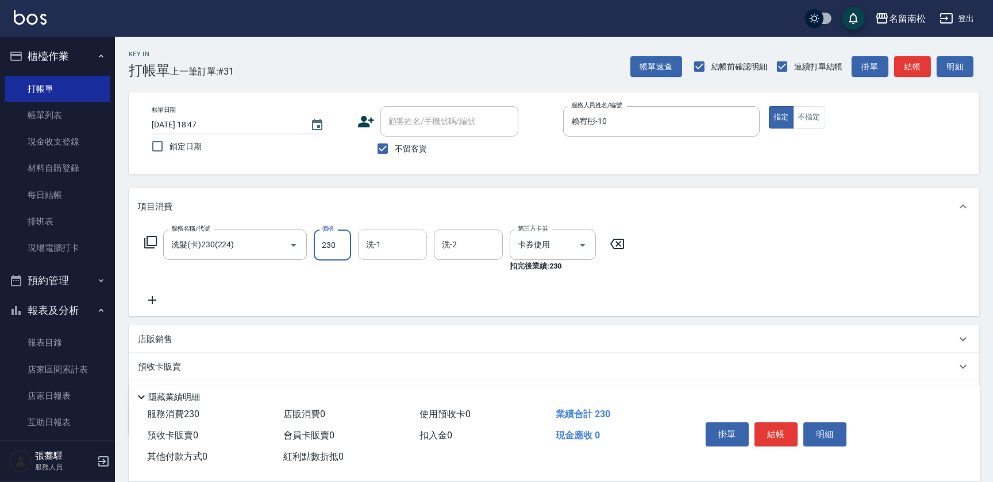
click at [401, 247] on input "洗-1" at bounding box center [392, 245] width 59 height 20
type input "[PERSON_NAME]-001"
click at [775, 433] on button "結帳" at bounding box center [775, 435] width 43 height 24
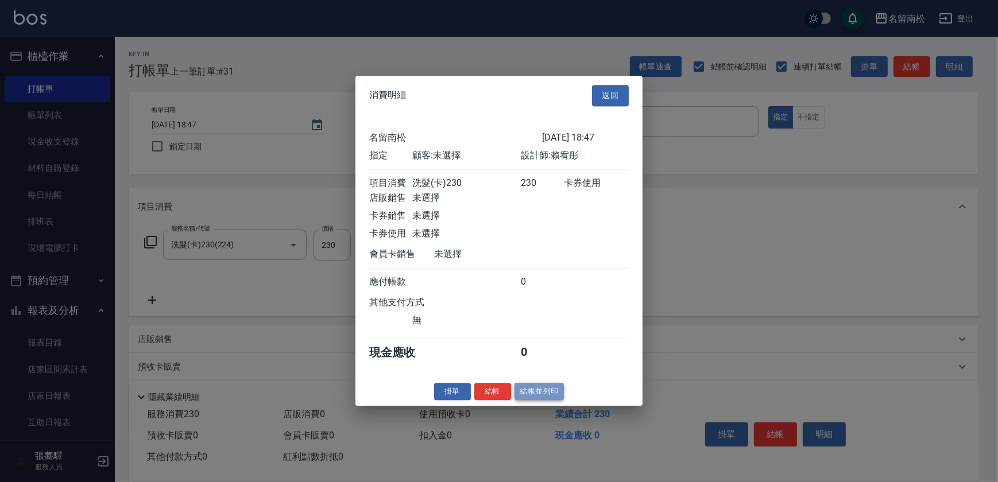
click at [531, 401] on button "結帳並列印" at bounding box center [540, 392] width 50 height 18
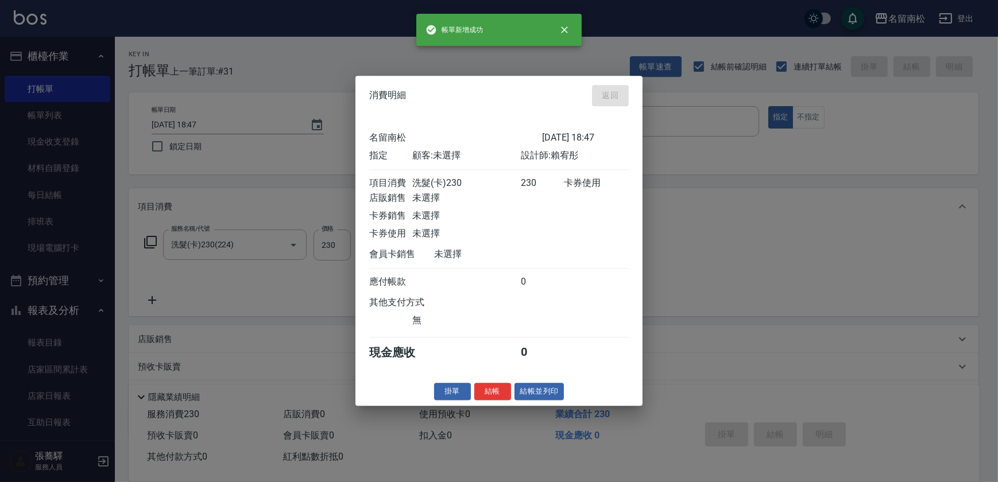
type input "[DATE] 19:03"
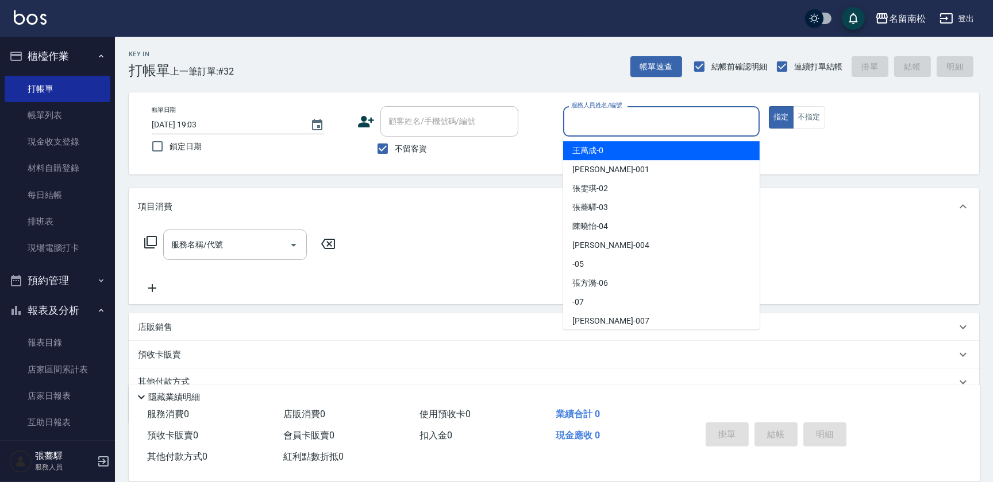
click at [609, 117] on input "服務人員姓名/編號" at bounding box center [661, 121] width 186 height 20
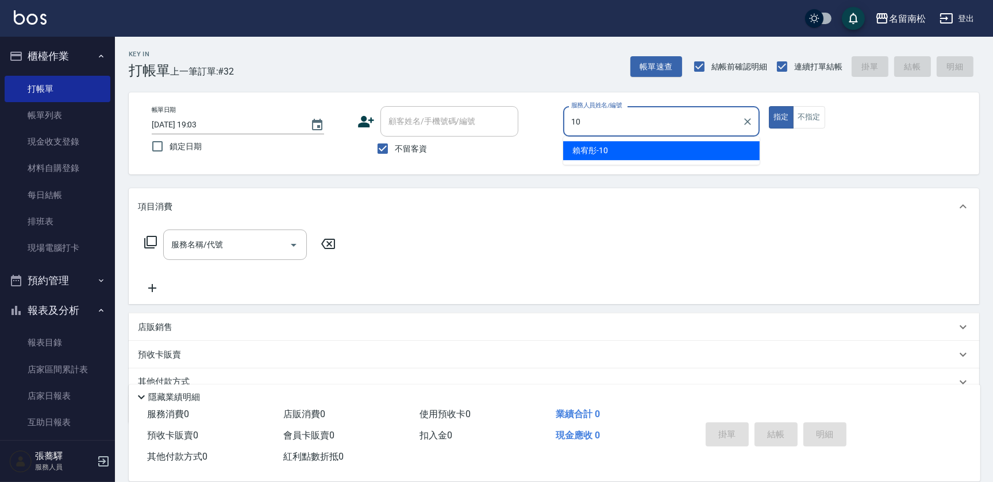
click at [612, 144] on div "[PERSON_NAME]-10" at bounding box center [661, 150] width 196 height 19
type input "賴宥彤-10"
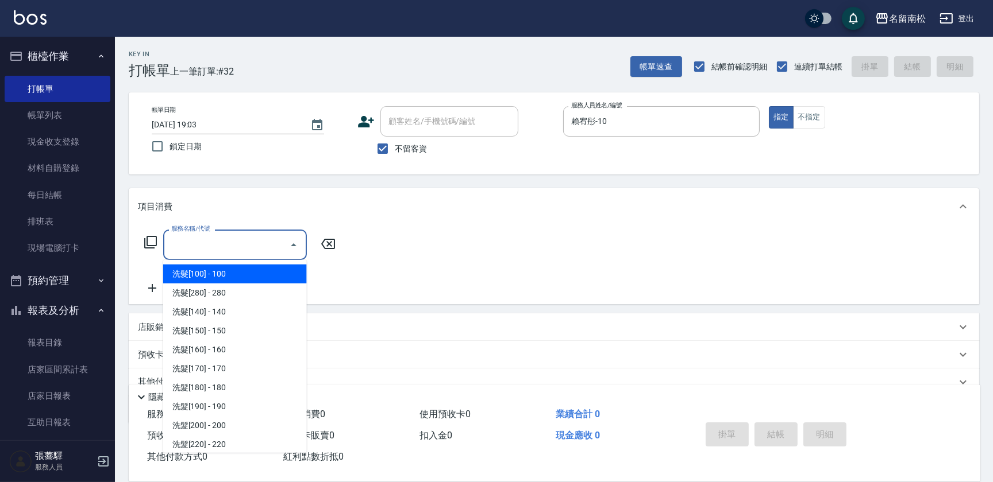
click at [246, 246] on input "服務名稱/代號" at bounding box center [226, 245] width 116 height 20
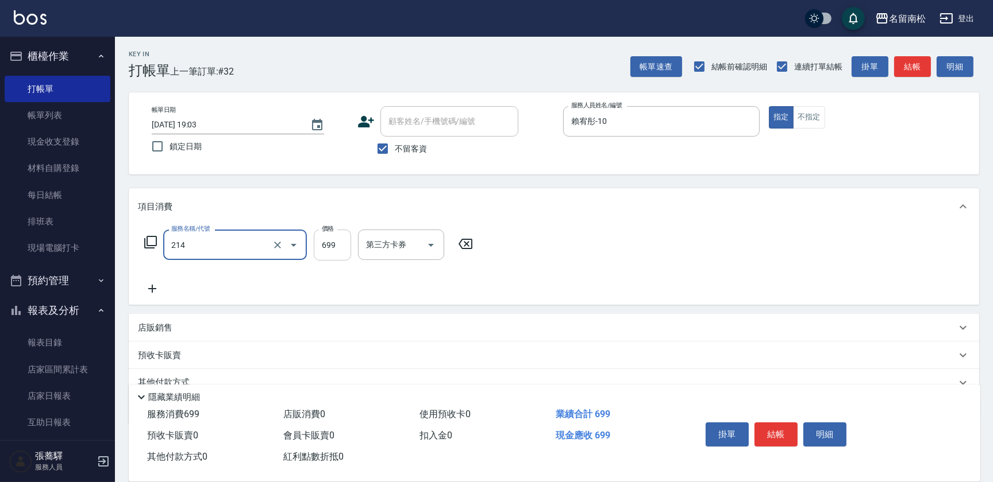
type input "滾珠洗髪699(214)"
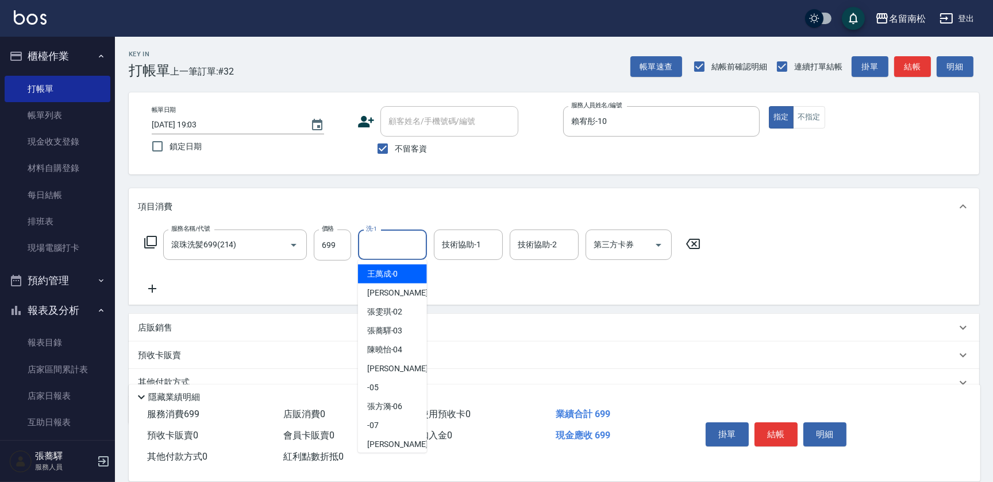
click at [388, 238] on input "洗-1" at bounding box center [392, 245] width 59 height 20
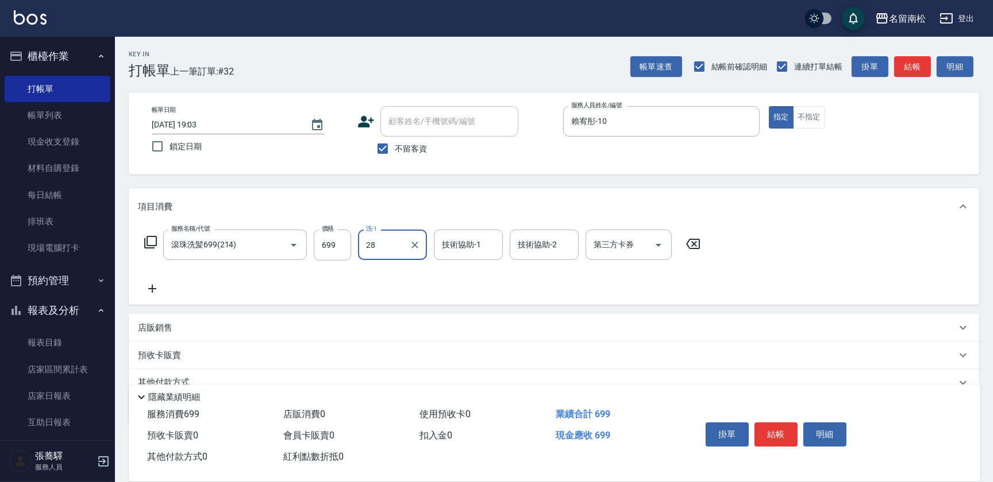
type input "[PERSON_NAME]-28"
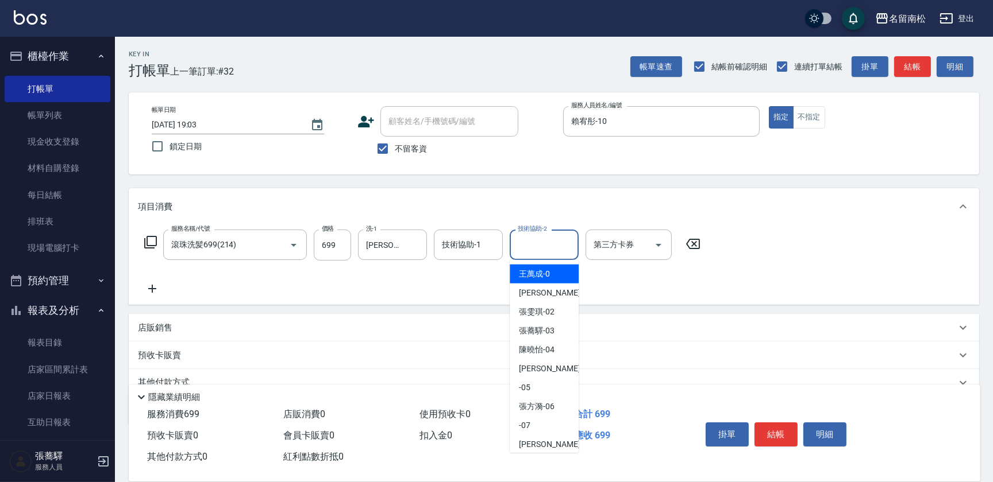
click at [525, 242] on input "技術協助-2" at bounding box center [544, 245] width 59 height 20
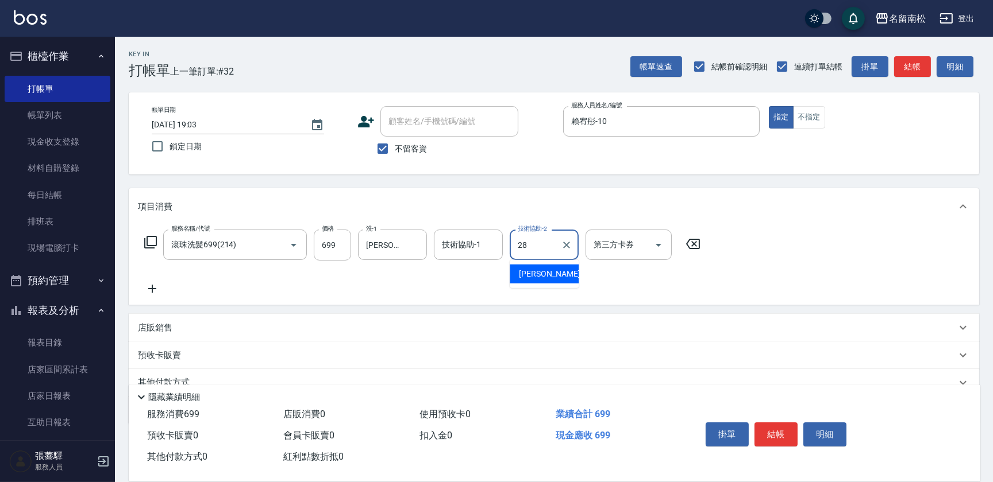
type input "[PERSON_NAME]-28"
click at [155, 292] on icon at bounding box center [152, 289] width 29 height 14
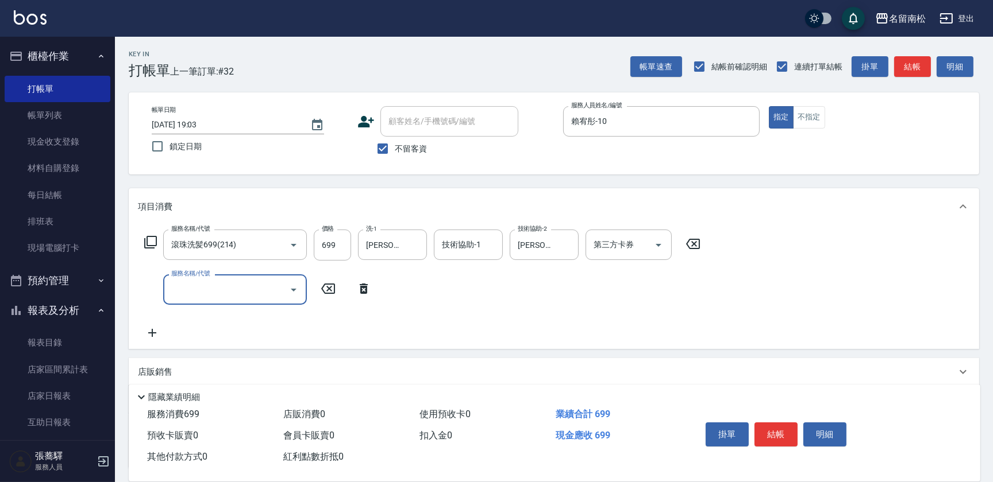
click at [296, 289] on icon "Open" at bounding box center [294, 290] width 14 height 14
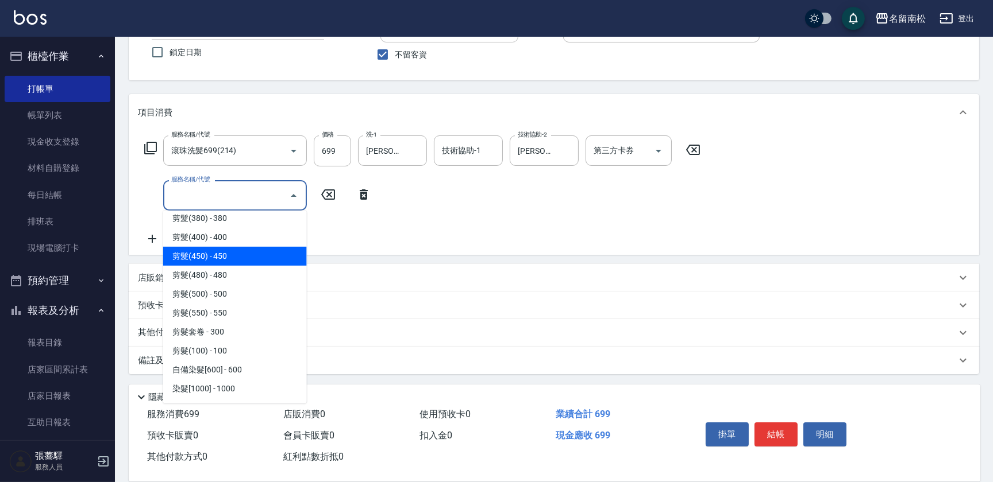
scroll to position [1044, 0]
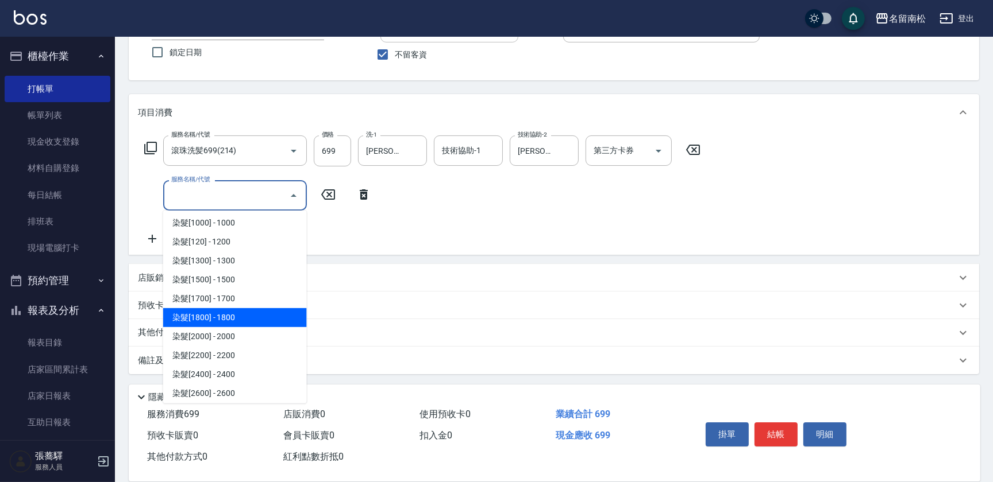
click at [227, 316] on span "染髮[1800] - 1800" at bounding box center [235, 317] width 144 height 19
type input "染髮[1800](507)"
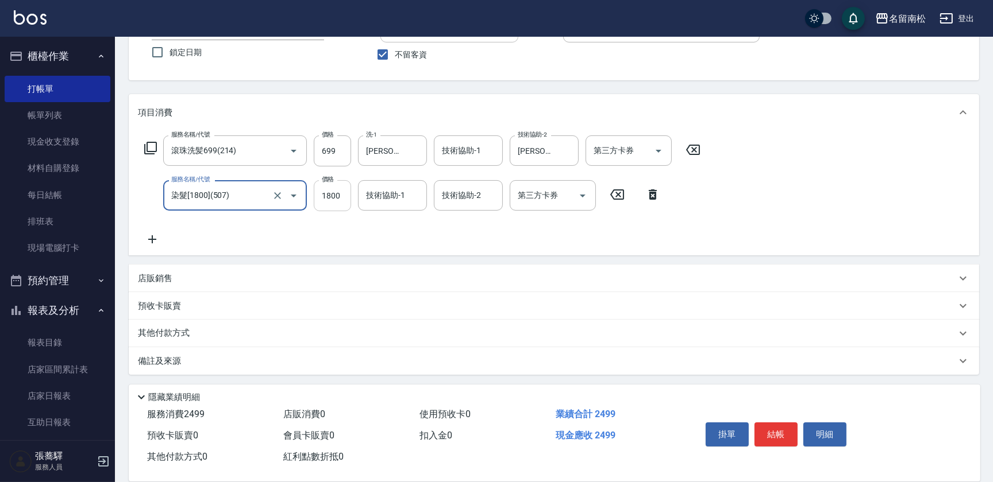
click at [345, 195] on input "1800" at bounding box center [332, 195] width 37 height 31
click at [323, 192] on input "11900" at bounding box center [332, 195] width 37 height 31
type input "1900"
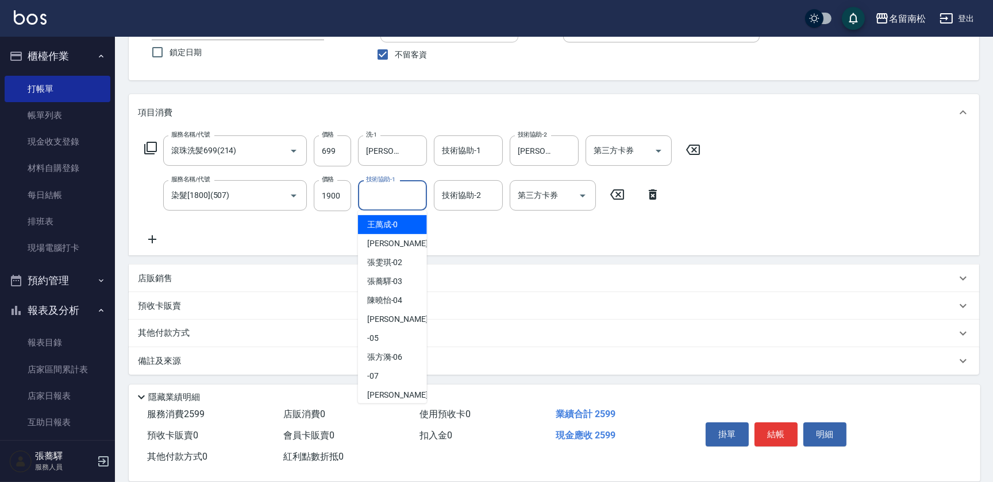
click at [407, 198] on input "技術協助-1" at bounding box center [392, 196] width 59 height 20
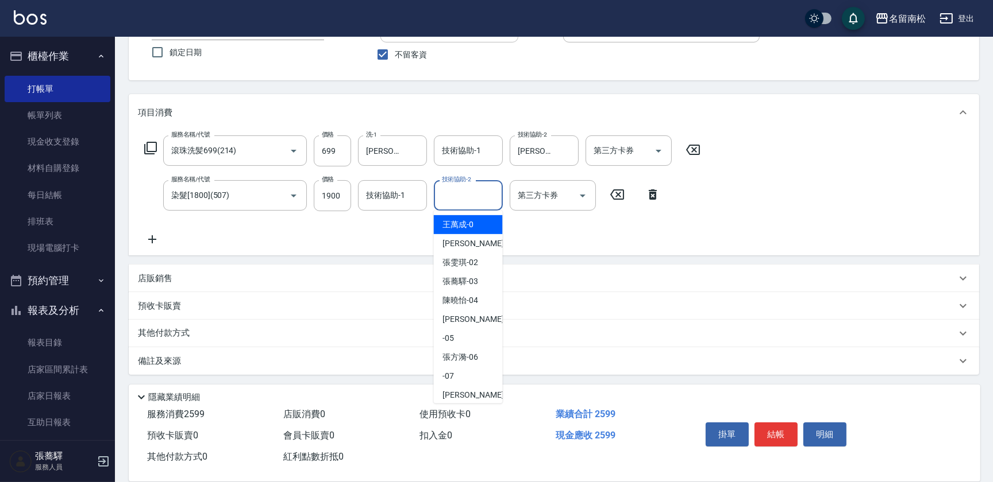
click at [445, 195] on input "技術協助-2" at bounding box center [468, 196] width 59 height 20
click at [453, 226] on span "[PERSON_NAME]-10" at bounding box center [461, 225] width 36 height 12
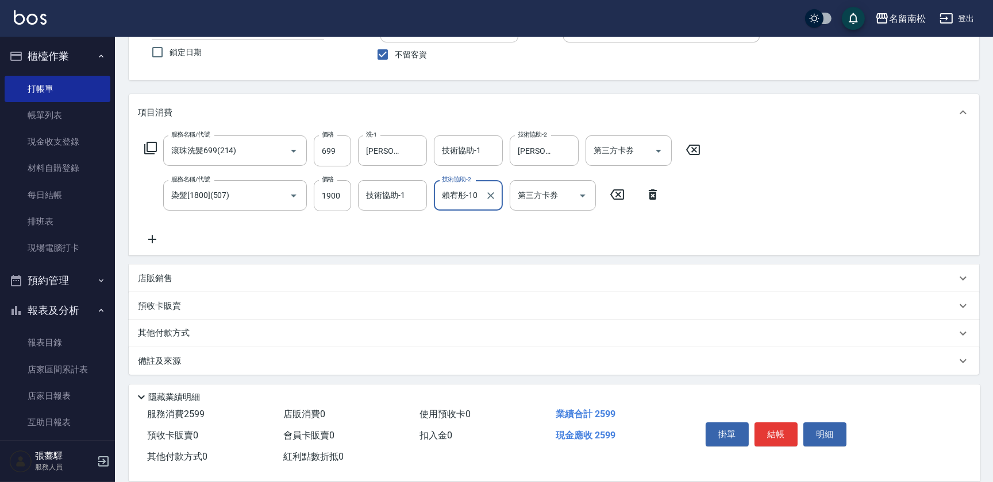
type input "賴宥彤-10"
click at [155, 238] on icon at bounding box center [152, 240] width 29 height 14
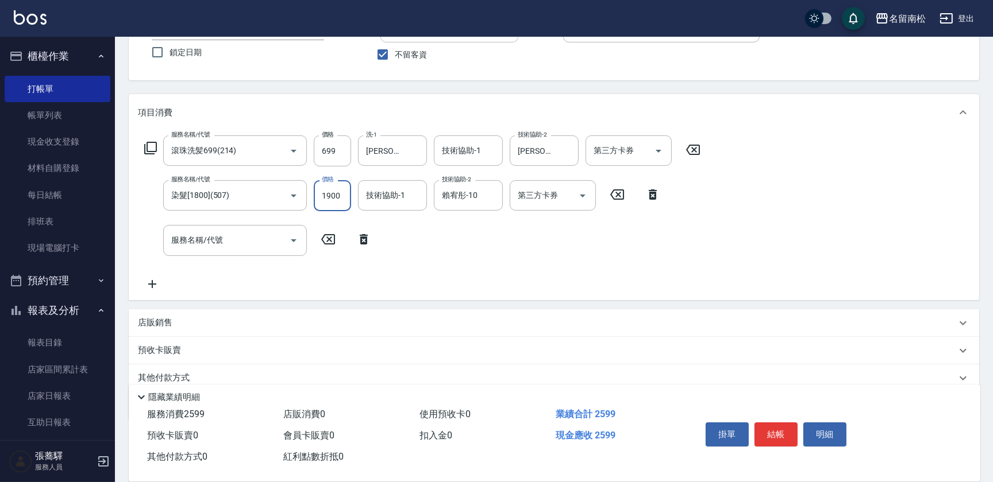
click at [338, 192] on input "1900" at bounding box center [332, 195] width 37 height 31
type input "2000"
click at [252, 241] on input "服務名稱/代號" at bounding box center [226, 240] width 116 height 20
type input "剪髮(380)(404)"
click at [332, 240] on input "380" at bounding box center [332, 240] width 37 height 31
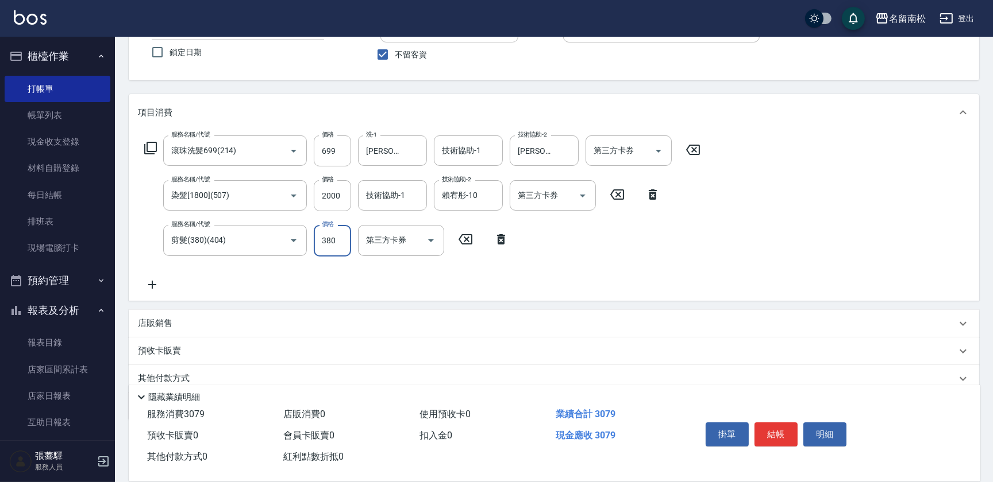
click at [337, 241] on input "380" at bounding box center [332, 240] width 37 height 31
click at [327, 236] on input "38450" at bounding box center [332, 240] width 37 height 31
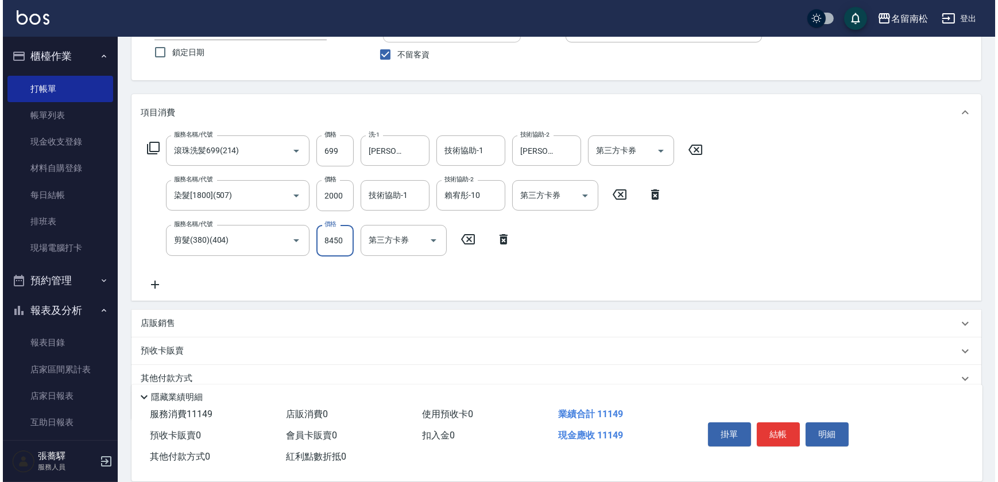
scroll to position [0, 0]
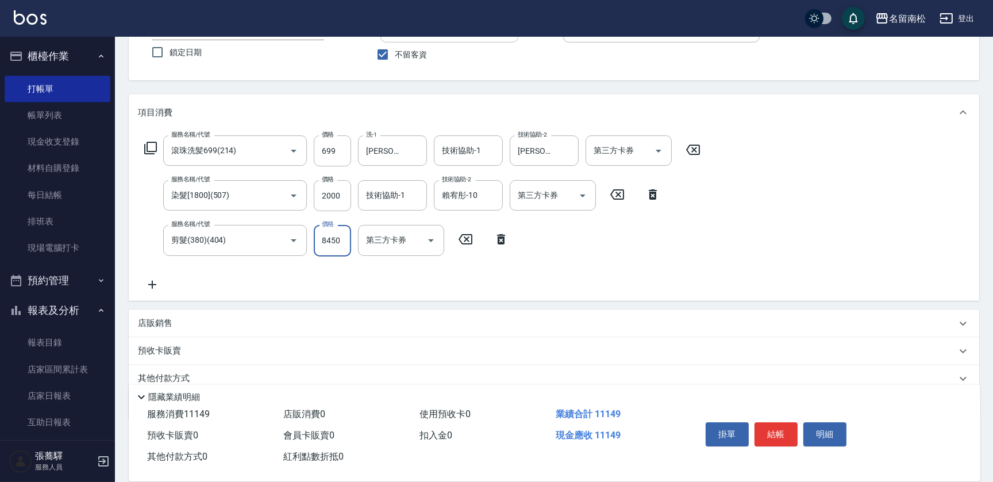
click at [325, 240] on input "8450" at bounding box center [332, 240] width 37 height 31
type input "450"
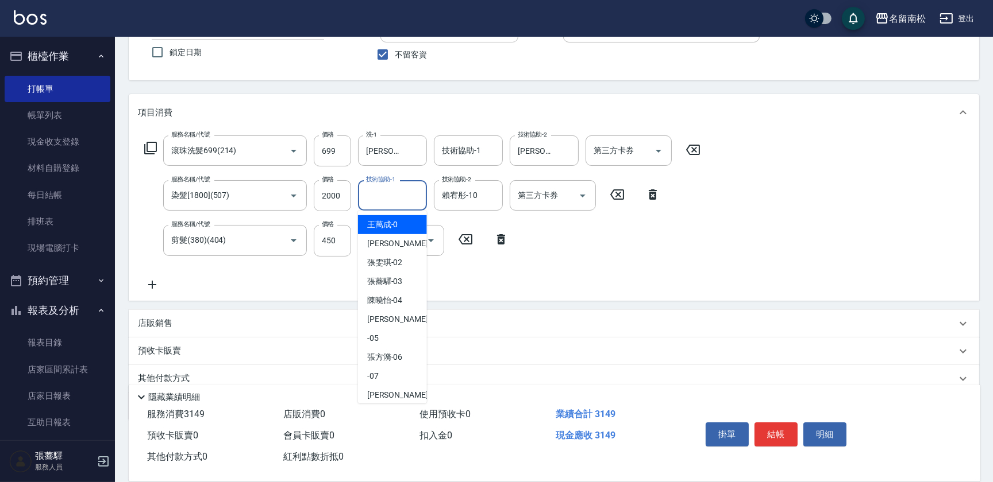
click at [380, 200] on input "技術協助-1" at bounding box center [392, 196] width 59 height 20
click at [379, 227] on span "[PERSON_NAME]-10" at bounding box center [385, 225] width 36 height 12
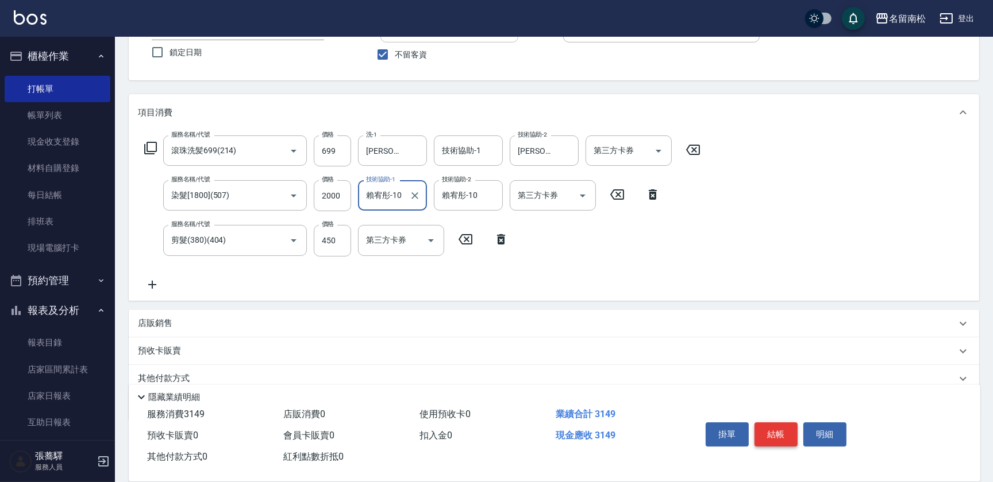
type input "賴宥彤-10"
click at [782, 425] on button "結帳" at bounding box center [775, 435] width 43 height 24
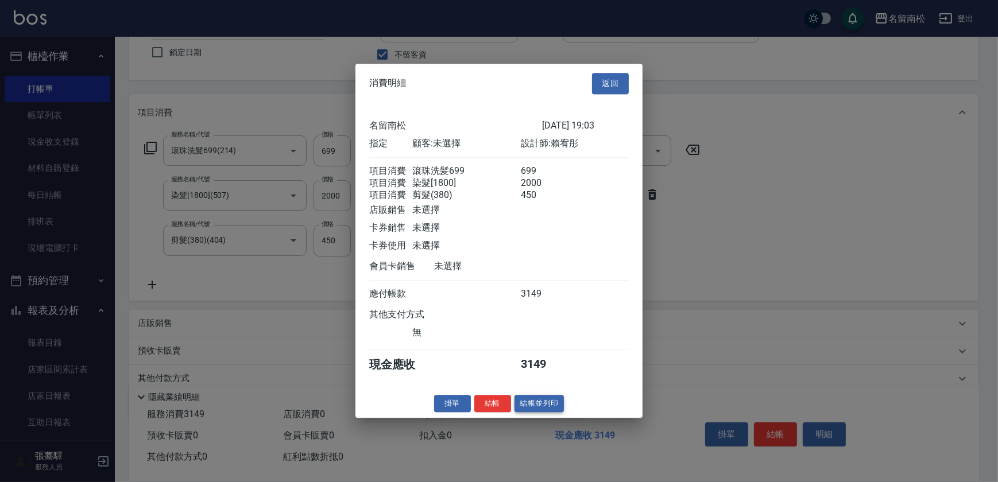
click at [534, 401] on button "結帳並列印" at bounding box center [540, 404] width 50 height 18
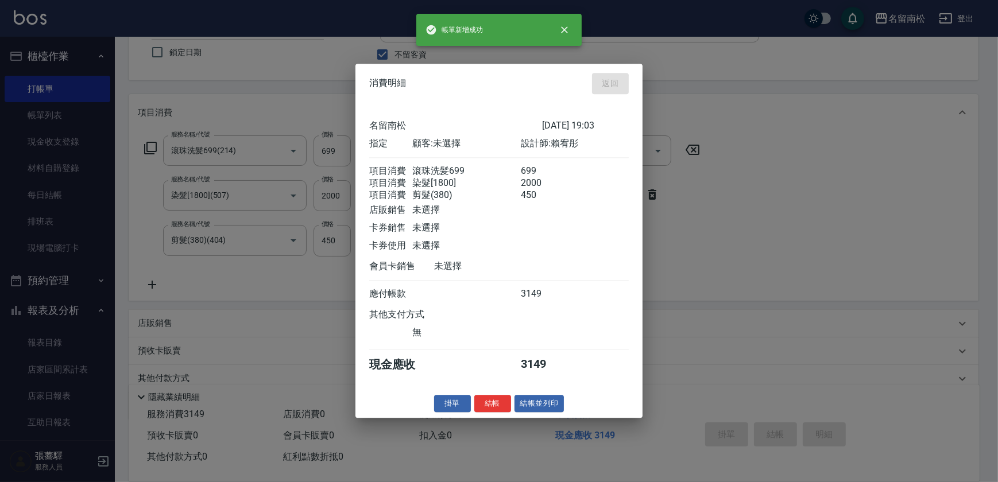
type input "[DATE] 19:05"
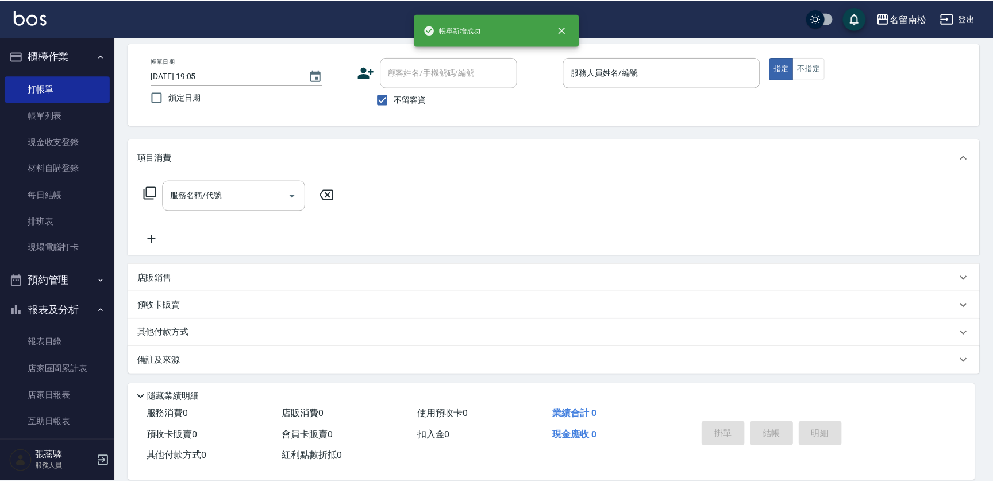
scroll to position [49, 0]
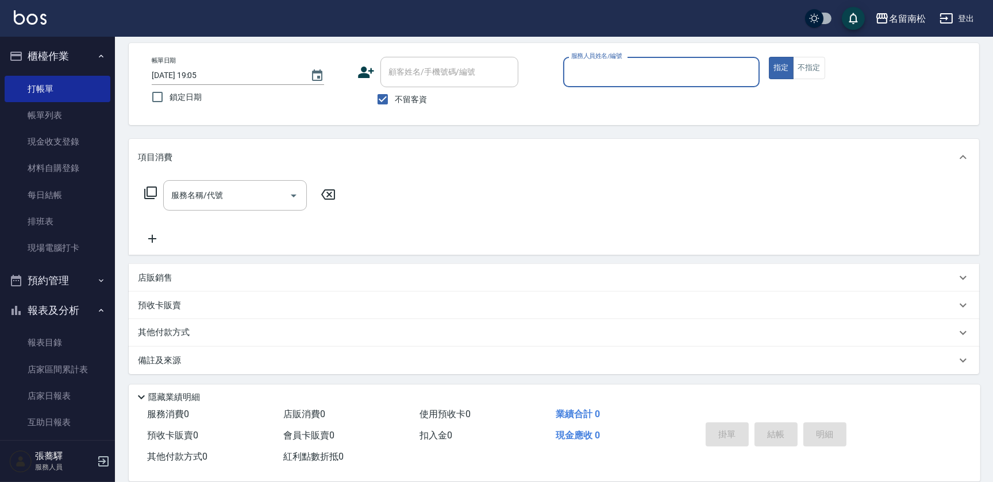
click at [663, 72] on input "服務人員姓名/編號" at bounding box center [661, 72] width 186 height 20
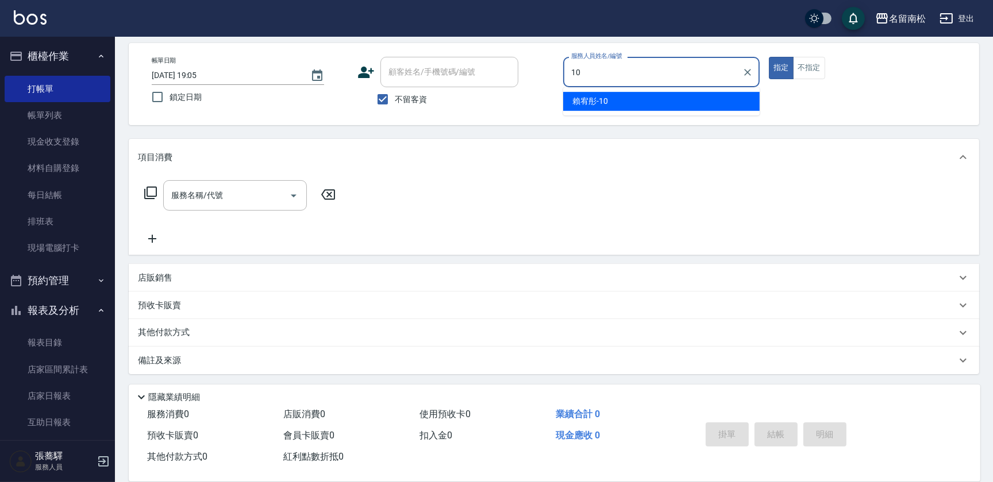
click at [649, 98] on div "[PERSON_NAME]-10" at bounding box center [661, 101] width 196 height 19
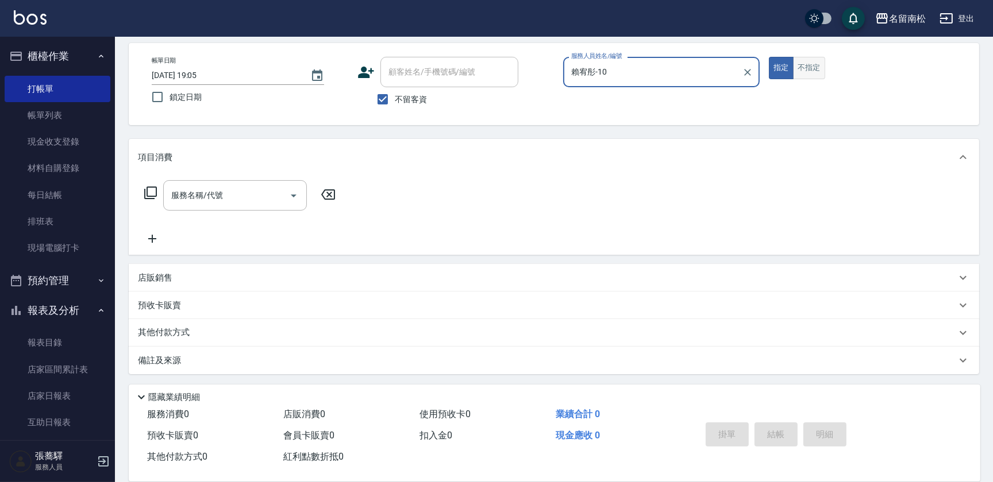
type input "賴宥彤-10"
click at [814, 71] on button "不指定" at bounding box center [809, 68] width 32 height 22
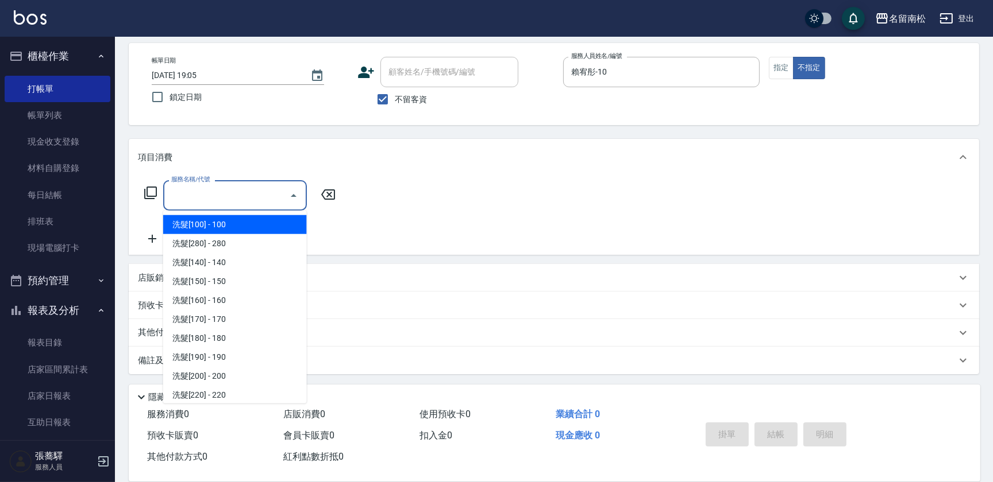
click at [252, 192] on input "服務名稱/代號" at bounding box center [226, 196] width 116 height 20
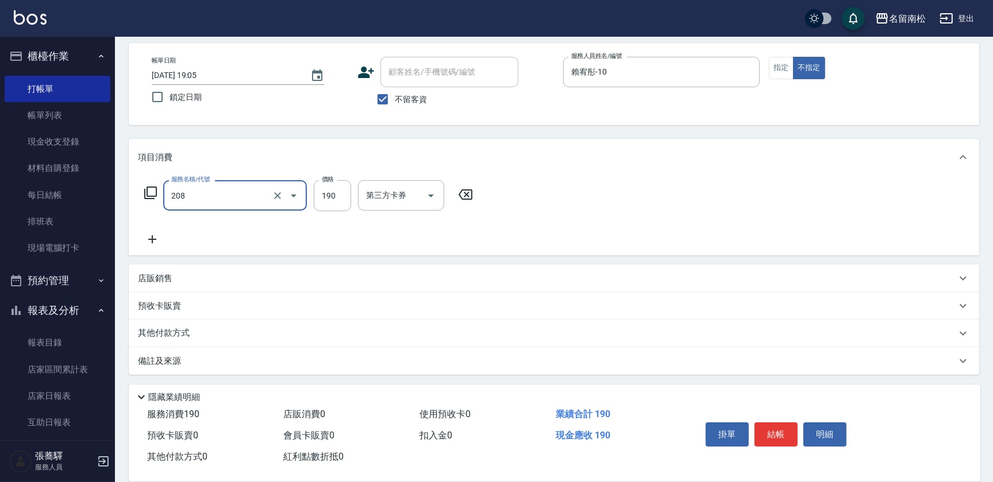
type input "洗髮[190](208)"
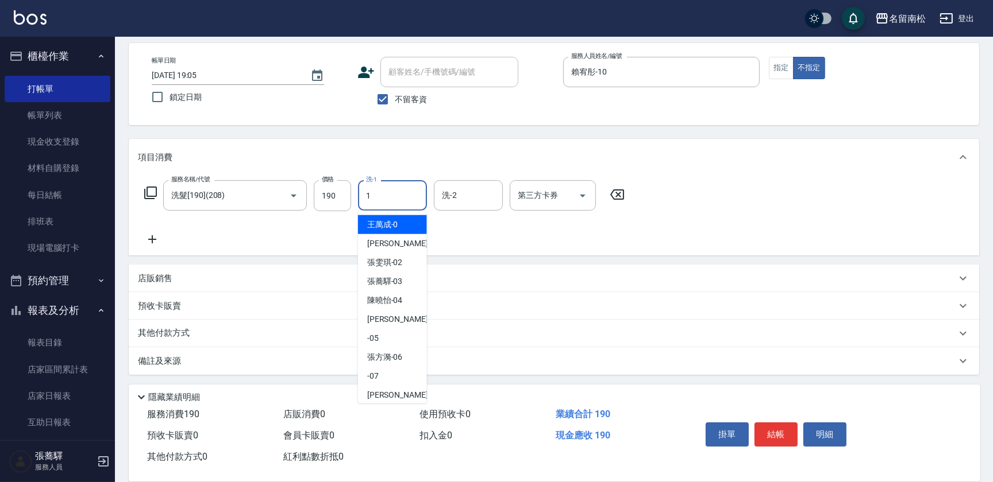
drag, startPoint x: 391, startPoint y: 193, endPoint x: 384, endPoint y: 219, distance: 27.2
click at [391, 195] on input "1" at bounding box center [392, 196] width 59 height 20
click at [368, 219] on span "[PERSON_NAME]-10" at bounding box center [385, 225] width 36 height 12
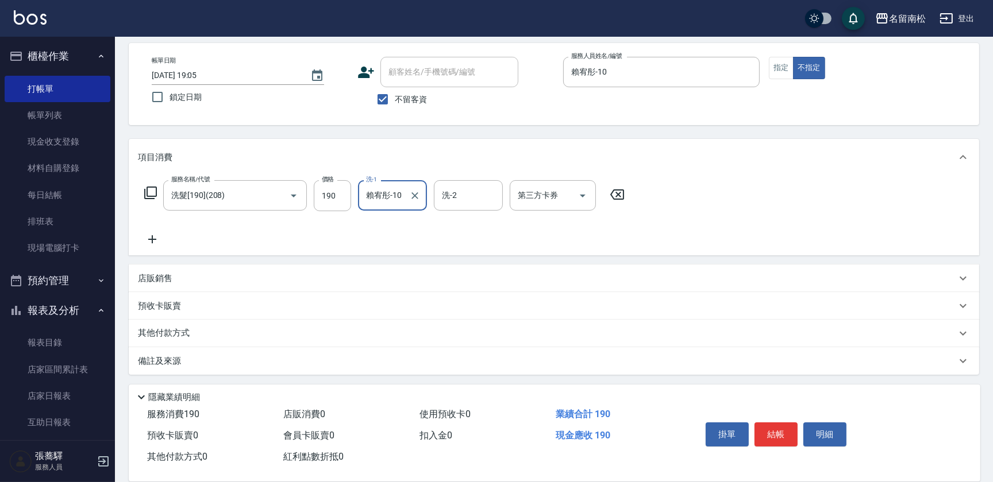
type input "賴宥彤-10"
click at [151, 235] on icon at bounding box center [152, 240] width 29 height 14
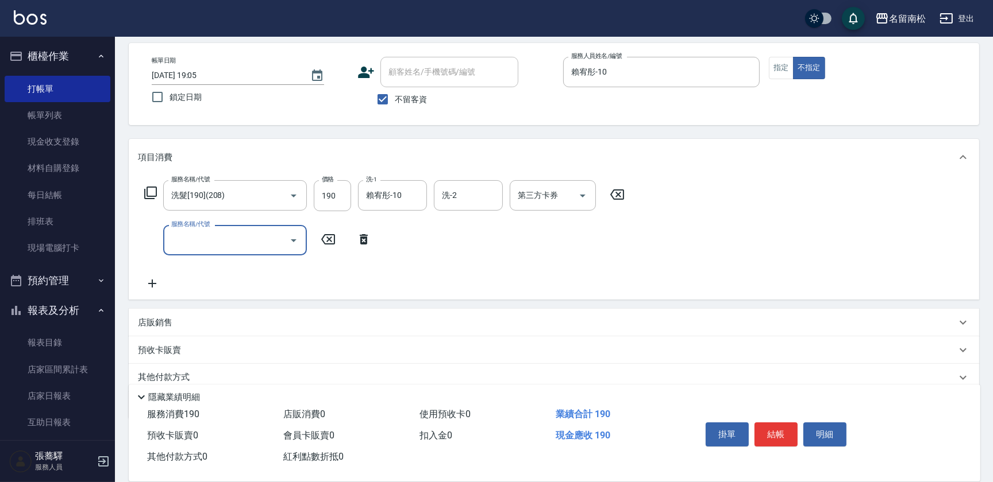
click at [207, 251] on div "服務名稱/代號" at bounding box center [235, 240] width 144 height 30
type input "[PERSON_NAME].玻酸.晶膜.水療(619)"
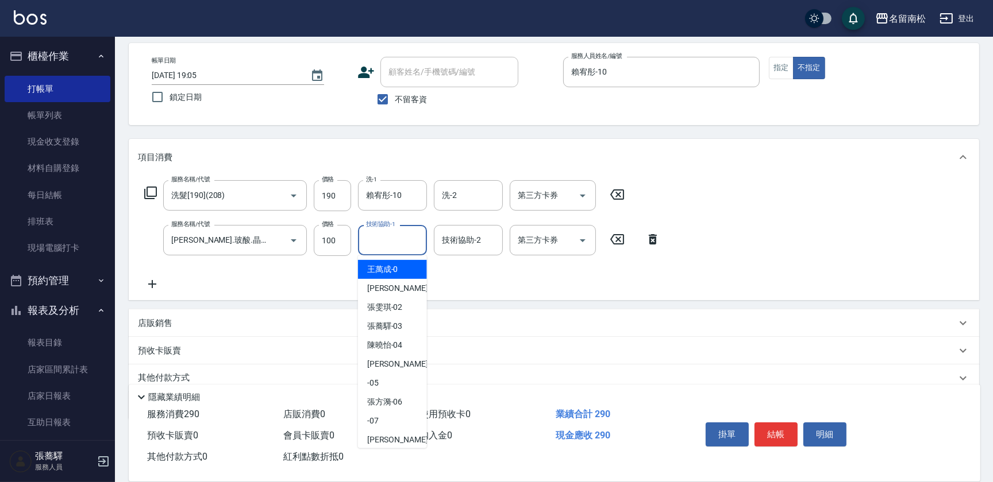
click at [391, 248] on input "技術協助-1" at bounding box center [392, 240] width 59 height 20
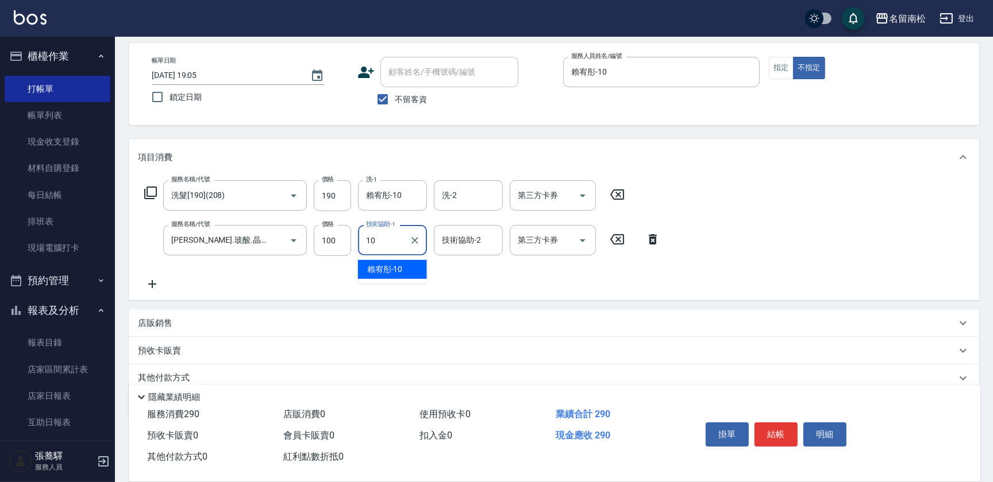
click at [394, 266] on span "[PERSON_NAME]-10" at bounding box center [385, 270] width 36 height 12
type input "賴宥彤-10"
click at [334, 191] on input "190" at bounding box center [332, 195] width 37 height 31
click at [326, 235] on input "1100" at bounding box center [332, 240] width 37 height 31
type input "100"
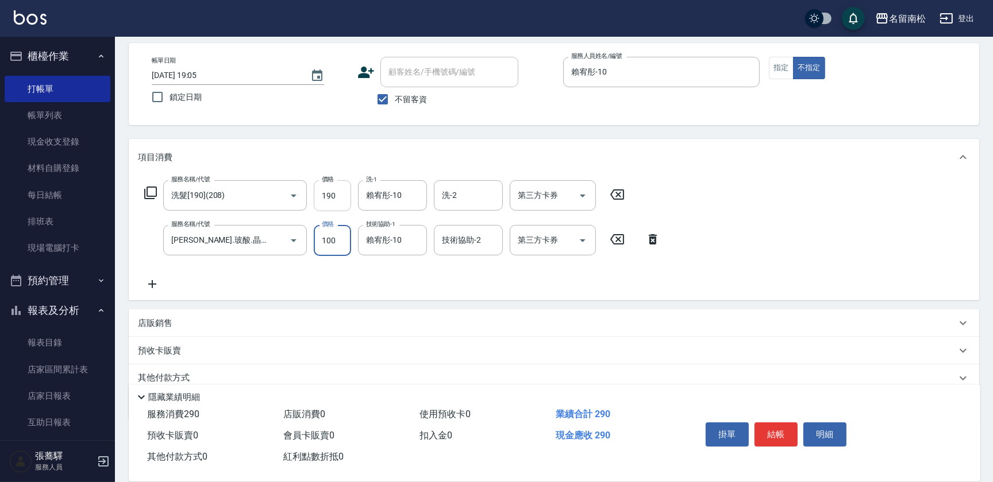
click at [337, 194] on input "190" at bounding box center [332, 195] width 37 height 31
click at [327, 194] on input "2280" at bounding box center [332, 195] width 37 height 31
type input "280"
click at [751, 422] on div "掛單 結帳 明細" at bounding box center [776, 436] width 150 height 36
click at [766, 423] on button "結帳" at bounding box center [775, 435] width 43 height 24
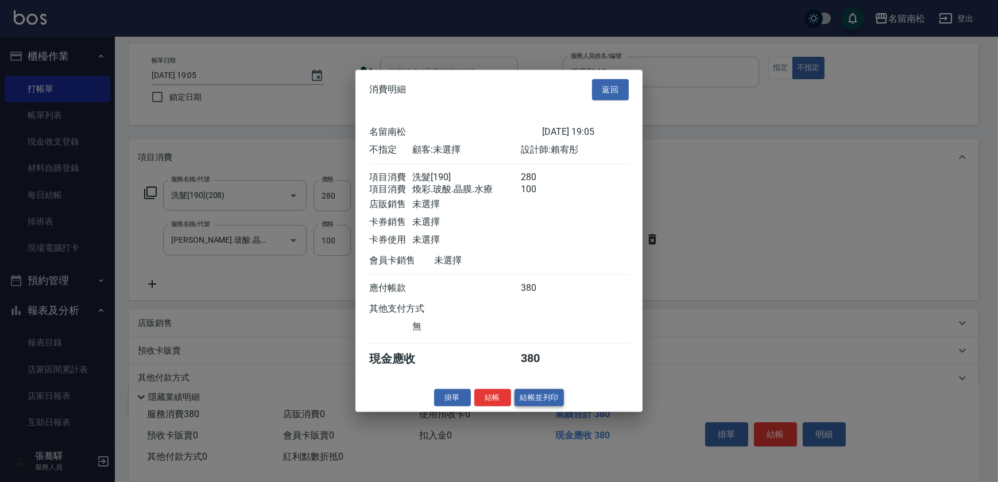
click at [532, 403] on button "結帳並列印" at bounding box center [540, 398] width 50 height 18
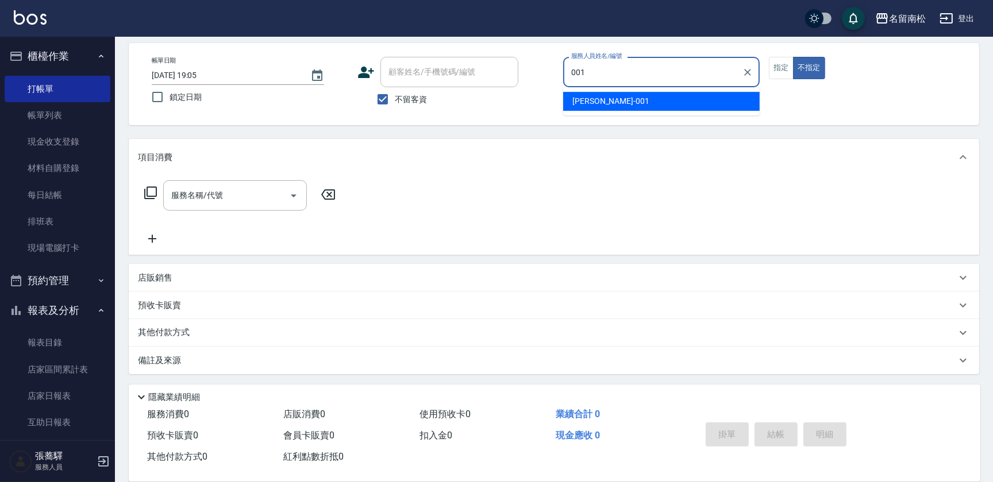
type input "[PERSON_NAME]-001"
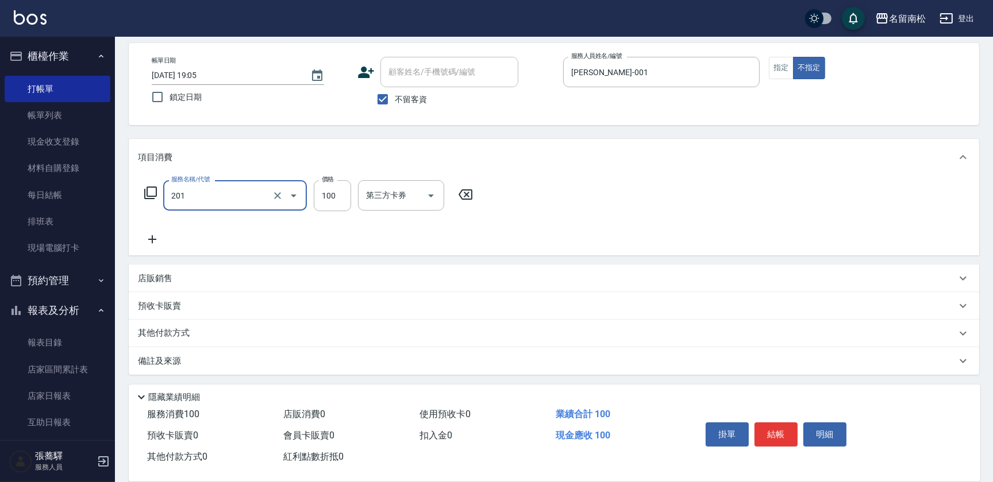
type input "洗髮[100](201)"
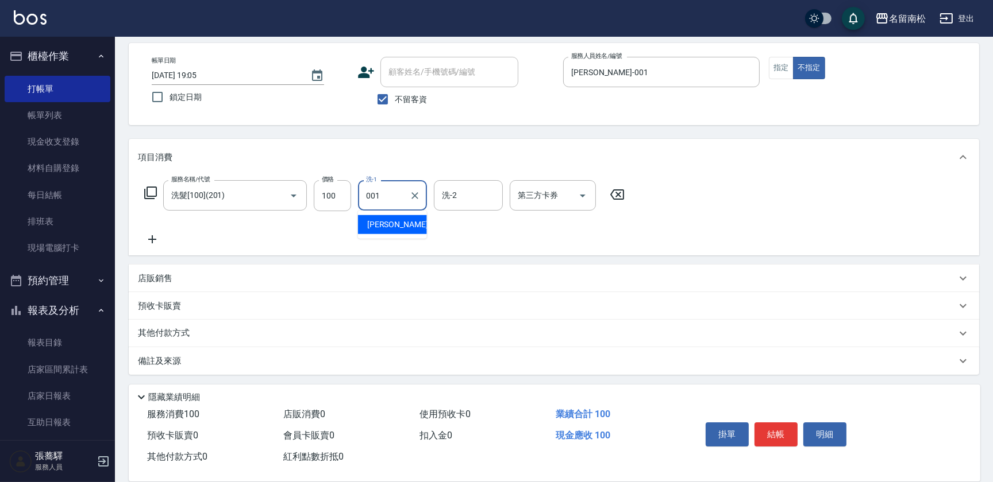
type input "[PERSON_NAME]-001"
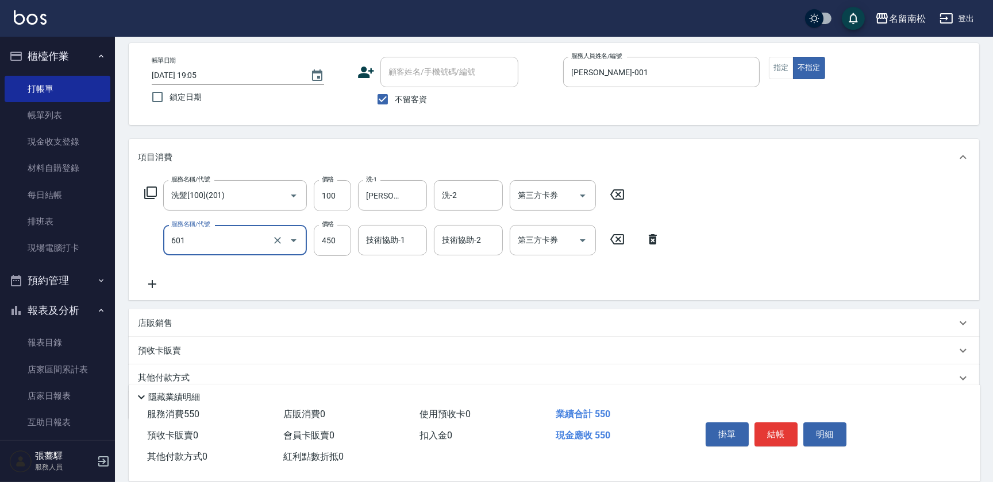
type input "護髮[450](601)"
type input "699"
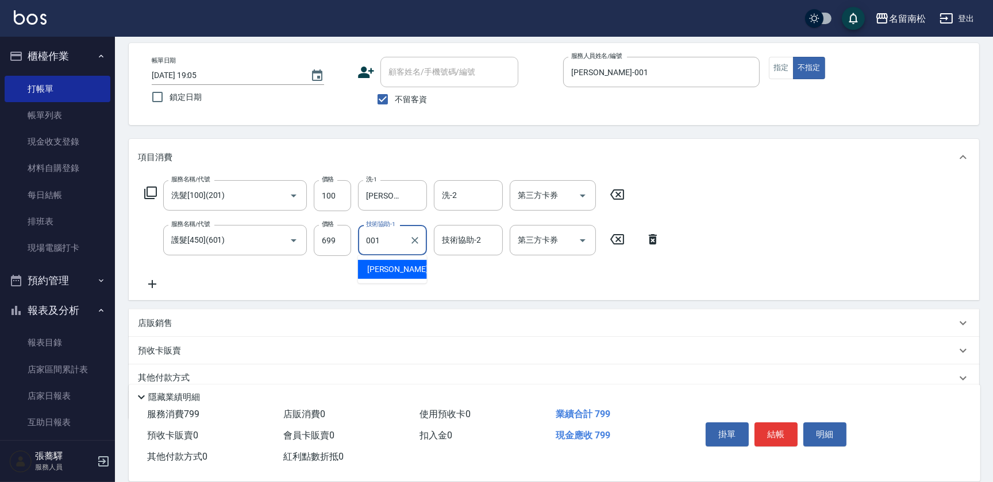
type input "[PERSON_NAME]-001"
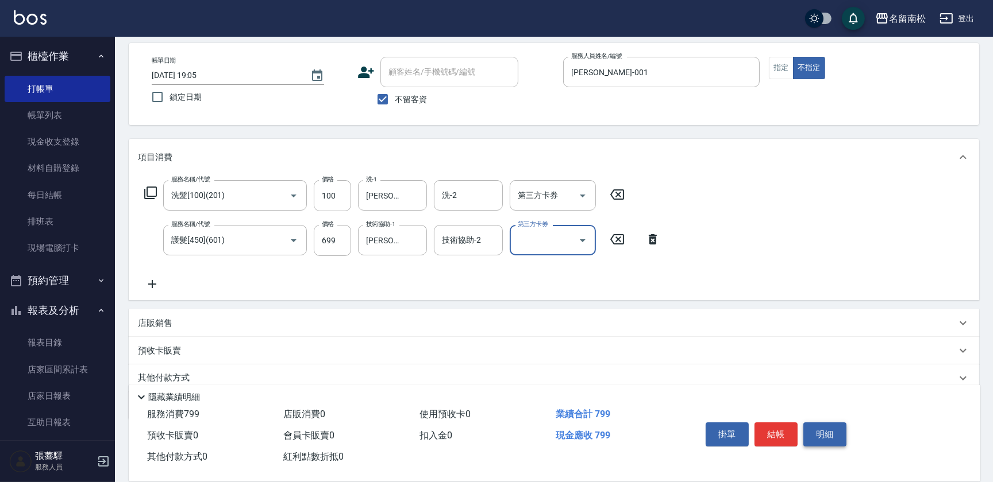
drag, startPoint x: 832, startPoint y: 433, endPoint x: 824, endPoint y: 428, distance: 9.6
click at [831, 432] on button "明細" at bounding box center [824, 435] width 43 height 24
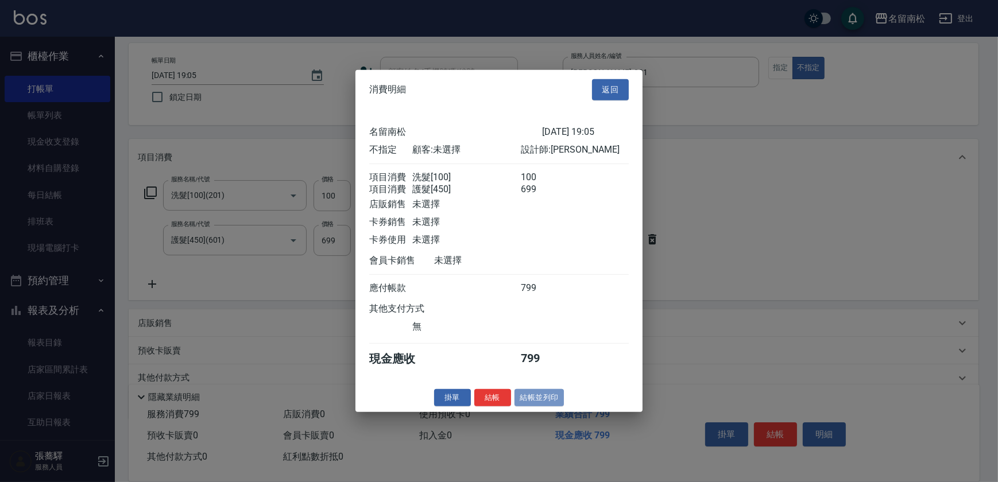
drag, startPoint x: 542, startPoint y: 402, endPoint x: 498, endPoint y: 395, distance: 44.9
click at [541, 403] on button "結帳並列印" at bounding box center [540, 398] width 50 height 18
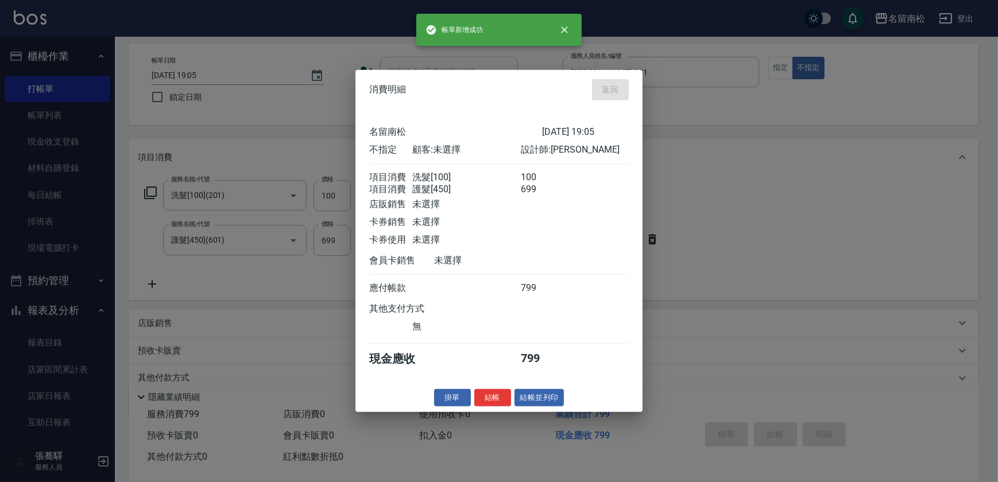
type input "[DATE] 19:36"
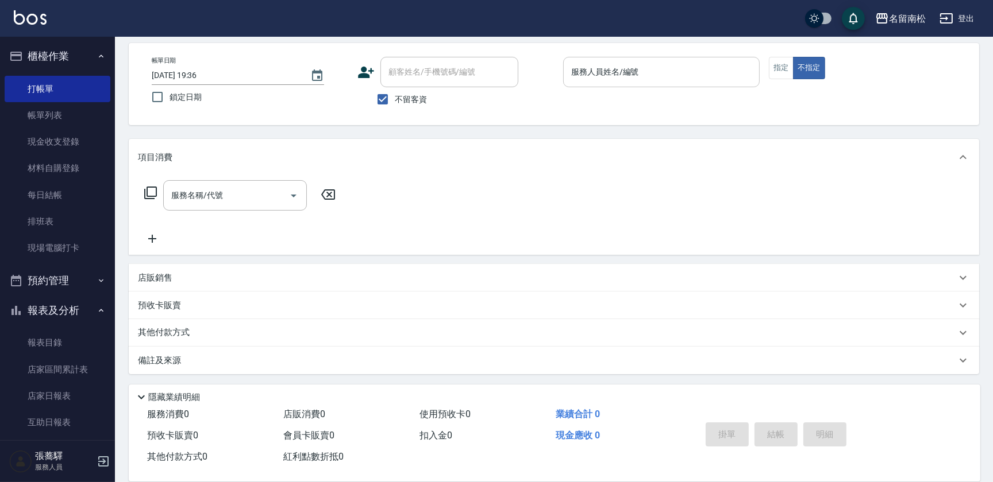
click at [735, 76] on input "服務人員姓名/編號" at bounding box center [661, 72] width 186 height 20
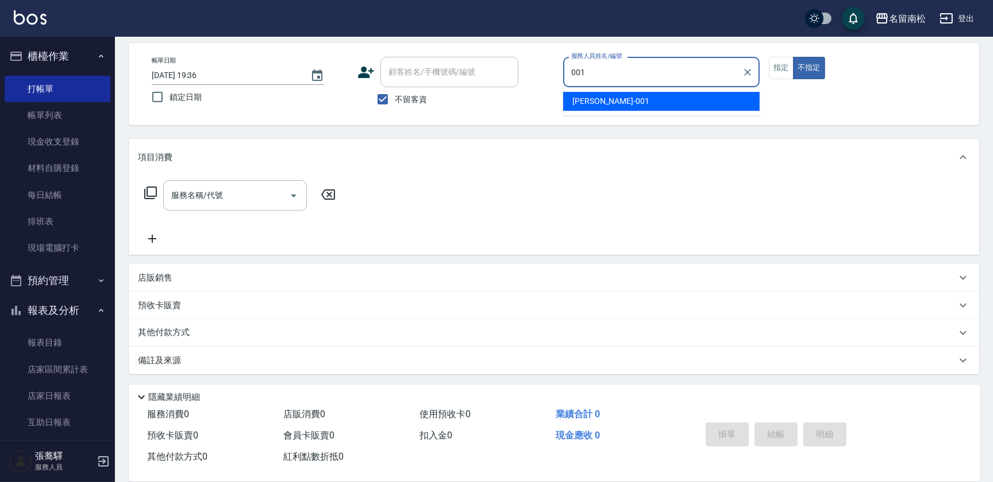
type input "[PERSON_NAME]-001"
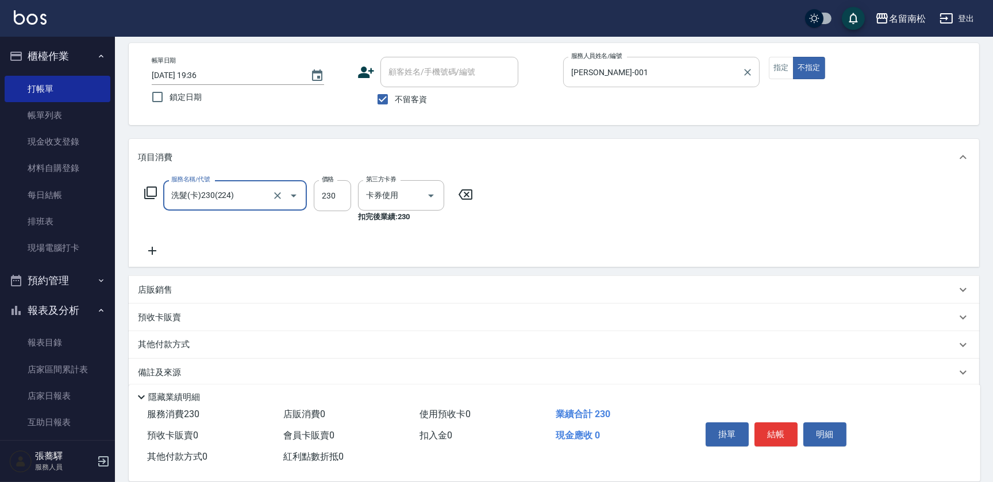
type input "洗髮(卡)230(224)"
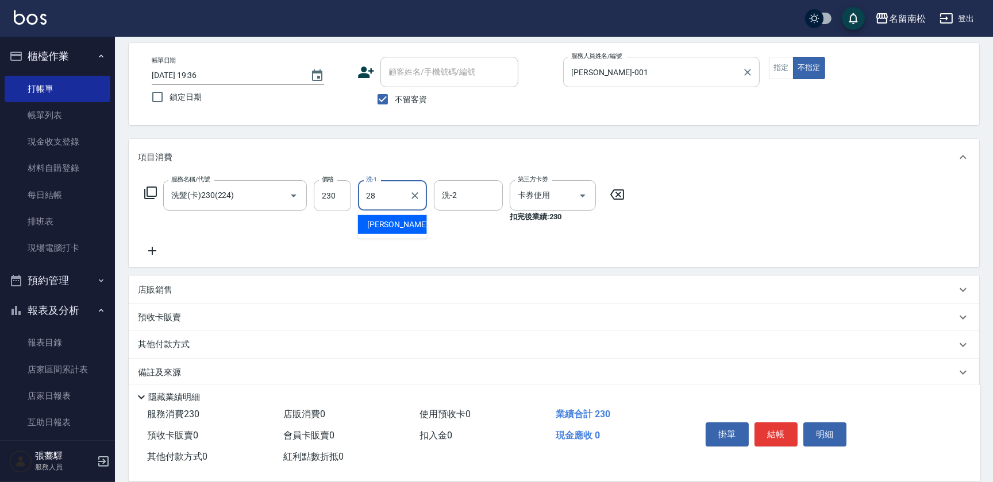
type input "[PERSON_NAME]-28"
click at [777, 72] on button "指定" at bounding box center [781, 68] width 25 height 22
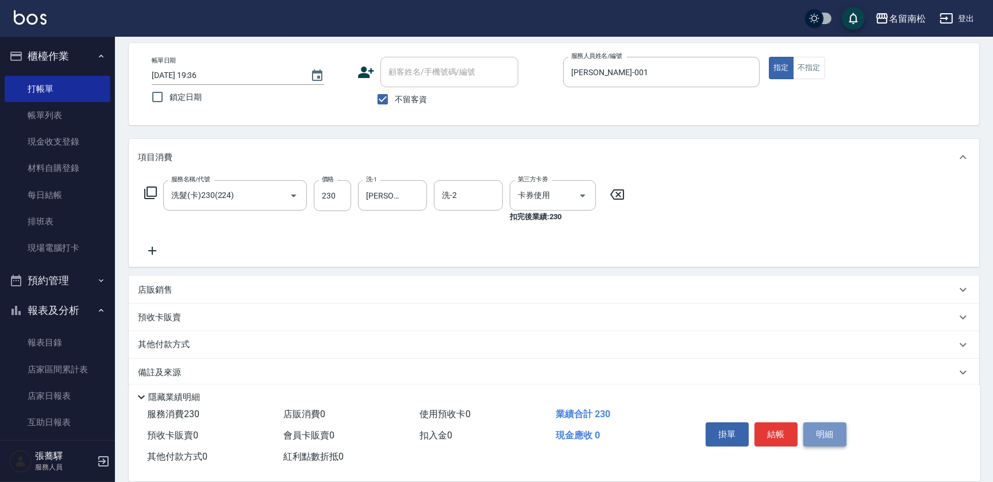
click at [810, 431] on button "明細" at bounding box center [824, 435] width 43 height 24
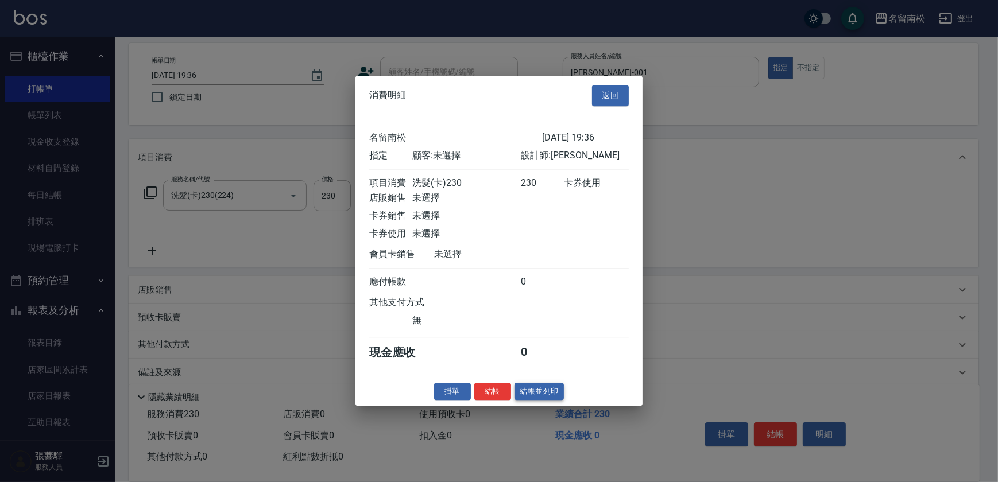
click at [555, 396] on button "結帳並列印" at bounding box center [540, 392] width 50 height 18
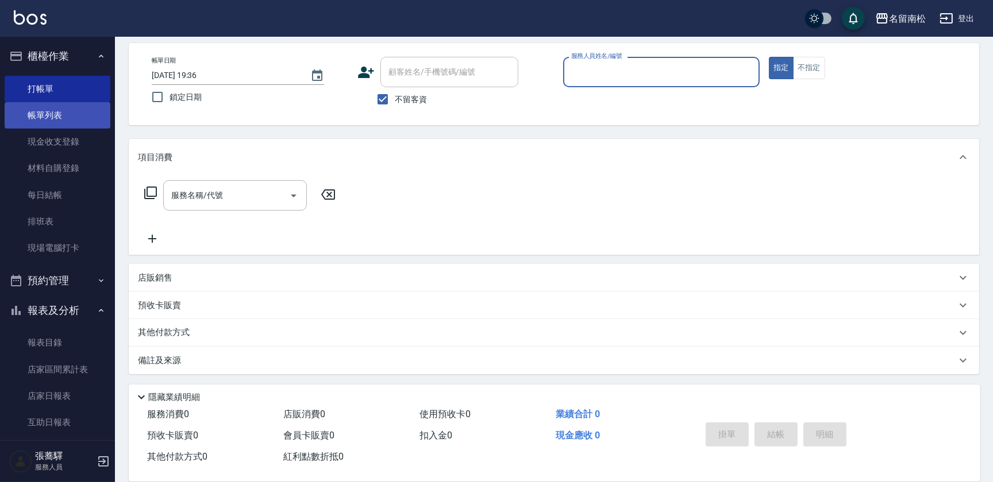
click at [92, 122] on link "帳單列表" at bounding box center [58, 115] width 106 height 26
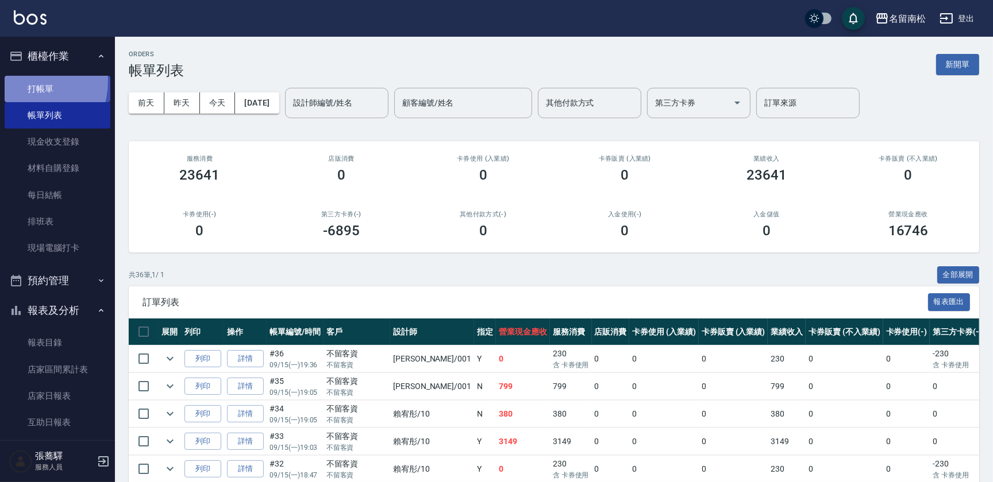
click at [21, 81] on link "打帳單" at bounding box center [58, 89] width 106 height 26
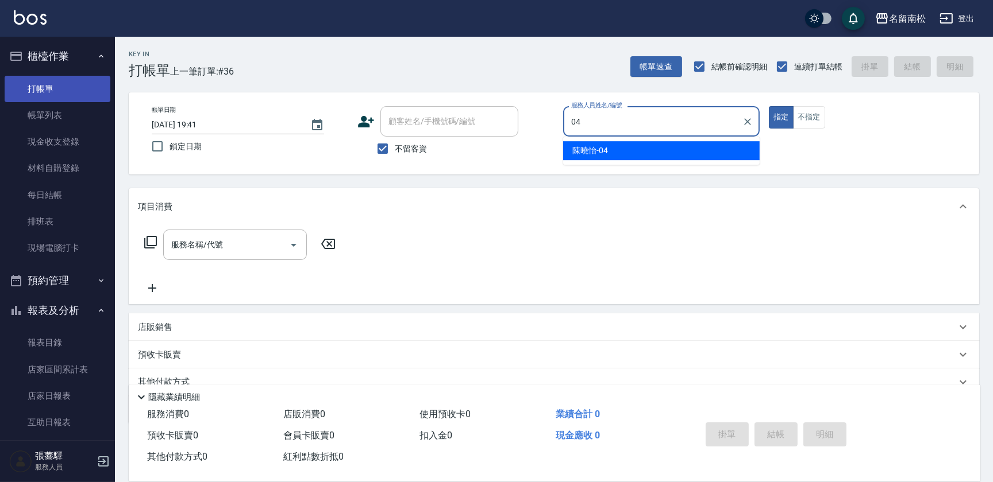
type input "[PERSON_NAME]04"
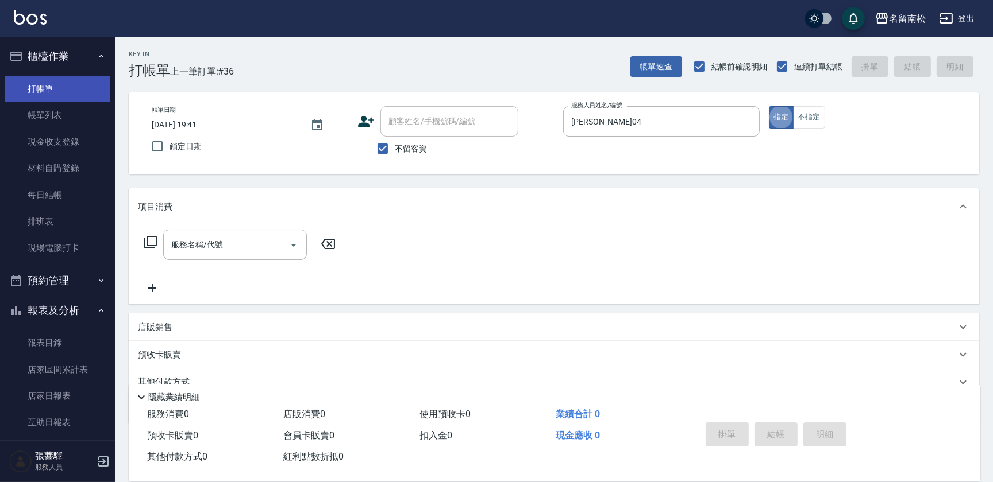
type button "true"
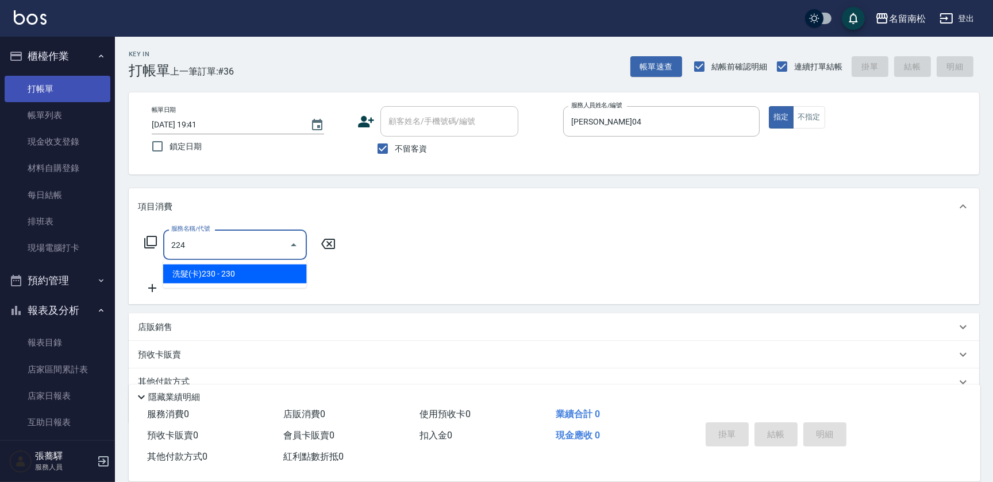
type input "洗髮(卡)230(224)"
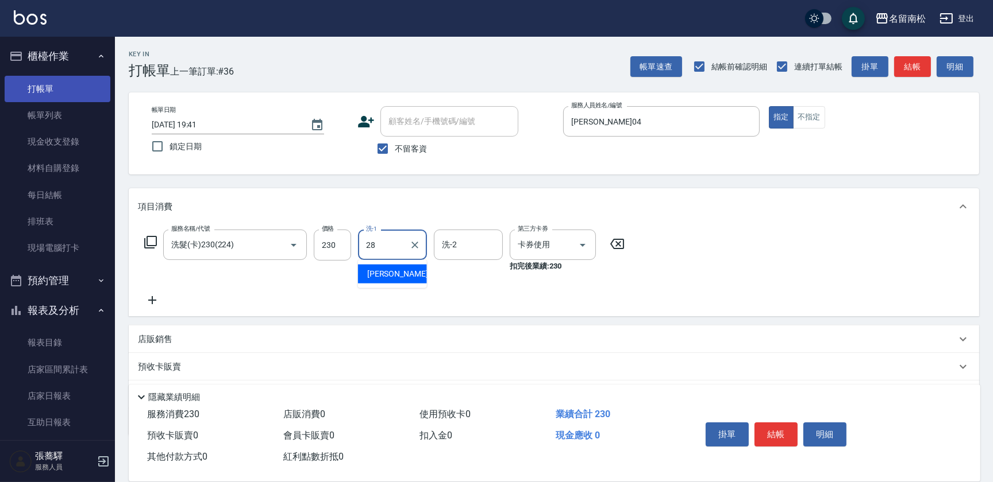
type input "[PERSON_NAME]-28"
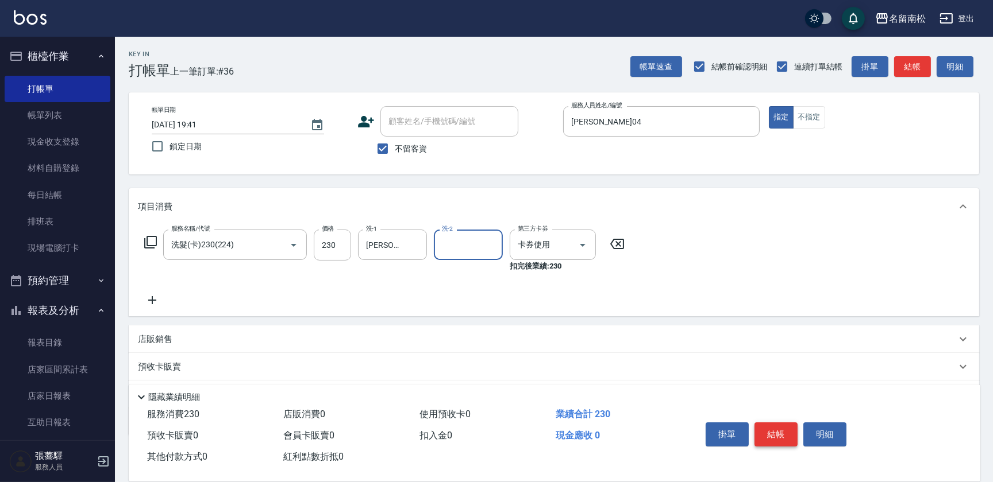
click at [769, 428] on button "結帳" at bounding box center [775, 435] width 43 height 24
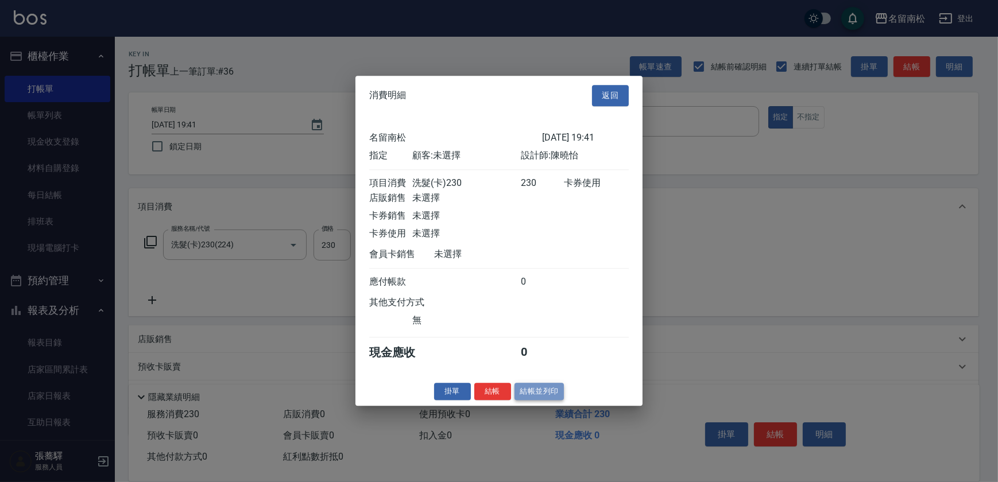
click at [553, 391] on button "結帳並列印" at bounding box center [540, 392] width 50 height 18
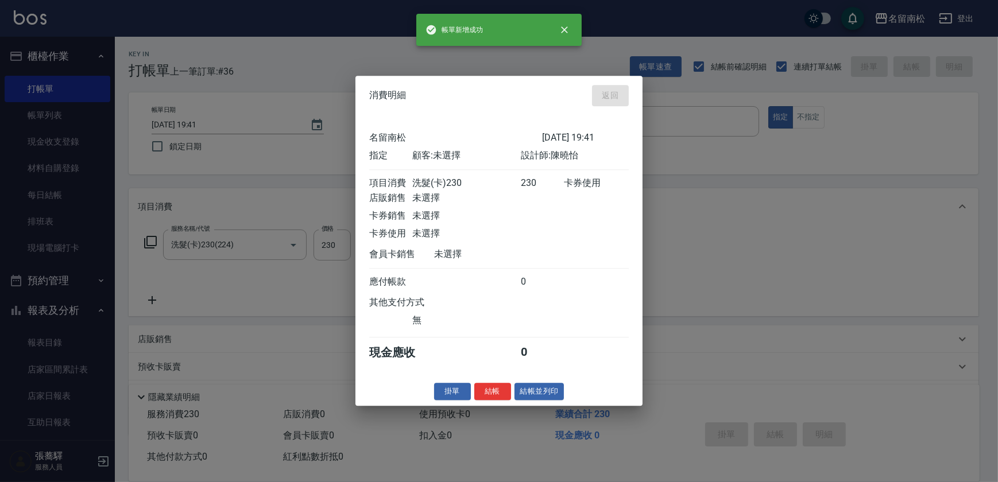
type input "[DATE] 19:47"
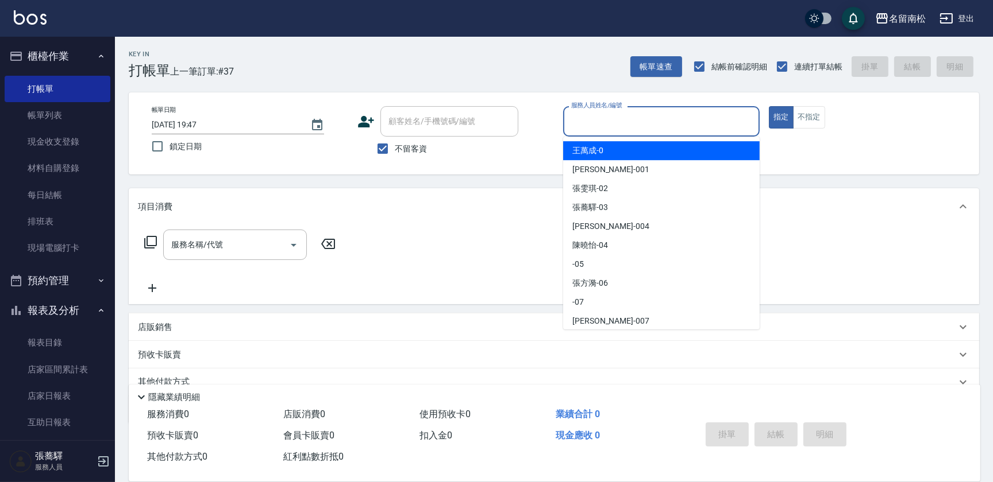
click at [682, 119] on input "服務人員姓名/編號" at bounding box center [661, 121] width 186 height 20
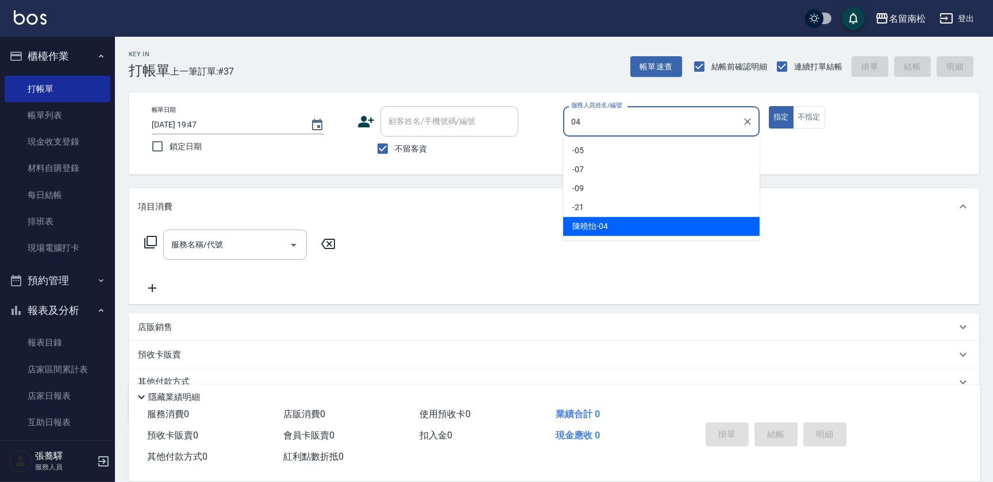
type input "[PERSON_NAME]04"
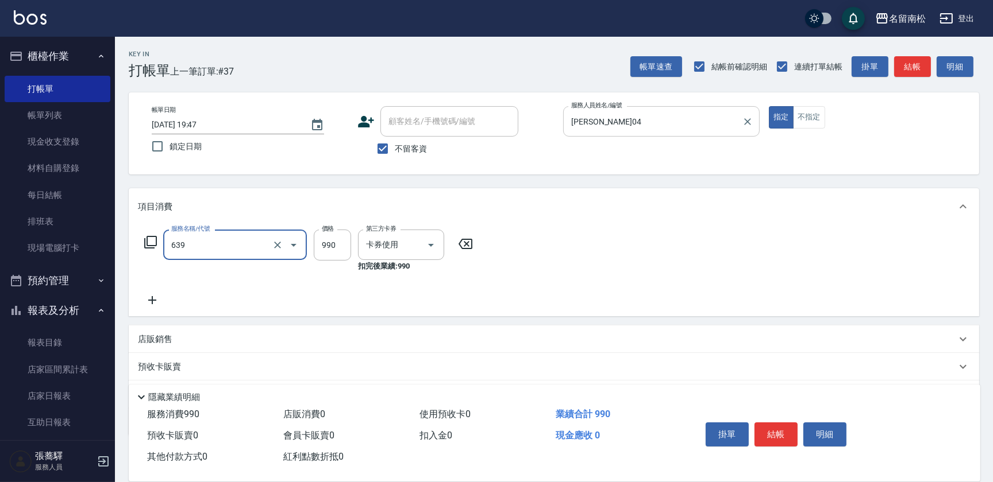
type input "(芙)蘆薈髮膜套卡(自材)(639)"
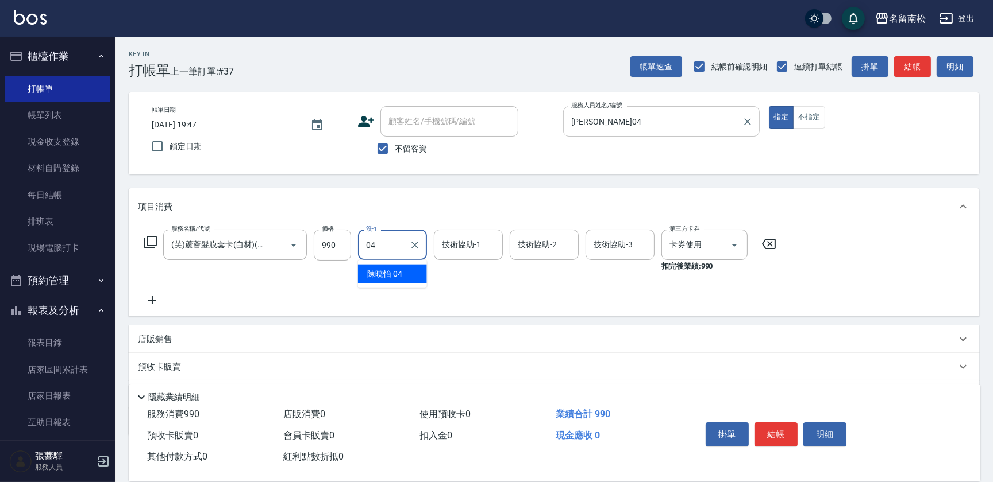
type input "[PERSON_NAME]04"
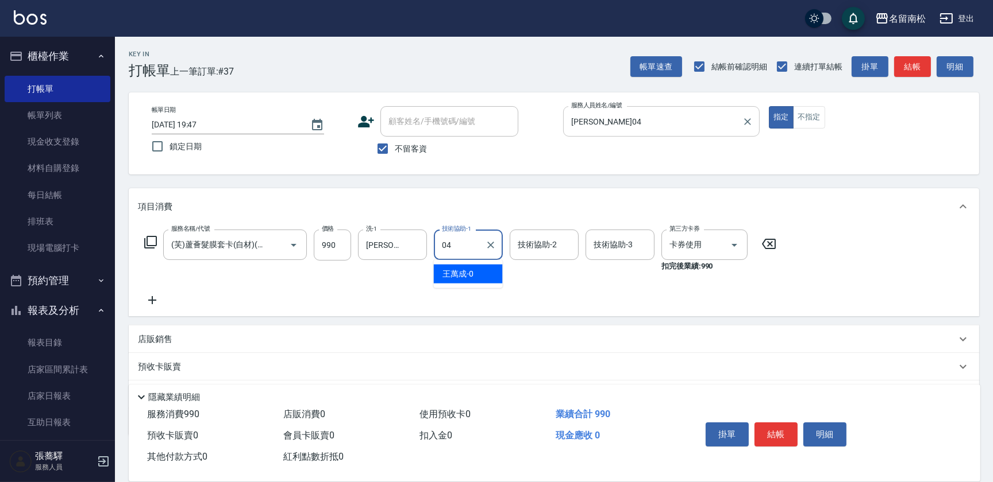
type input "[PERSON_NAME]04"
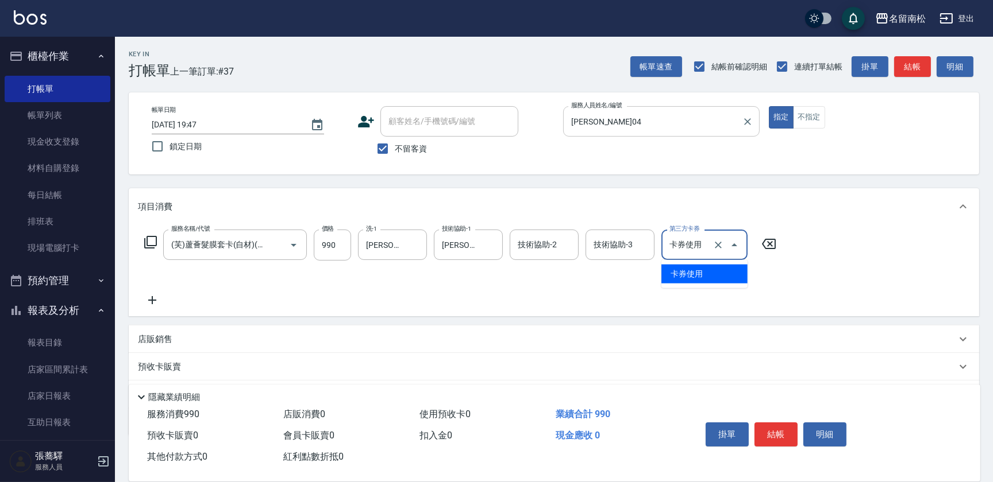
type input "卡券使用"
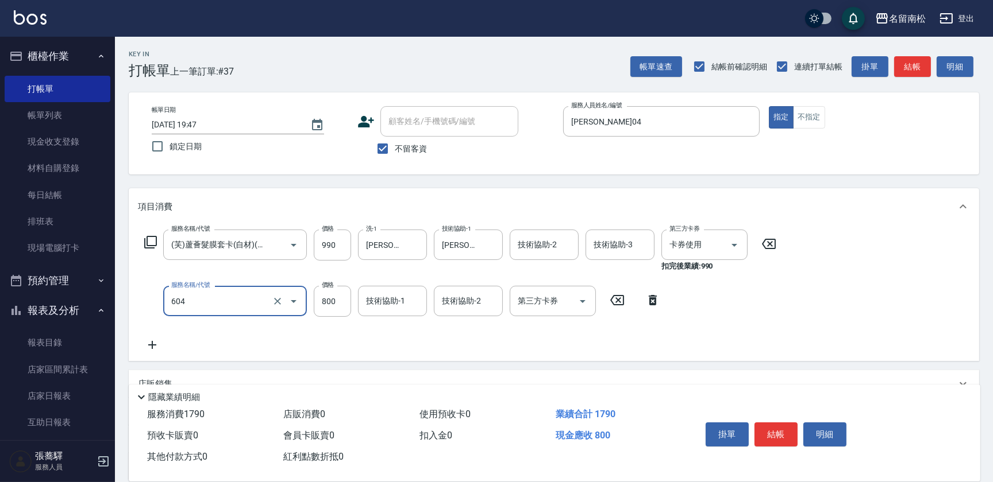
click at [235, 296] on input "604" at bounding box center [218, 301] width 101 height 20
type input "護髮[800](604)"
type input "900"
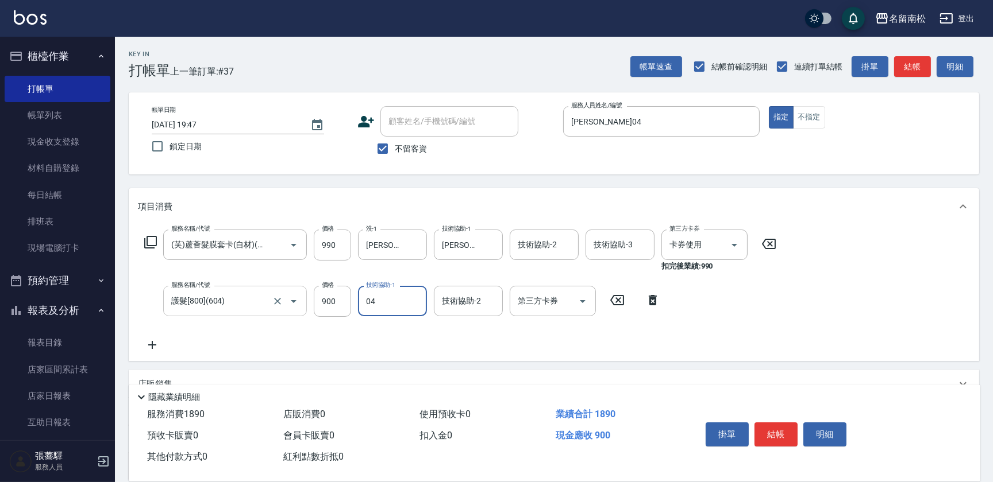
type input "[PERSON_NAME]04"
click at [781, 431] on button "結帳" at bounding box center [775, 435] width 43 height 24
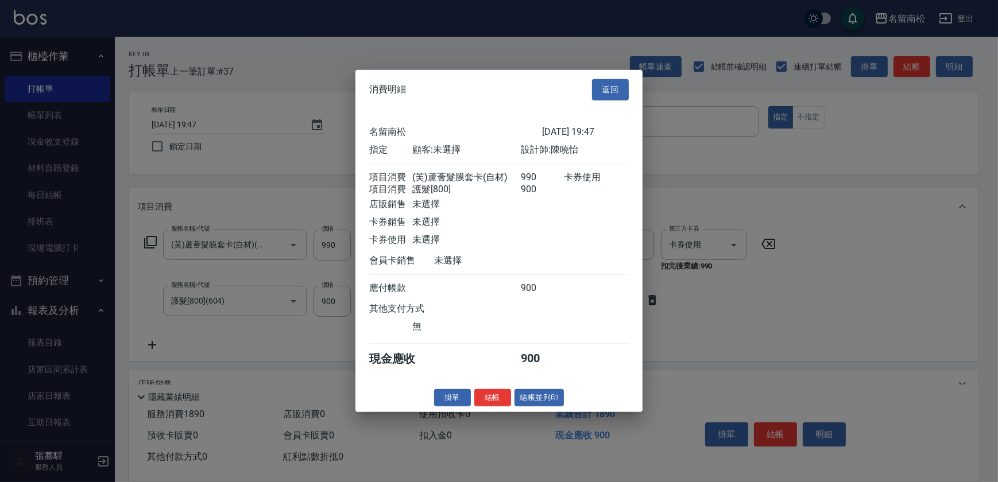
click at [557, 401] on button "結帳並列印" at bounding box center [540, 398] width 50 height 18
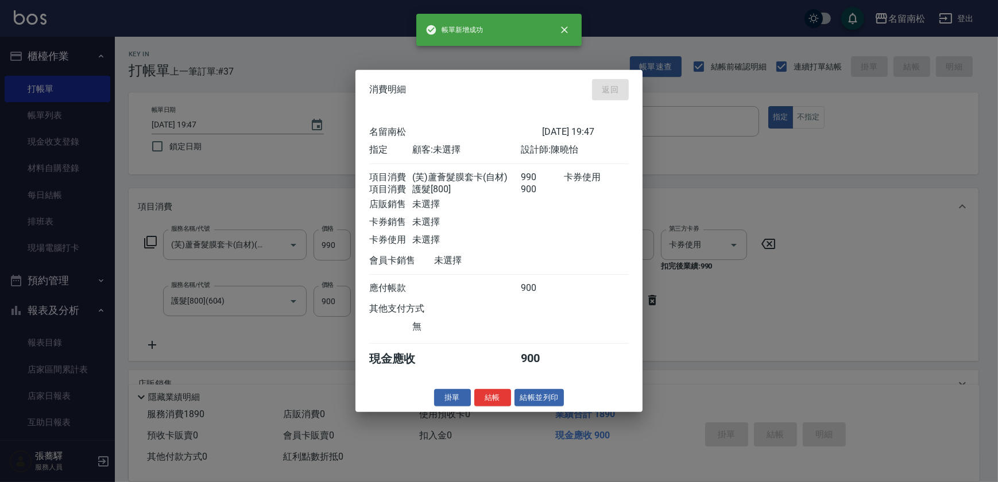
type input "[DATE] 19:48"
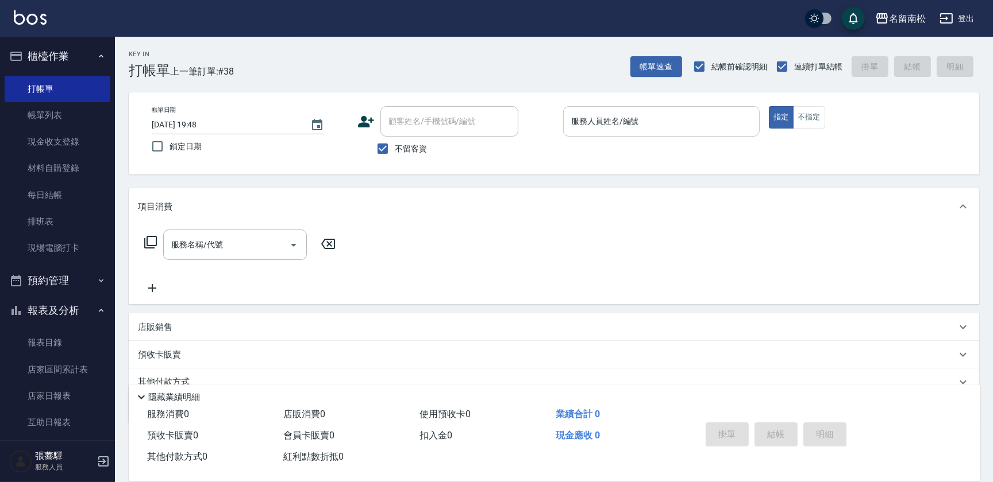
click at [686, 119] on input "服務人員姓名/編號" at bounding box center [661, 121] width 186 height 20
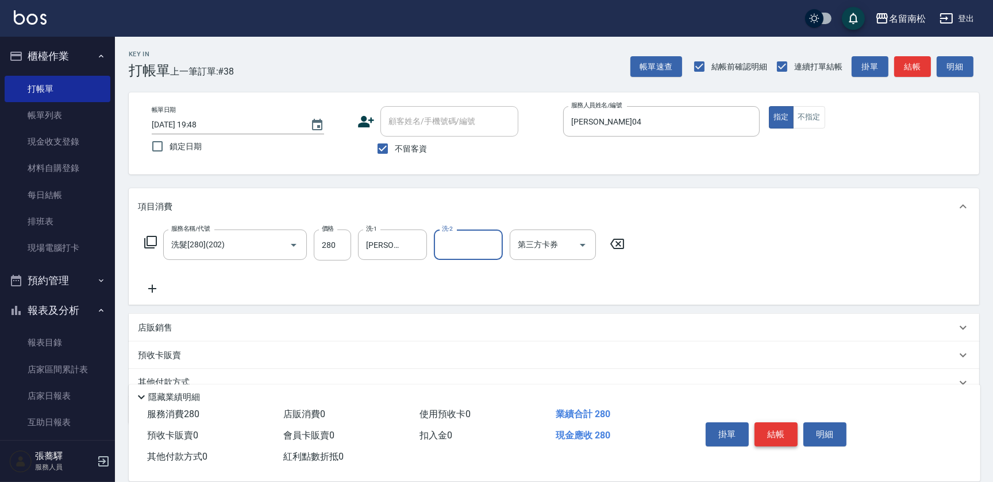
click at [792, 424] on button "結帳" at bounding box center [775, 435] width 43 height 24
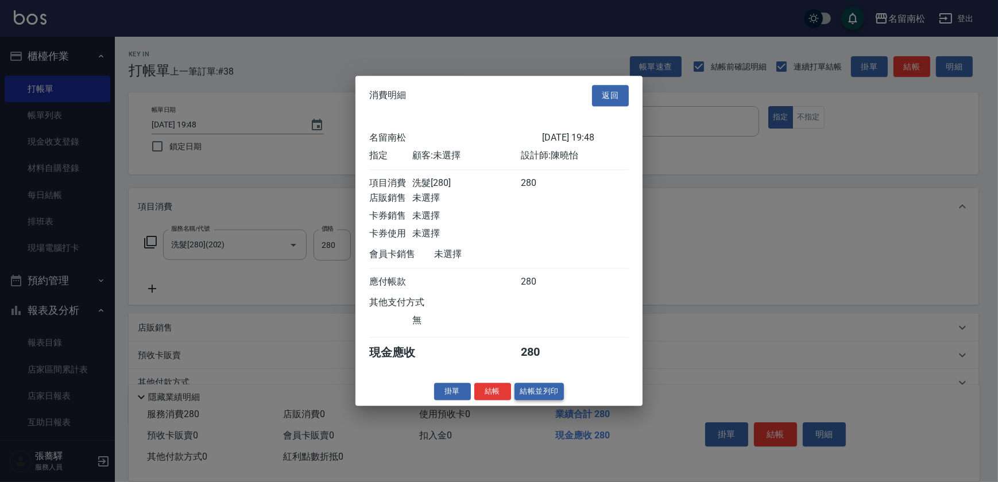
click at [528, 401] on button "結帳並列印" at bounding box center [540, 392] width 50 height 18
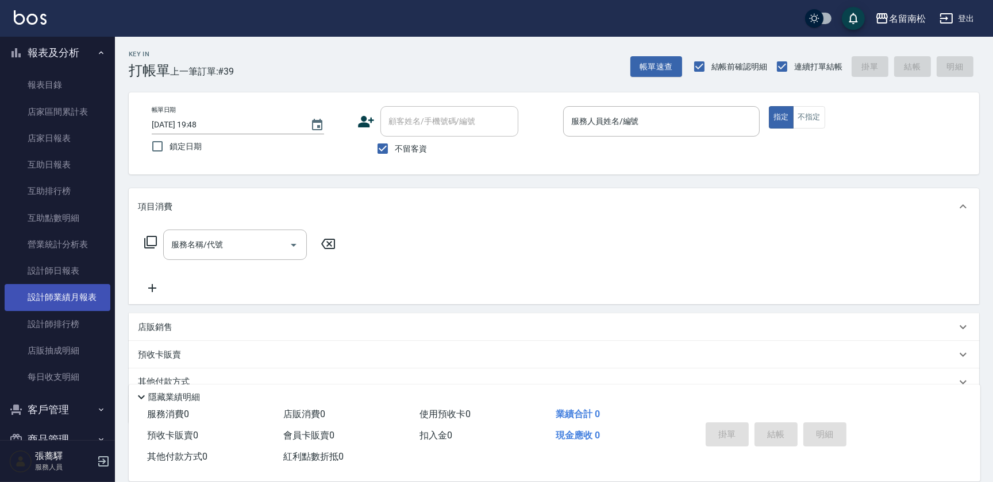
scroll to position [261, 0]
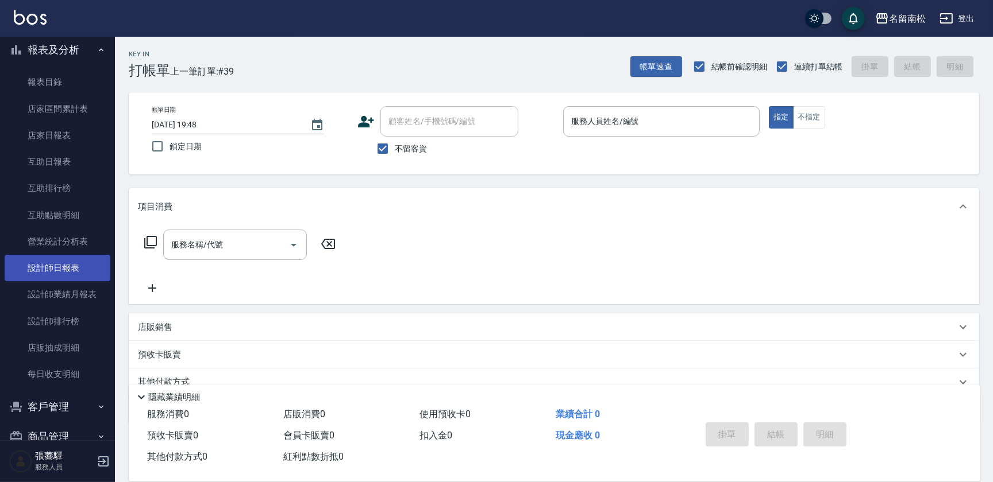
click at [70, 279] on link "設計師日報表" at bounding box center [58, 268] width 106 height 26
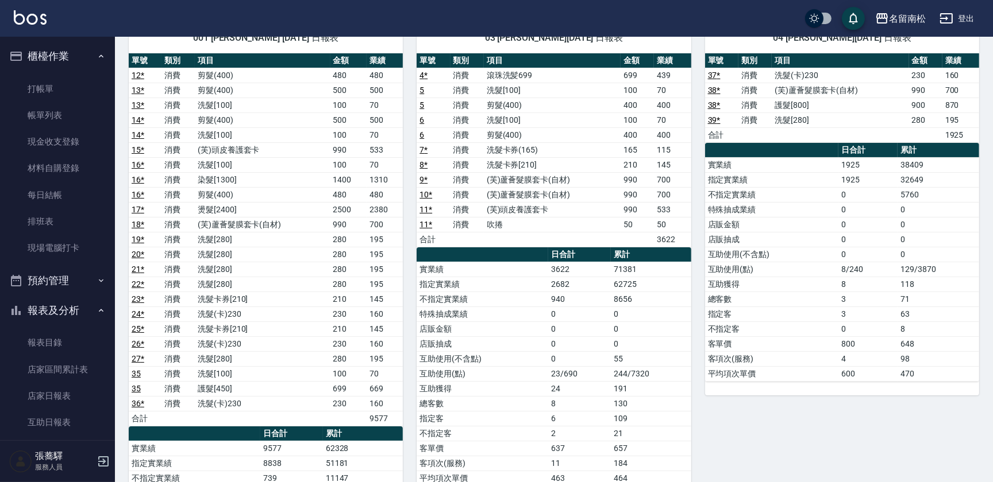
scroll to position [104, 0]
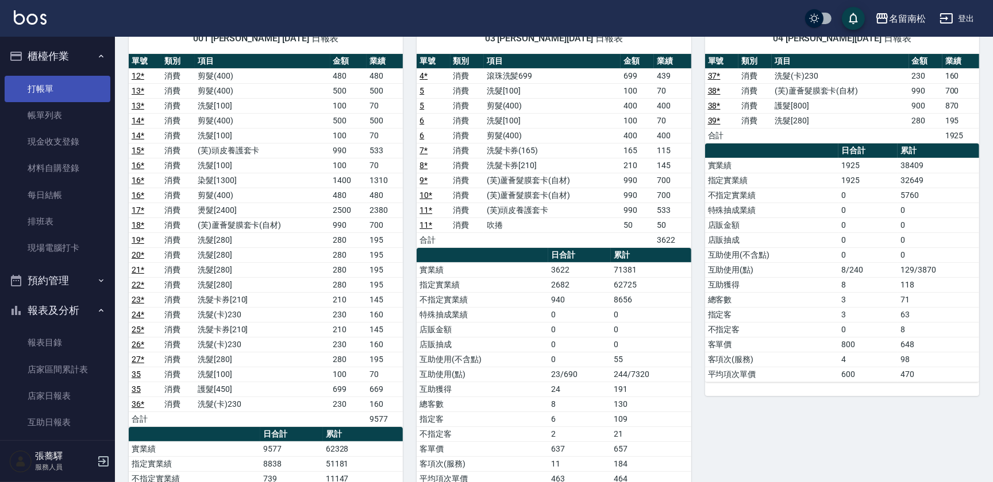
click at [16, 98] on link "打帳單" at bounding box center [58, 89] width 106 height 26
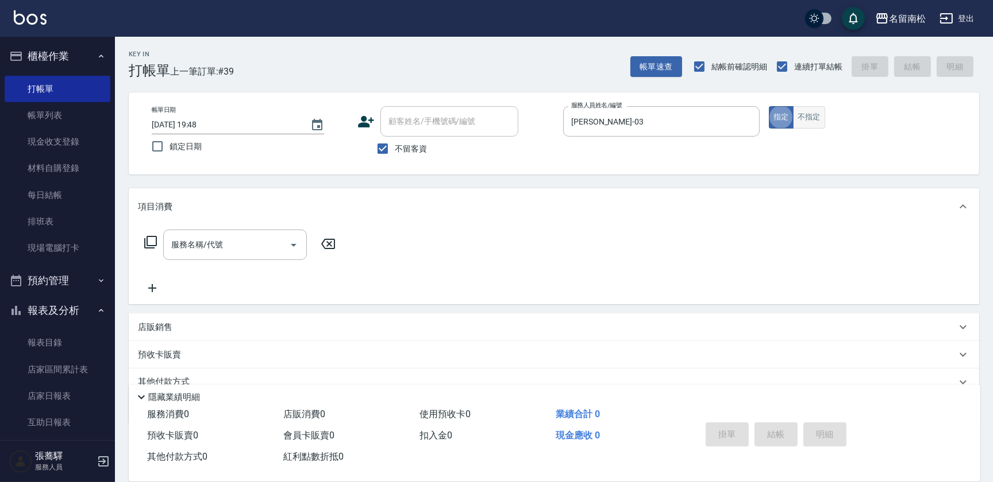
click at [806, 121] on button "不指定" at bounding box center [809, 117] width 32 height 22
drag, startPoint x: 245, startPoint y: 240, endPoint x: 268, endPoint y: 218, distance: 31.7
click at [245, 240] on input "服務名稱/代號" at bounding box center [226, 245] width 116 height 20
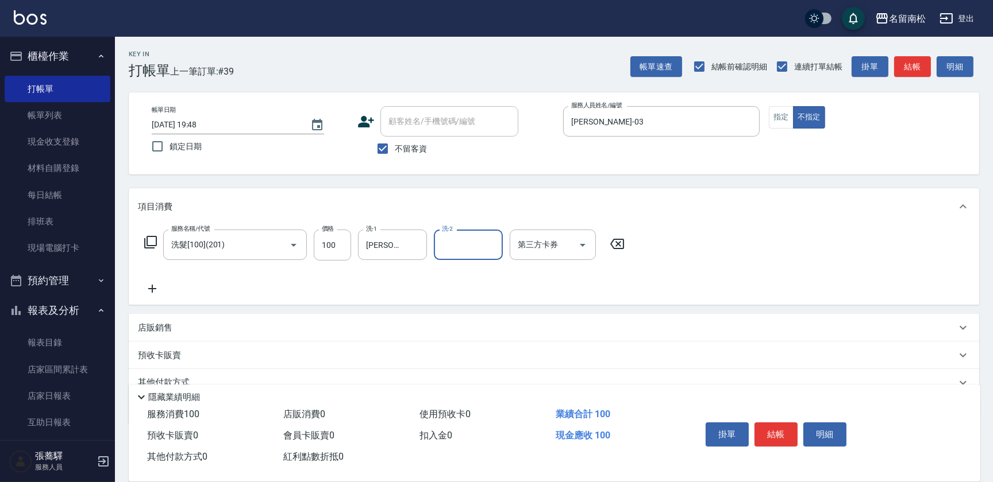
click at [146, 292] on icon at bounding box center [152, 289] width 29 height 14
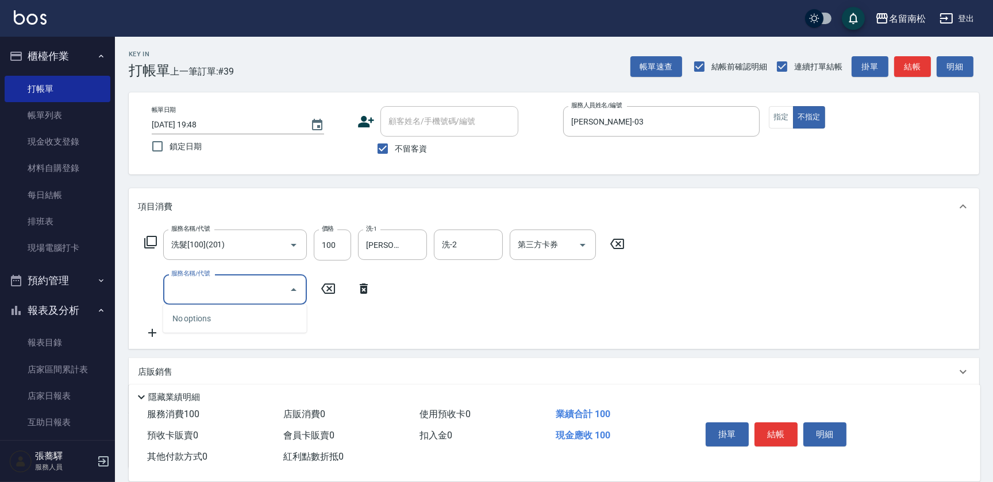
click at [327, 289] on icon at bounding box center [328, 289] width 29 height 14
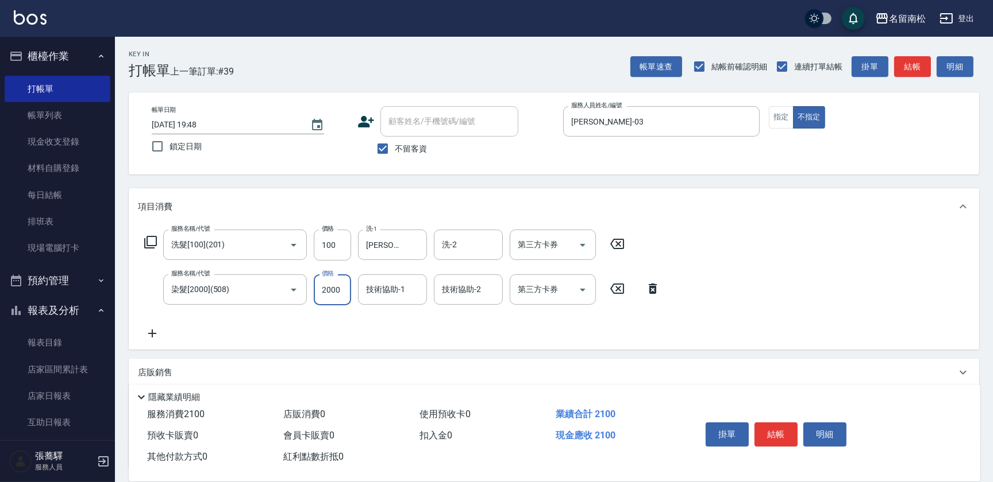
click at [345, 293] on input "2000" at bounding box center [332, 290] width 37 height 31
click at [779, 429] on button "結帳" at bounding box center [775, 435] width 43 height 24
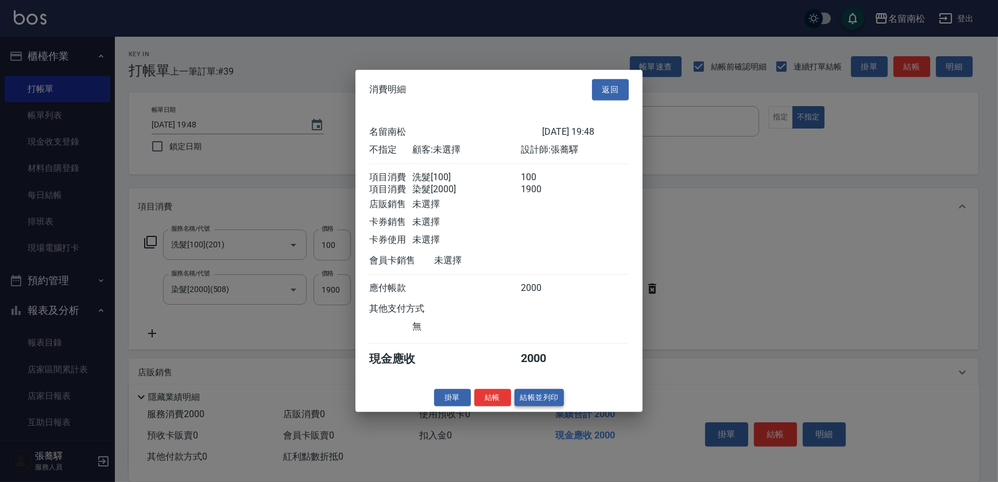
click at [543, 403] on button "結帳並列印" at bounding box center [540, 398] width 50 height 18
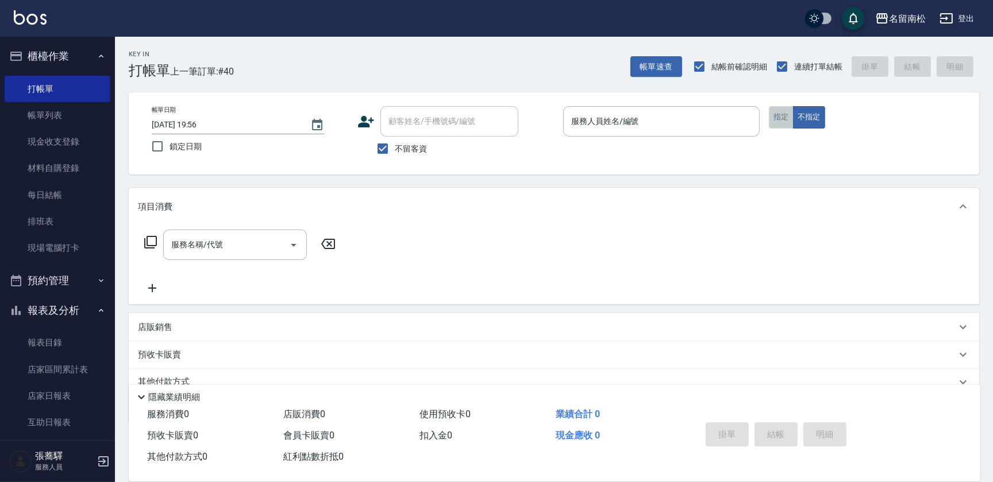
click at [777, 116] on button "指定" at bounding box center [781, 117] width 25 height 22
click at [223, 248] on input "服務名稱/代號" at bounding box center [226, 245] width 116 height 20
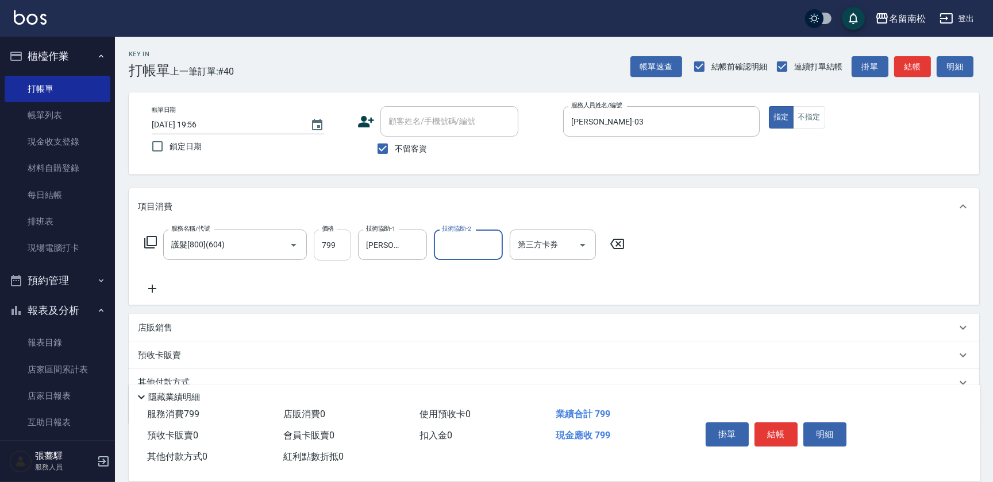
click at [331, 256] on input "799" at bounding box center [332, 245] width 37 height 31
click at [783, 440] on button "結帳" at bounding box center [775, 435] width 43 height 24
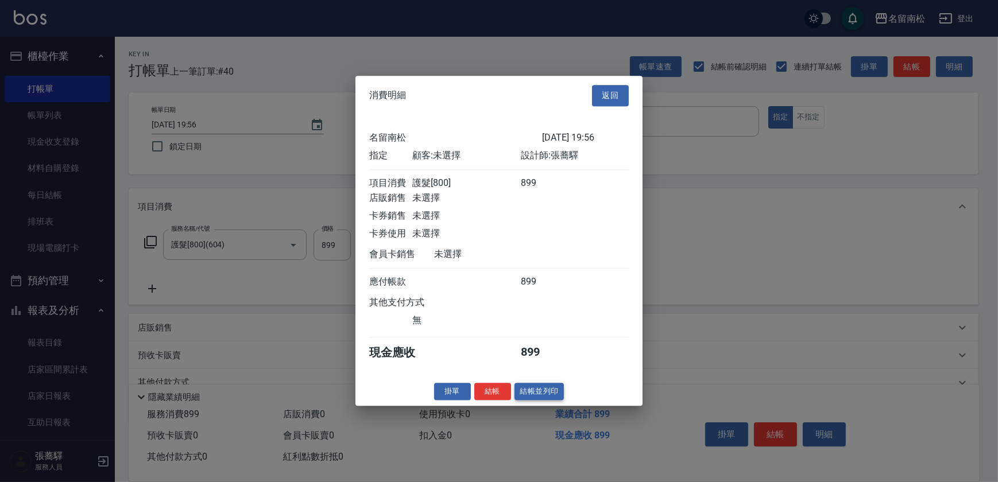
click at [536, 399] on button "結帳並列印" at bounding box center [540, 392] width 50 height 18
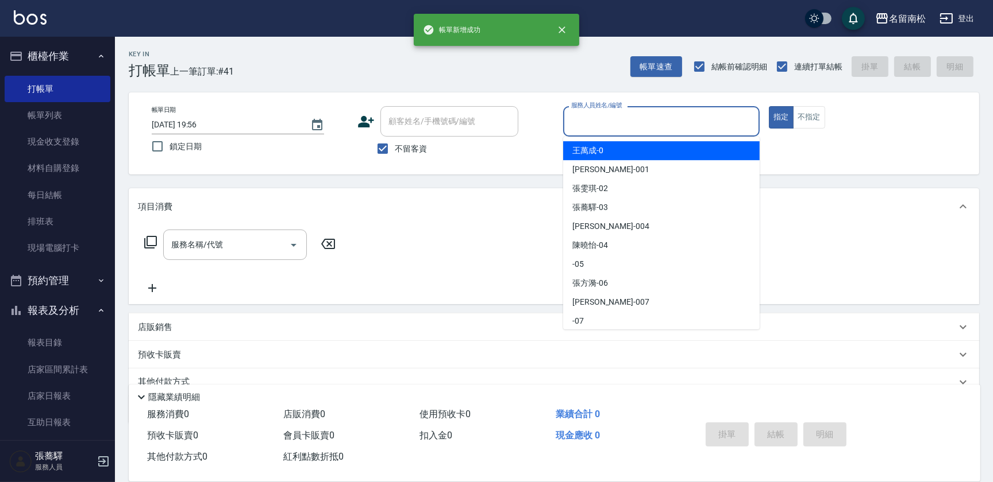
click at [662, 119] on input "服務人員姓名/編號" at bounding box center [661, 121] width 186 height 20
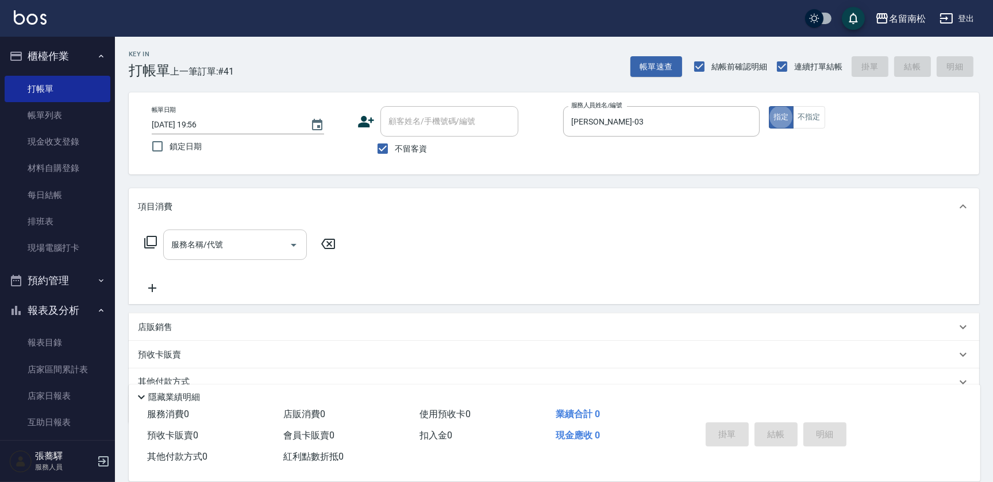
click at [250, 230] on div "服務名稱/代號" at bounding box center [235, 245] width 144 height 30
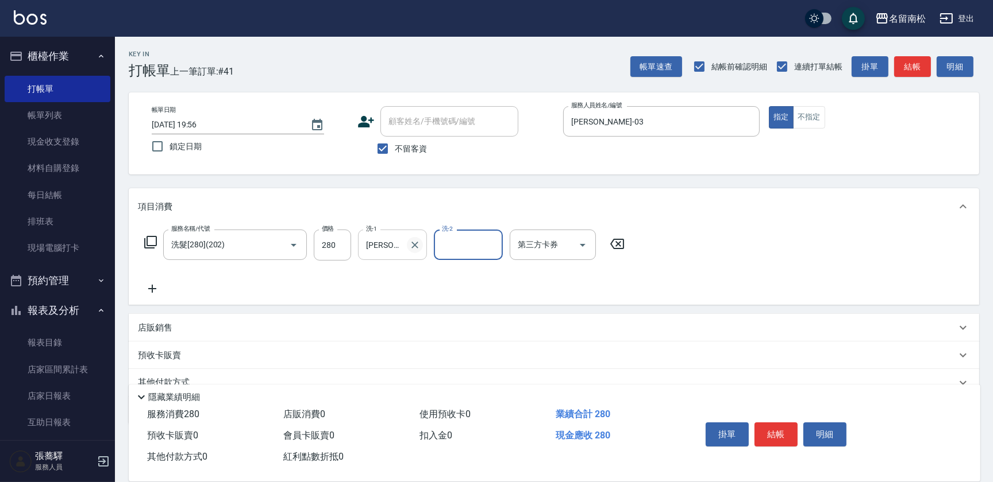
click at [419, 243] on icon "Clear" at bounding box center [414, 245] width 11 height 11
click at [783, 433] on button "結帳" at bounding box center [775, 435] width 43 height 24
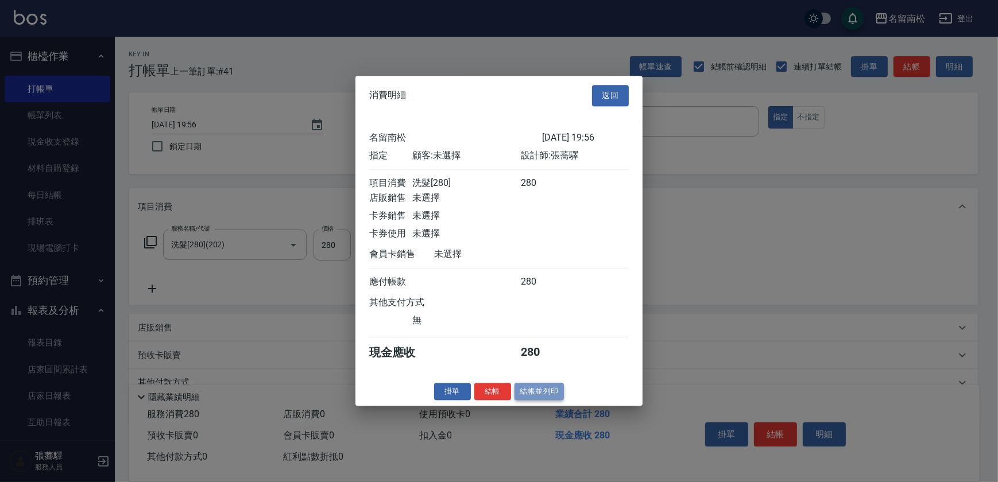
click at [535, 396] on button "結帳並列印" at bounding box center [540, 392] width 50 height 18
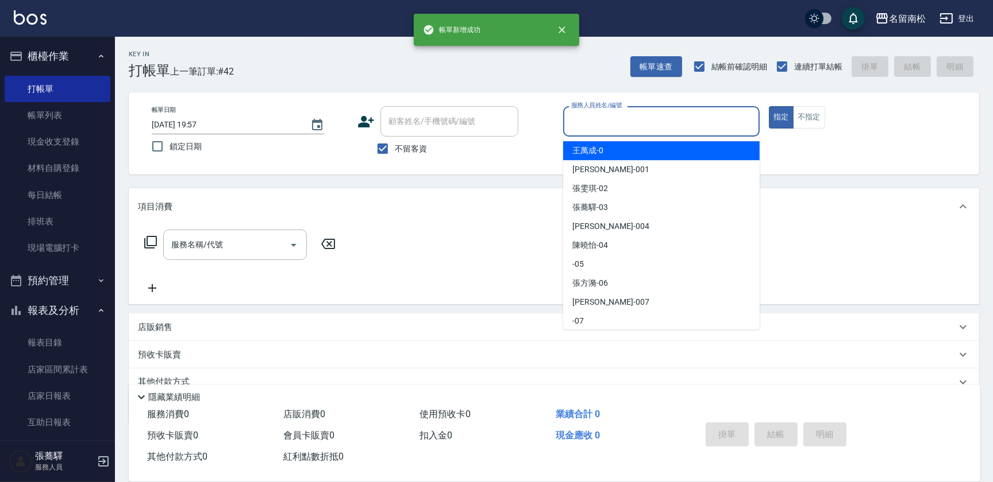
click at [666, 118] on input "服務人員姓名/編號" at bounding box center [661, 121] width 186 height 20
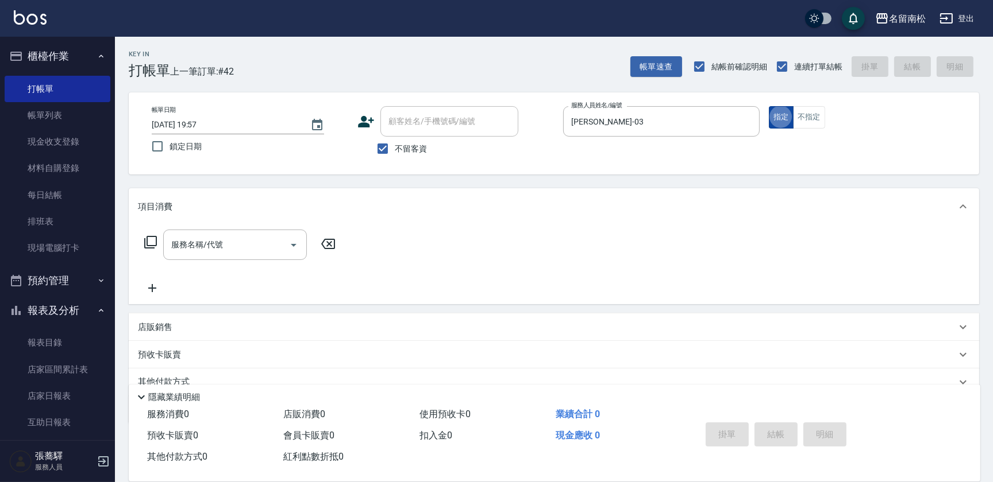
drag, startPoint x: 810, startPoint y: 115, endPoint x: 789, endPoint y: 126, distance: 24.2
click at [809, 115] on button "不指定" at bounding box center [809, 117] width 32 height 22
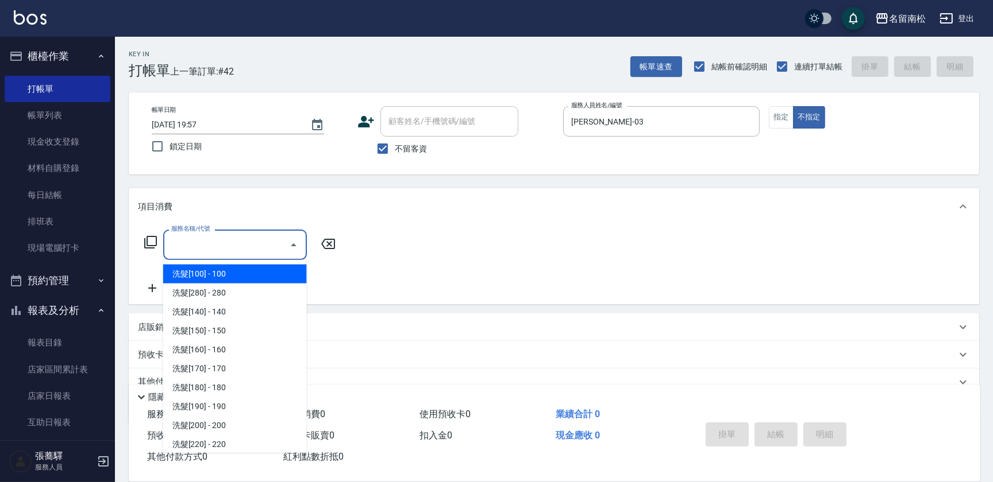
click at [278, 243] on input "服務名稱/代號" at bounding box center [226, 245] width 116 height 20
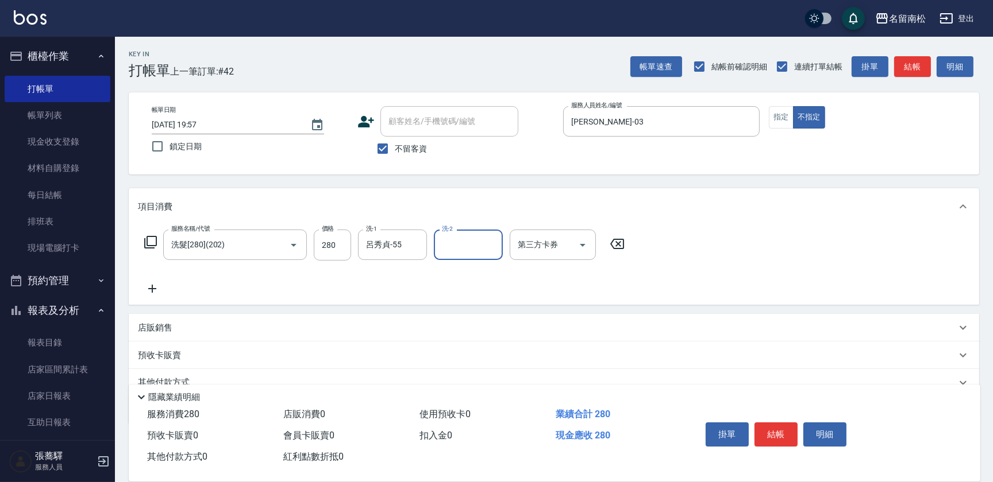
click at [144, 280] on div "服務名稱/代號 洗髮[280](202) 服務名稱/代號 價格 280 價格 洗-1 [PERSON_NAME]-55 洗-1 洗-2 洗-2 第三方卡券 第…" at bounding box center [384, 263] width 493 height 66
click at [158, 285] on icon at bounding box center [152, 289] width 29 height 14
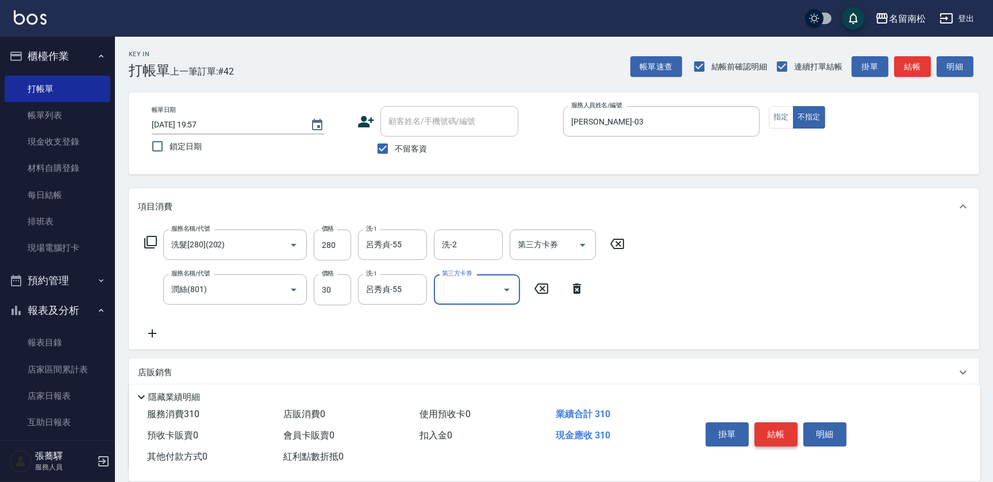
click at [781, 431] on button "結帳" at bounding box center [775, 435] width 43 height 24
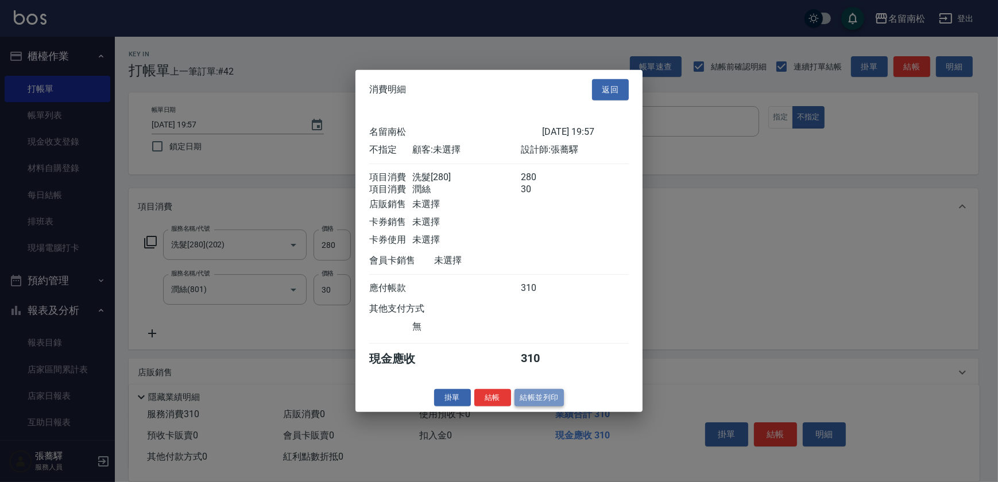
click at [538, 407] on button "結帳並列印" at bounding box center [540, 398] width 50 height 18
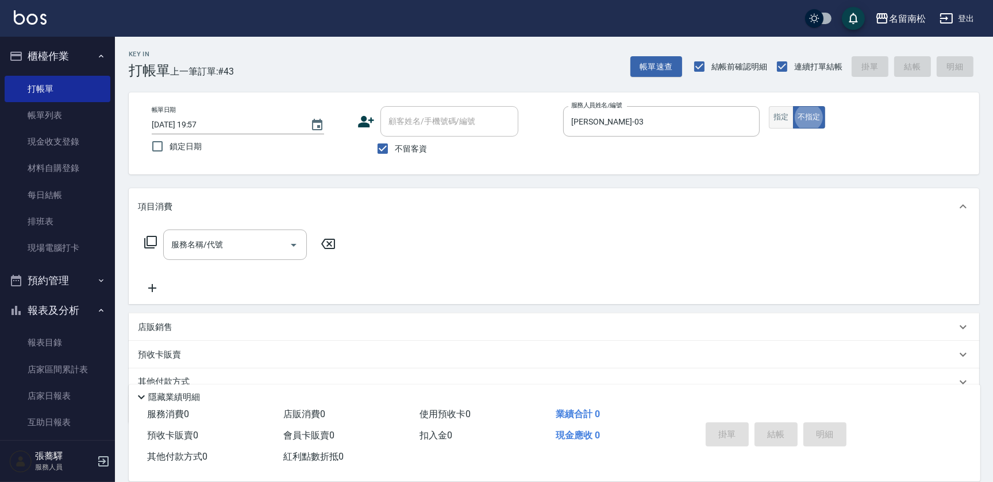
click at [774, 120] on button "指定" at bounding box center [781, 117] width 25 height 22
click at [202, 237] on div "服務名稱/代號 服務名稱/代號" at bounding box center [235, 245] width 144 height 30
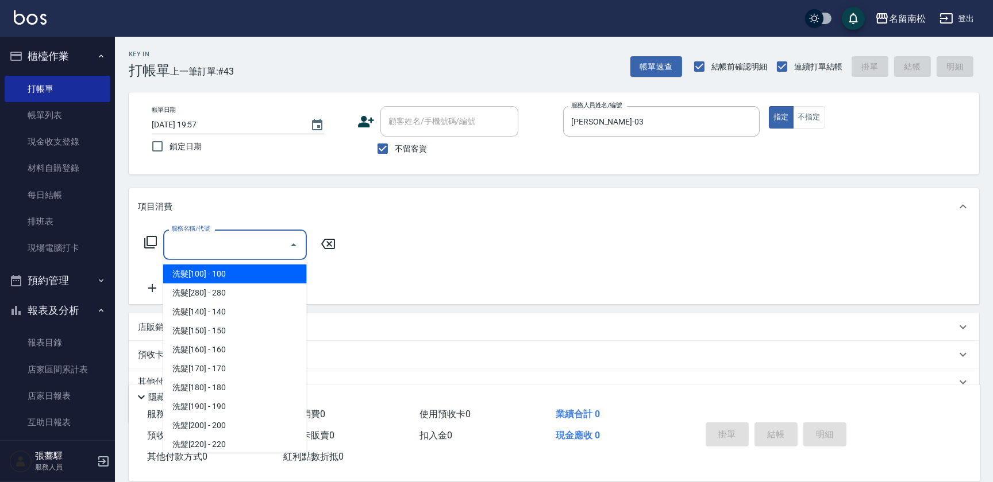
click at [148, 244] on icon at bounding box center [151, 243] width 14 height 14
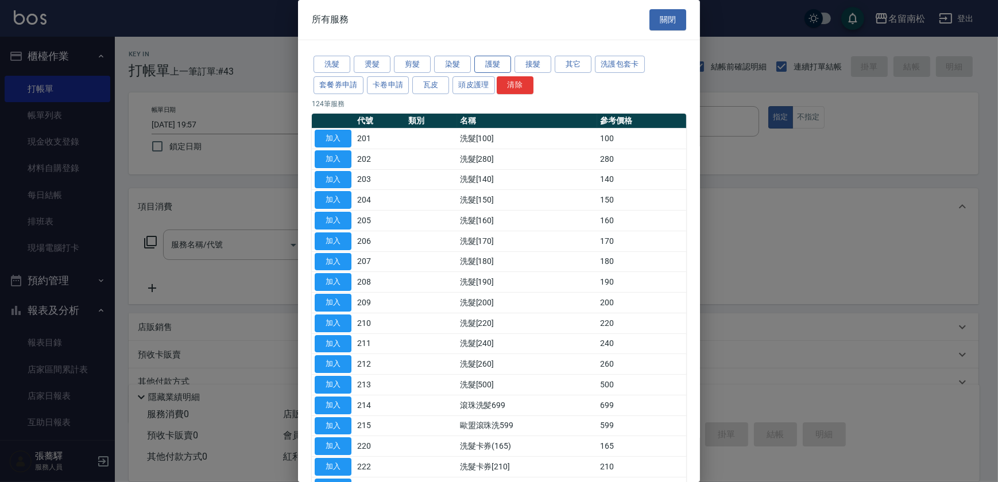
click at [501, 67] on button "護髮" at bounding box center [492, 65] width 37 height 18
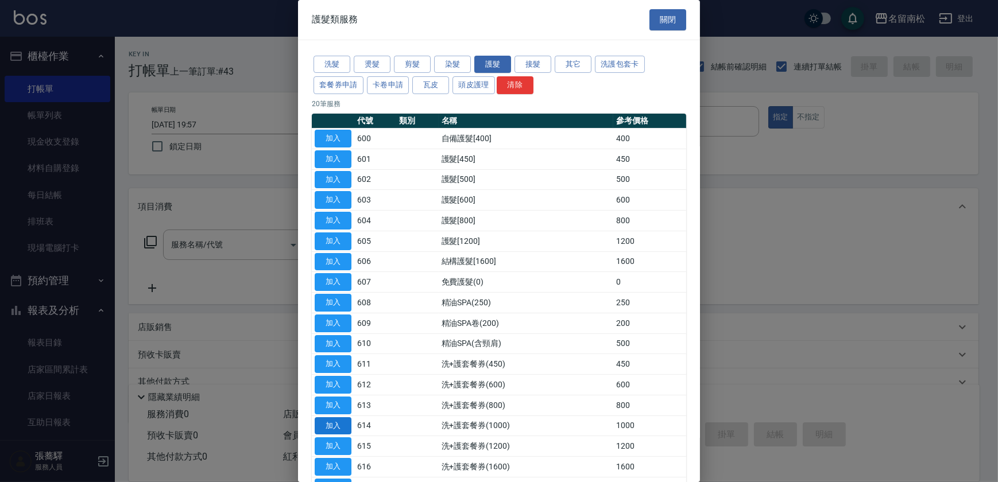
click at [333, 426] on button "加入" at bounding box center [333, 427] width 37 height 18
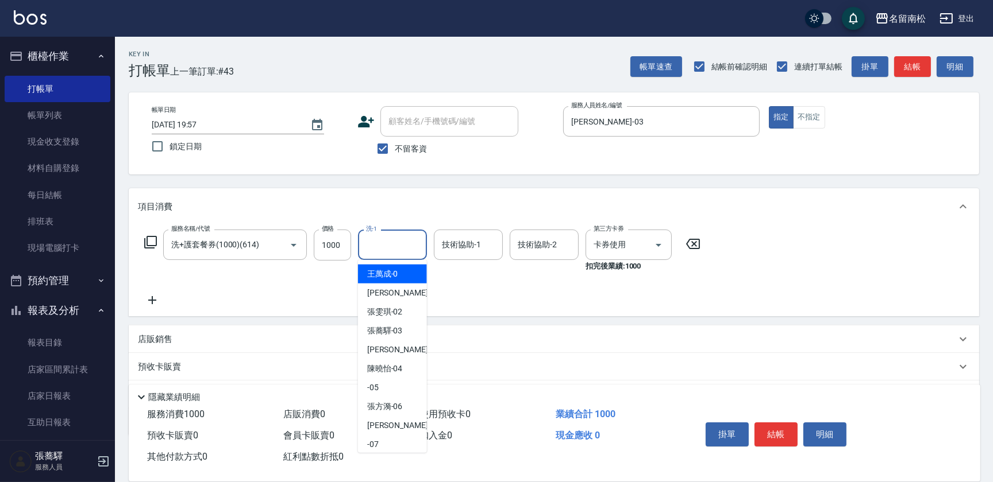
click at [388, 246] on input "洗-1" at bounding box center [392, 245] width 59 height 20
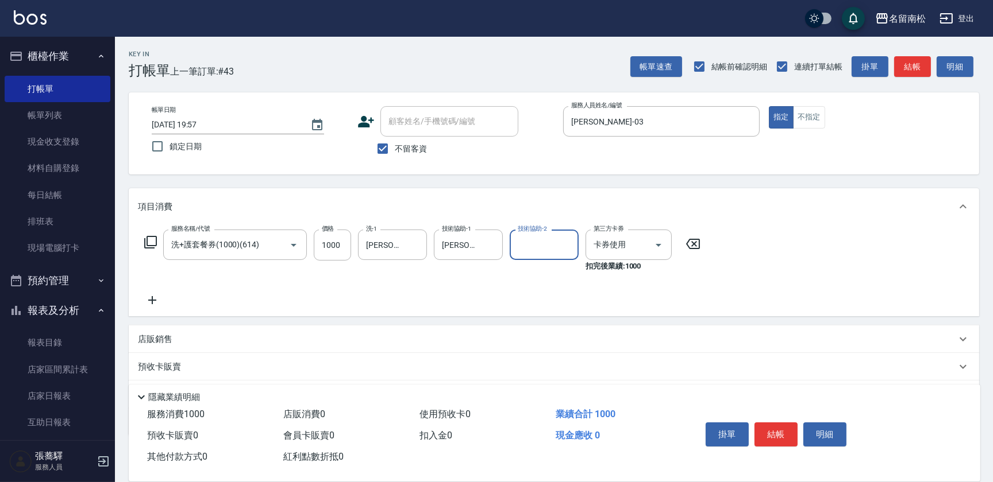
click at [156, 299] on icon at bounding box center [152, 301] width 29 height 14
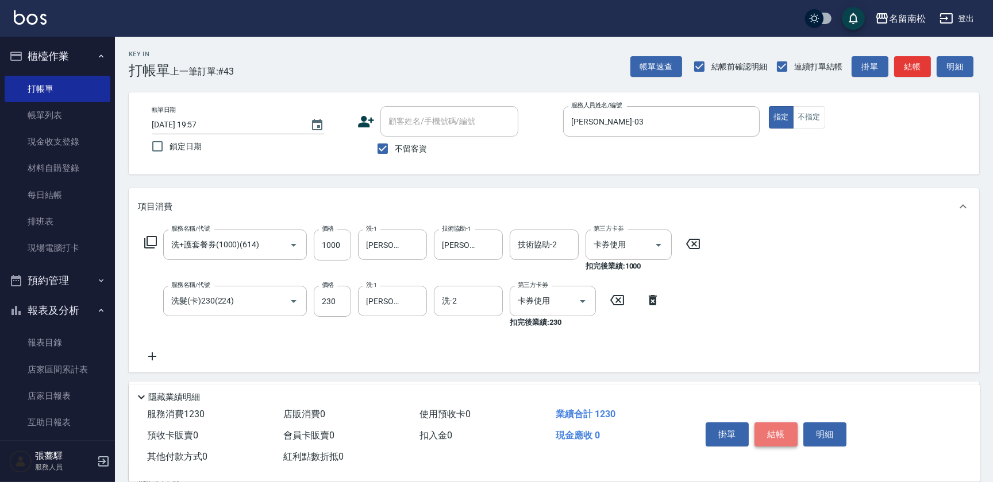
click at [771, 431] on button "結帳" at bounding box center [775, 435] width 43 height 24
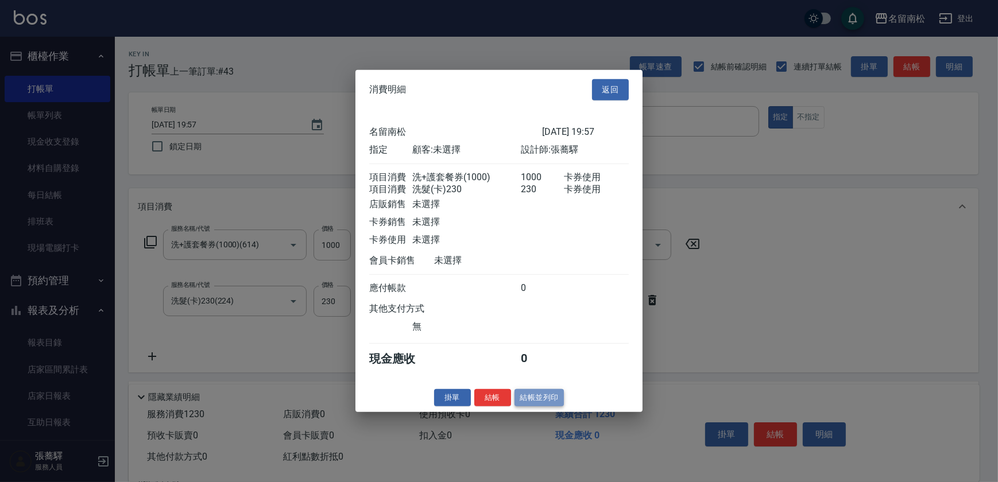
click at [539, 407] on button "結帳並列印" at bounding box center [540, 398] width 50 height 18
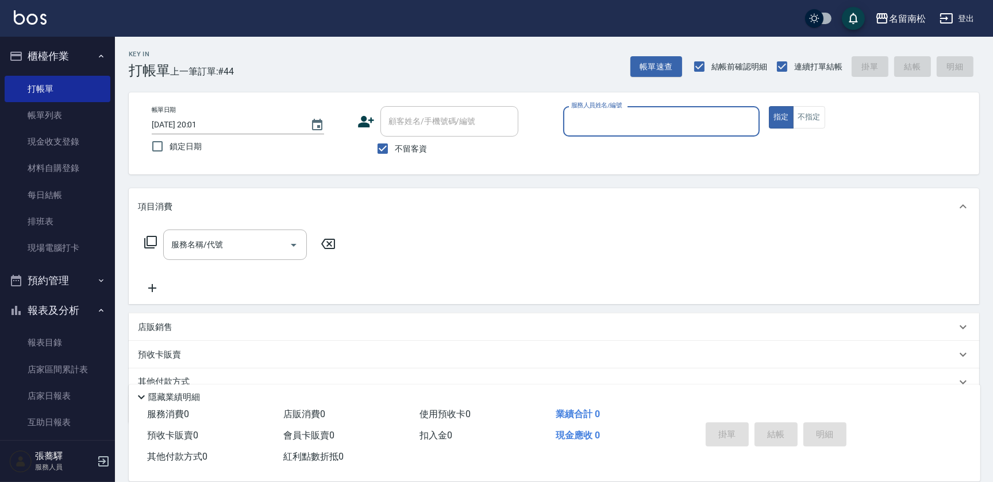
scroll to position [161, 0]
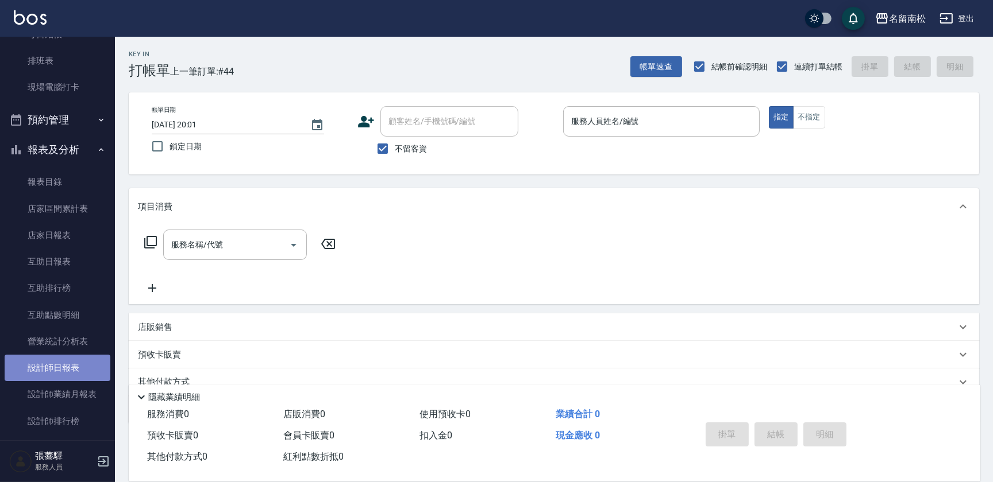
click at [64, 366] on link "設計師日報表" at bounding box center [58, 368] width 106 height 26
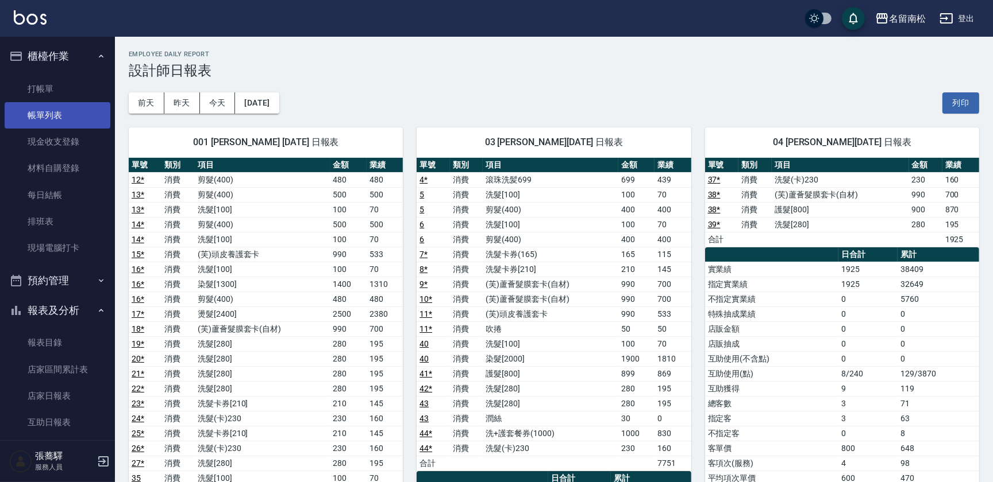
click at [90, 116] on link "帳單列表" at bounding box center [58, 115] width 106 height 26
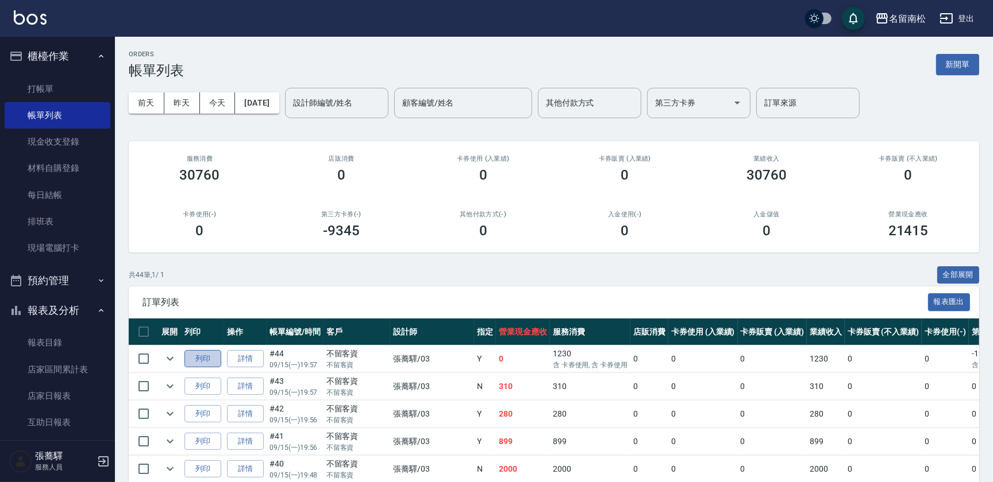
click at [207, 357] on button "列印" at bounding box center [202, 359] width 37 height 18
click at [62, 395] on link "店家日報表" at bounding box center [58, 396] width 106 height 26
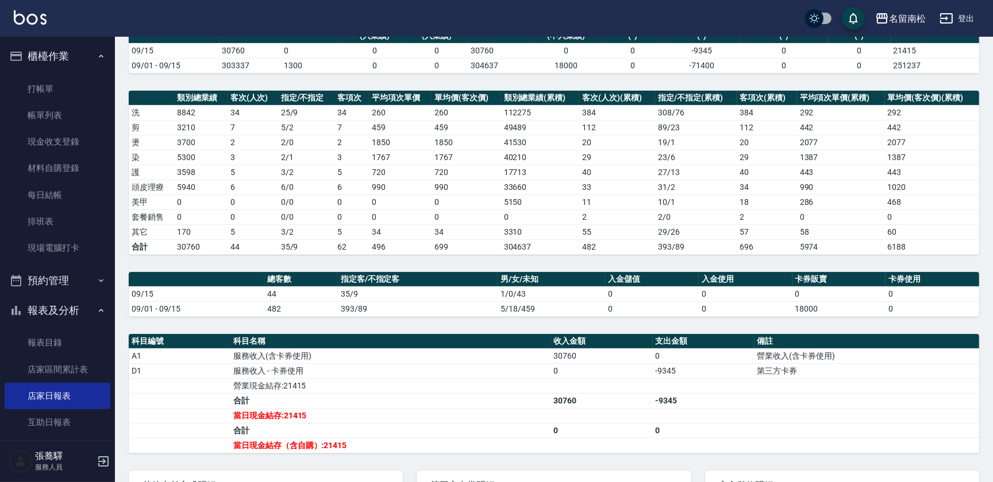
scroll to position [126, 0]
